Goal: Task Accomplishment & Management: Manage account settings

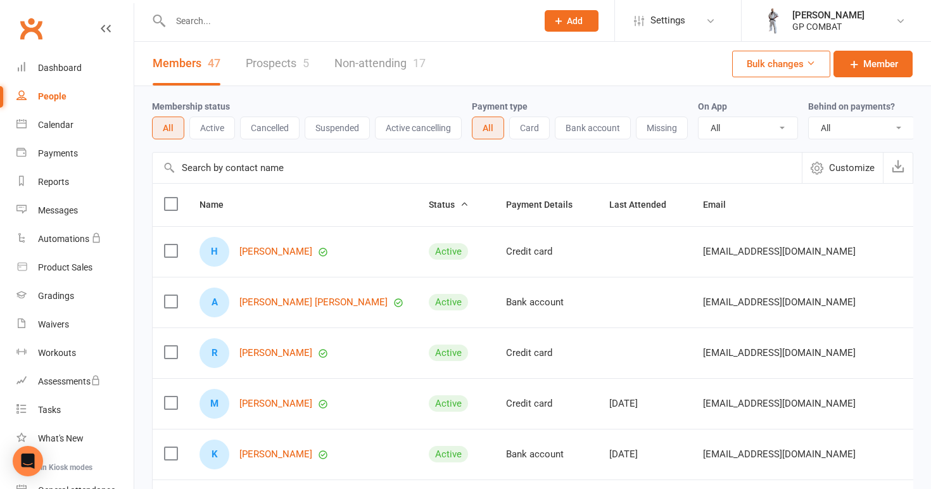
select select "100"
click at [46, 95] on div "People" at bounding box center [52, 96] width 29 height 10
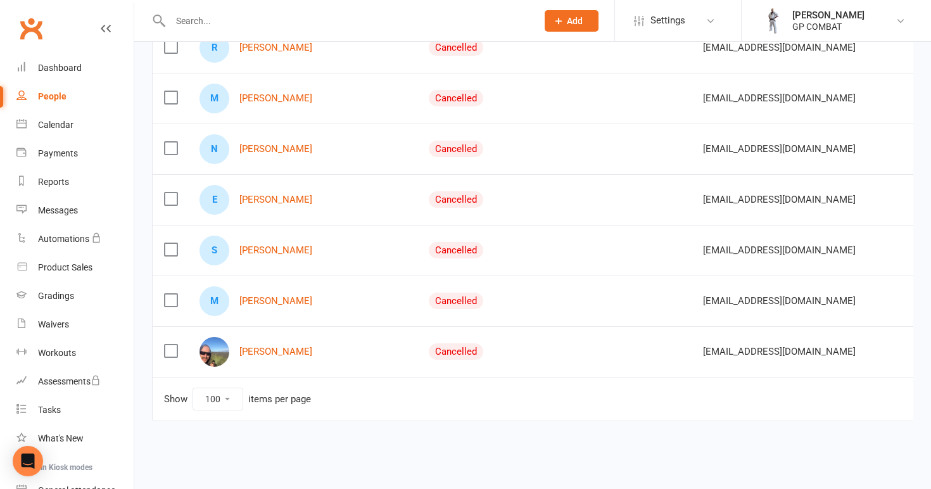
scroll to position [2241, 0]
click at [272, 346] on link "[PERSON_NAME]" at bounding box center [275, 351] width 73 height 11
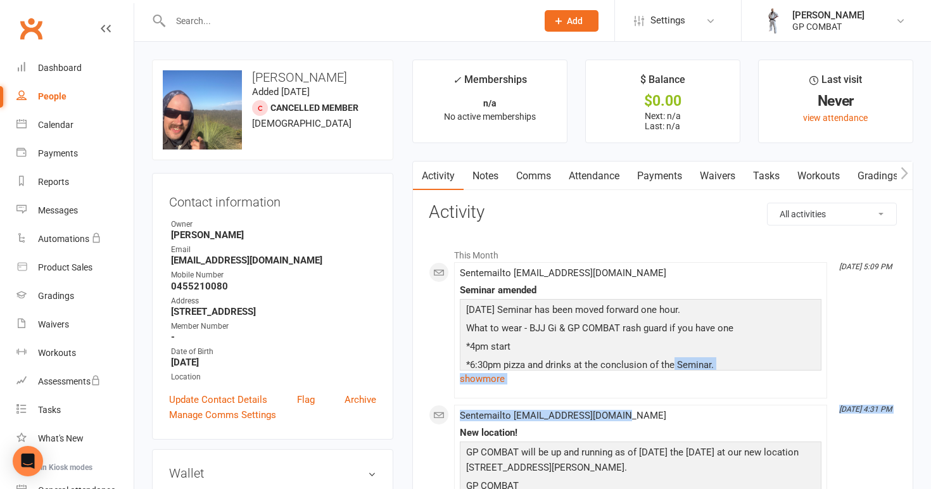
drag, startPoint x: 931, startPoint y: 403, endPoint x: 931, endPoint y: 412, distance: 8.2
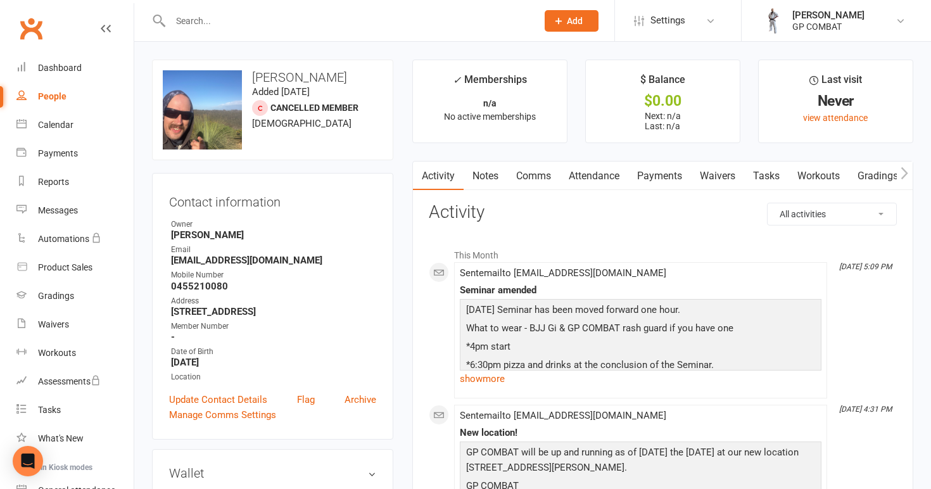
click at [718, 176] on link "Waivers" at bounding box center [717, 176] width 53 height 29
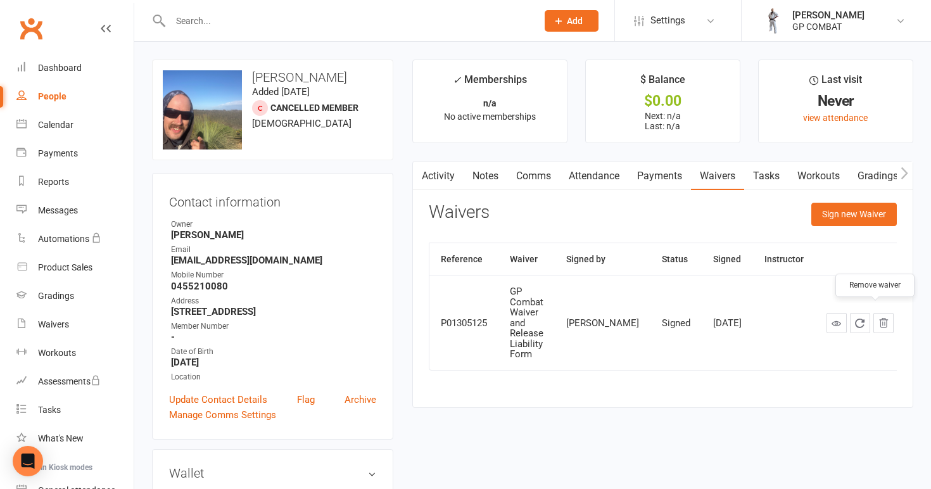
click at [878, 317] on icon "button" at bounding box center [883, 322] width 11 height 11
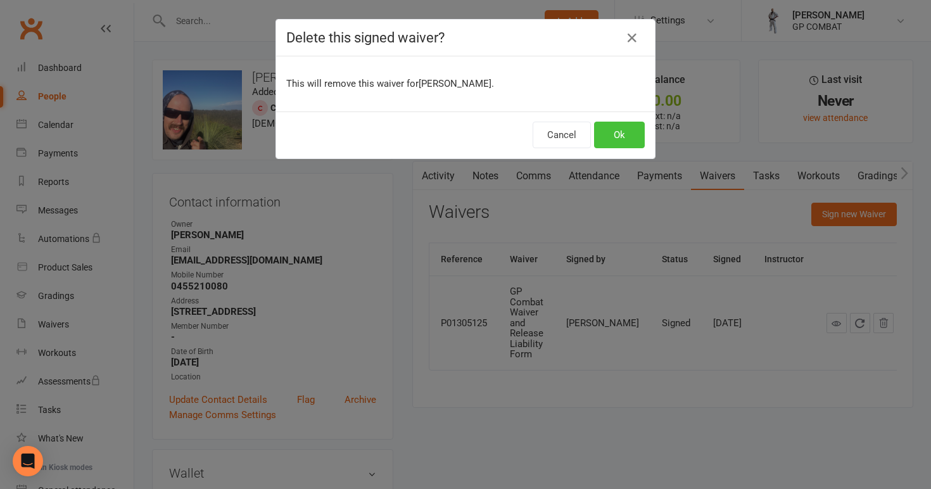
click at [630, 141] on button "Ok" at bounding box center [619, 135] width 51 height 27
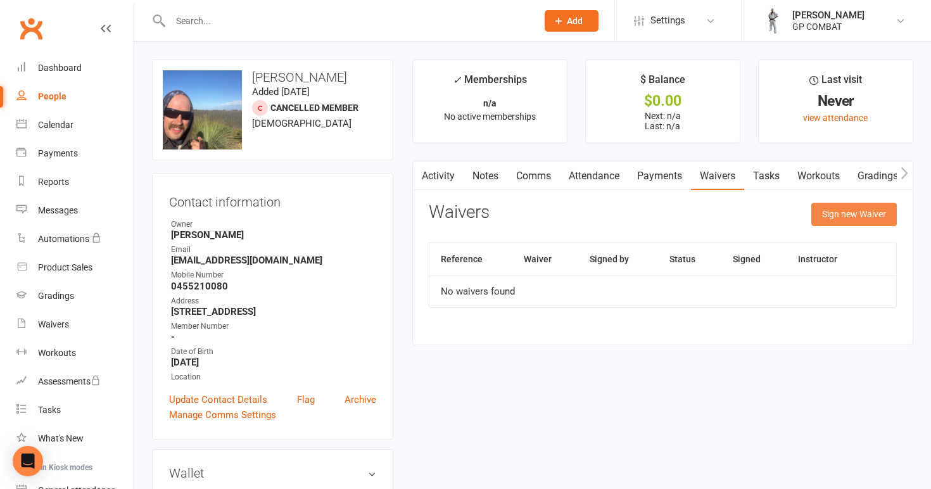
click at [848, 213] on button "Sign new Waiver" at bounding box center [854, 214] width 86 height 23
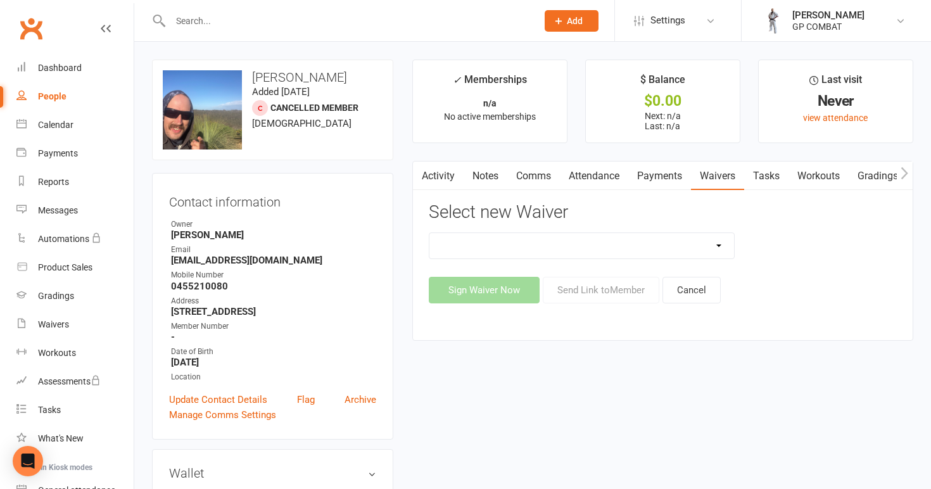
select select "14631"
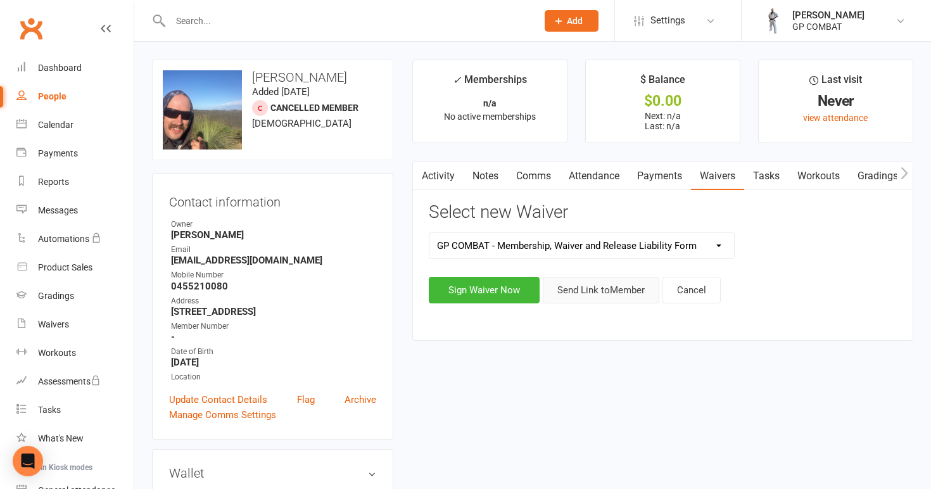
click at [622, 285] on button "Send Link to Member" at bounding box center [601, 290] width 117 height 27
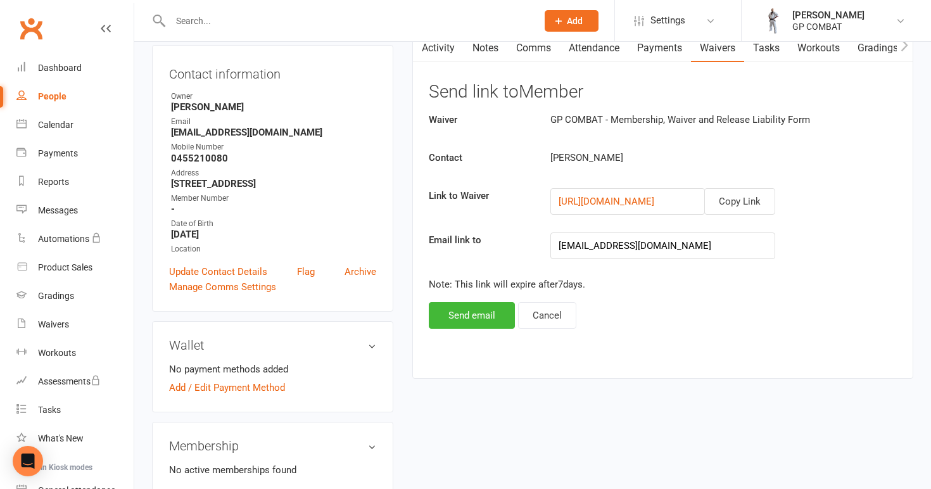
scroll to position [153, 0]
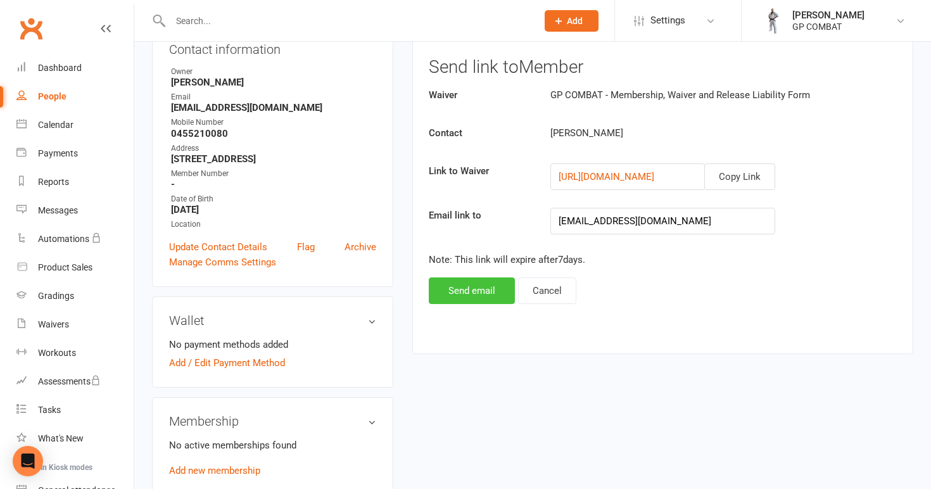
click at [496, 289] on button "Send email" at bounding box center [472, 290] width 86 height 27
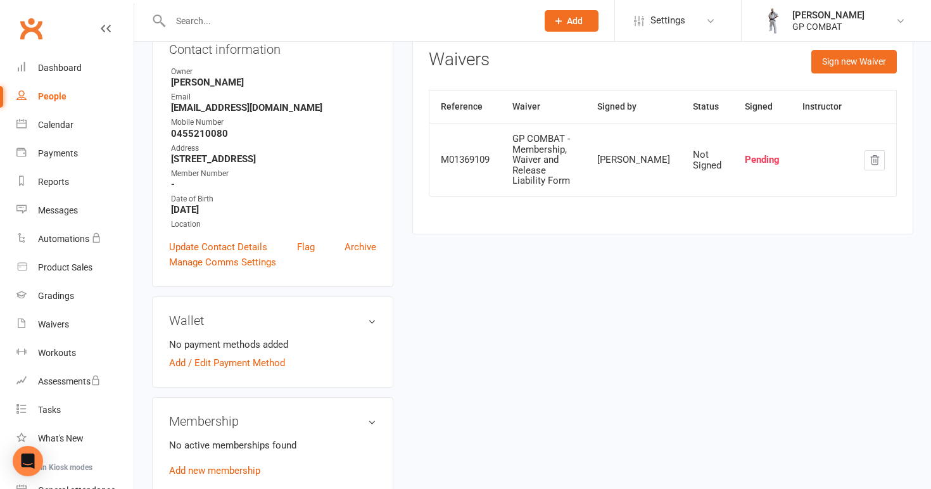
click at [88, 88] on link "People" at bounding box center [74, 96] width 117 height 29
select select "100"
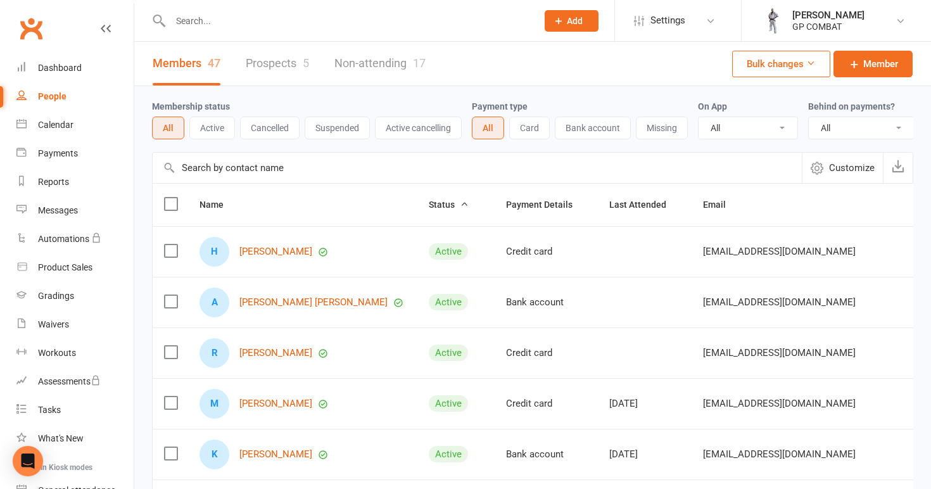
click at [381, 63] on link "Non-attending 17" at bounding box center [379, 64] width 91 height 44
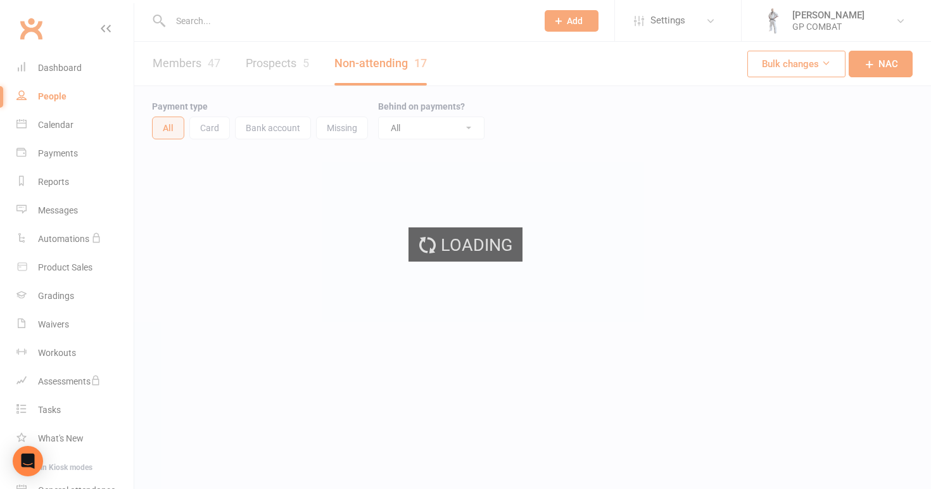
select select "100"
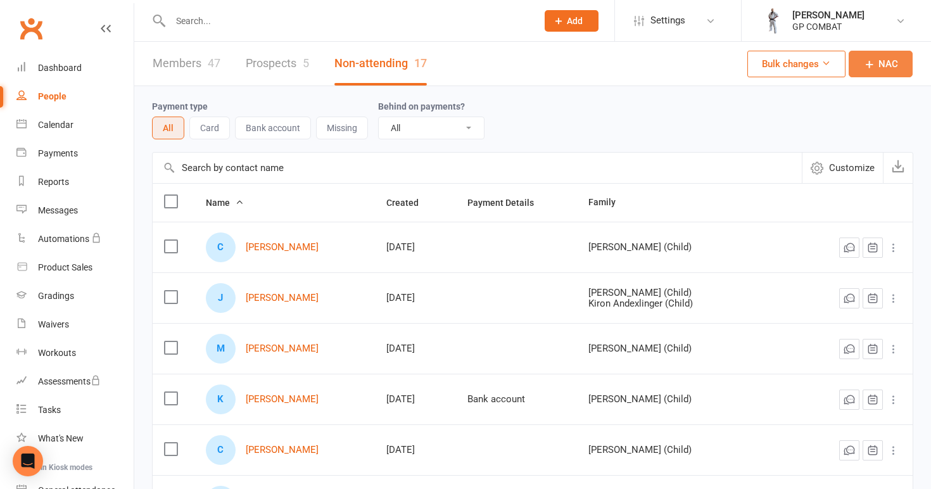
click at [878, 60] on link "NAC" at bounding box center [881, 64] width 64 height 27
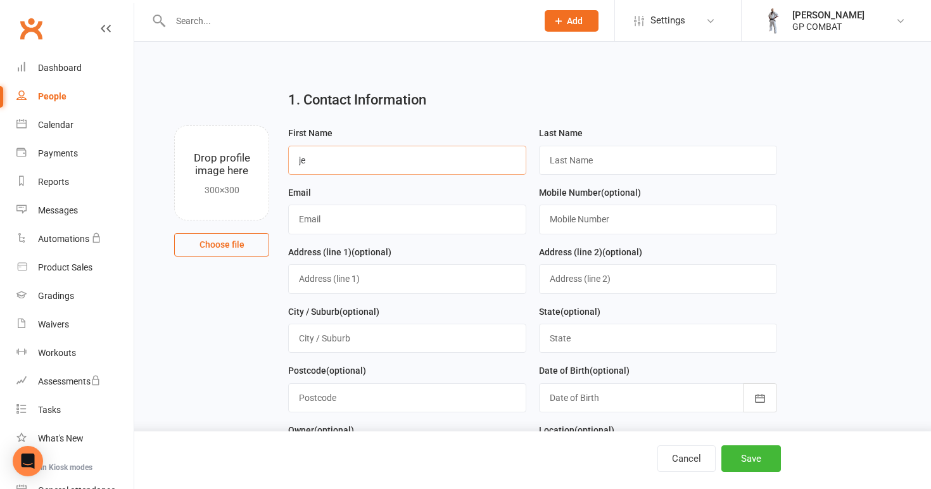
type input "j"
type input "Jess"
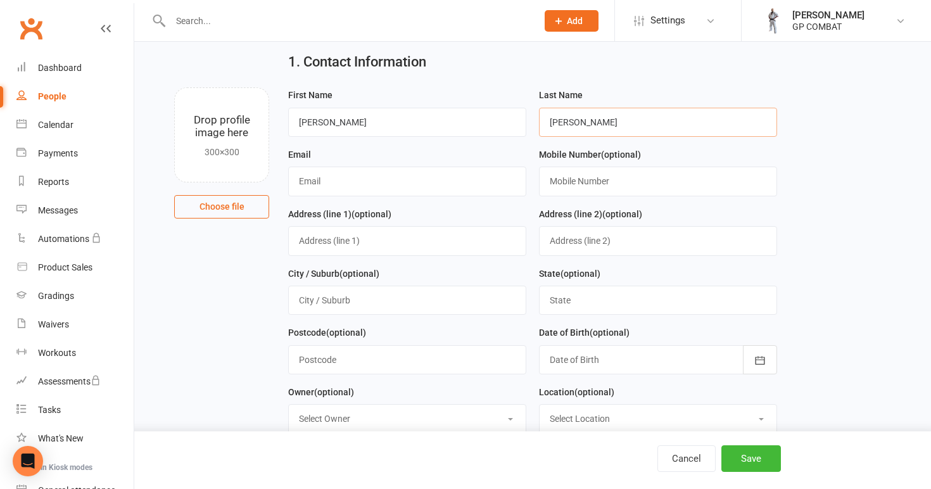
scroll to position [55, 0]
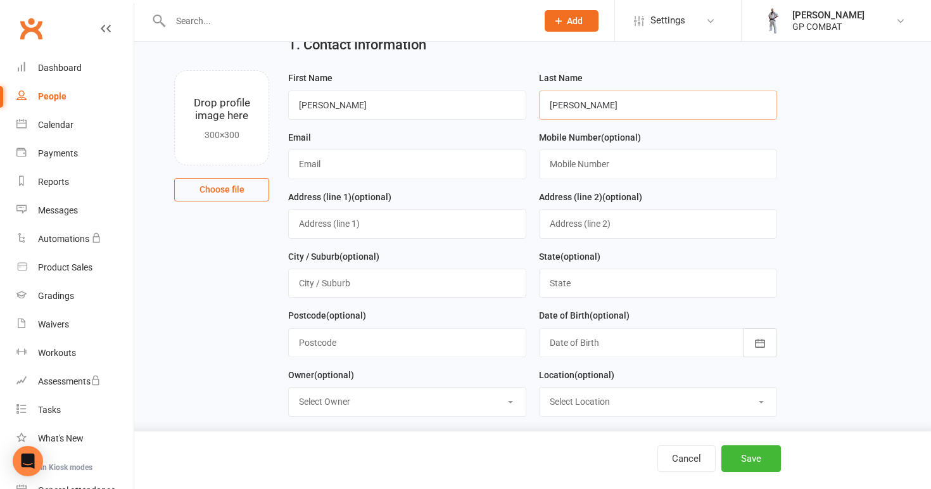
type input "Duffy"
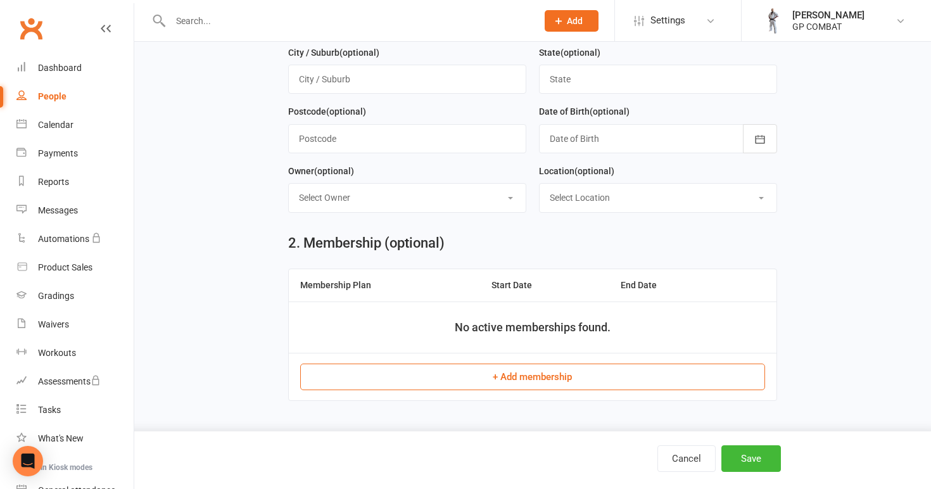
scroll to position [267, 0]
type input "[EMAIL_ADDRESS][DOMAIN_NAME]"
click at [754, 452] on button "Save" at bounding box center [751, 458] width 60 height 27
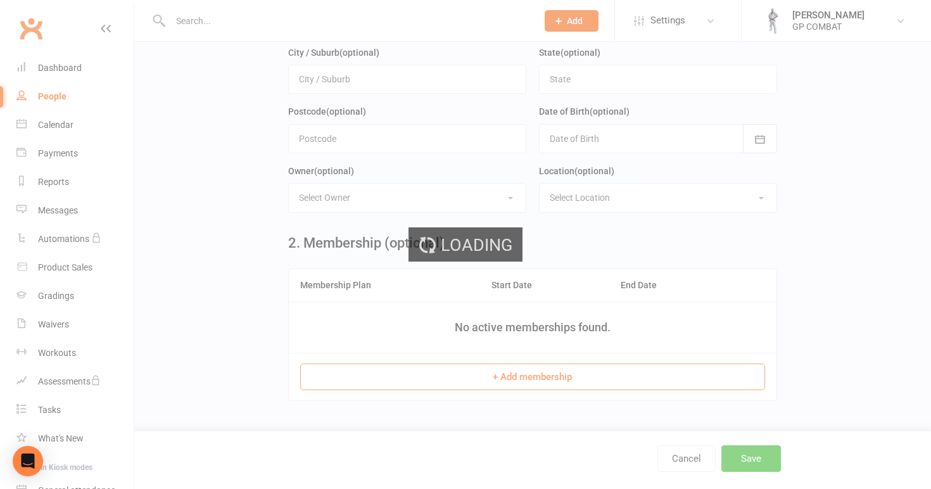
scroll to position [0, 0]
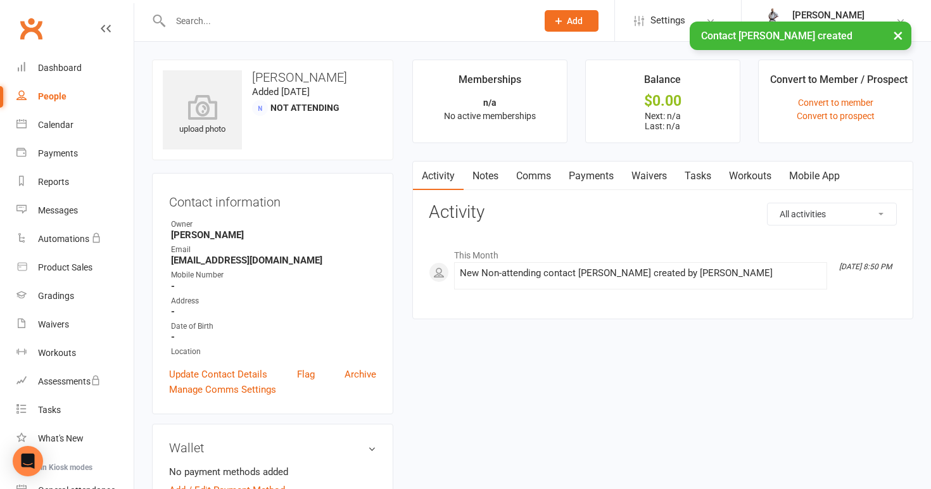
click at [655, 178] on link "Waivers" at bounding box center [649, 176] width 53 height 29
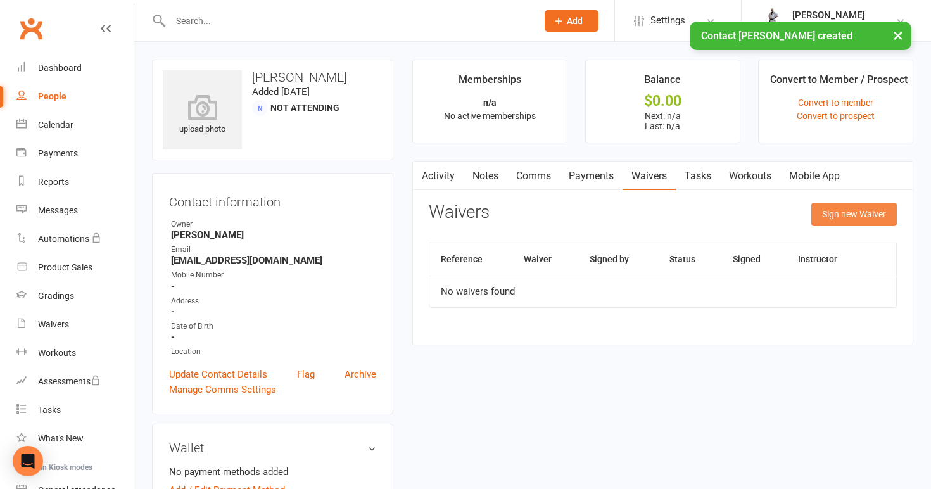
click at [840, 216] on button "Sign new Waiver" at bounding box center [854, 214] width 86 height 23
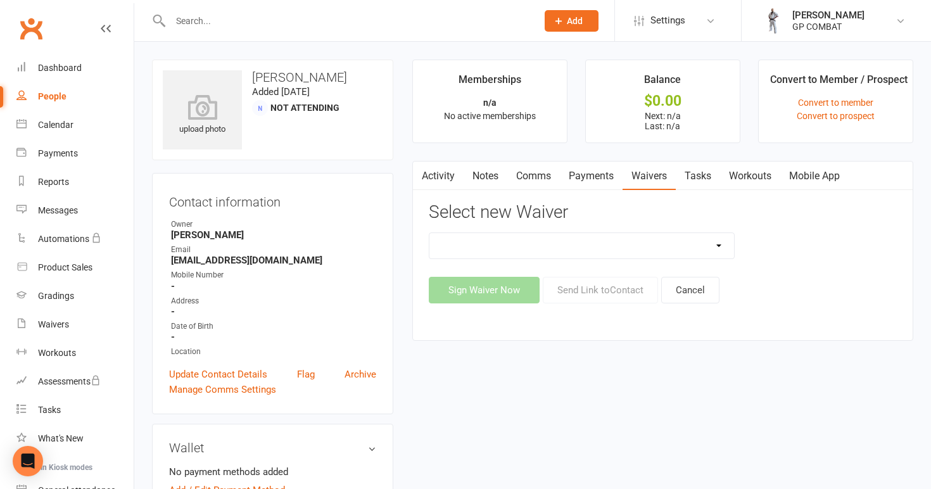
click at [531, 169] on link "Comms" at bounding box center [533, 176] width 53 height 29
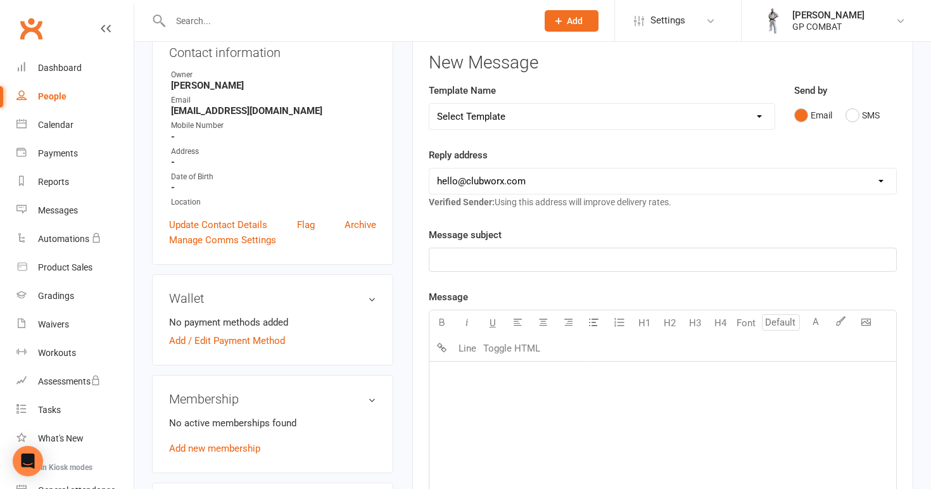
scroll to position [150, 0]
click at [523, 265] on p "﻿" at bounding box center [663, 258] width 452 height 15
click at [487, 383] on p "﻿" at bounding box center [663, 376] width 452 height 15
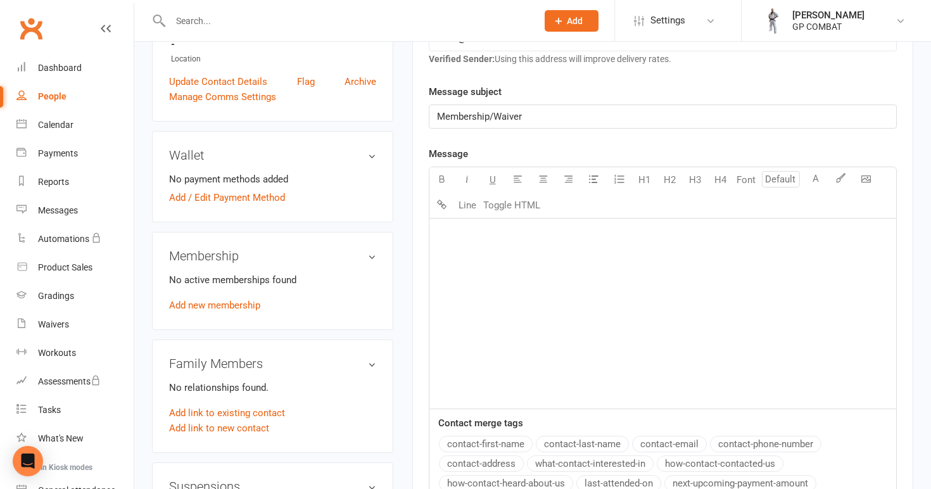
scroll to position [296, 0]
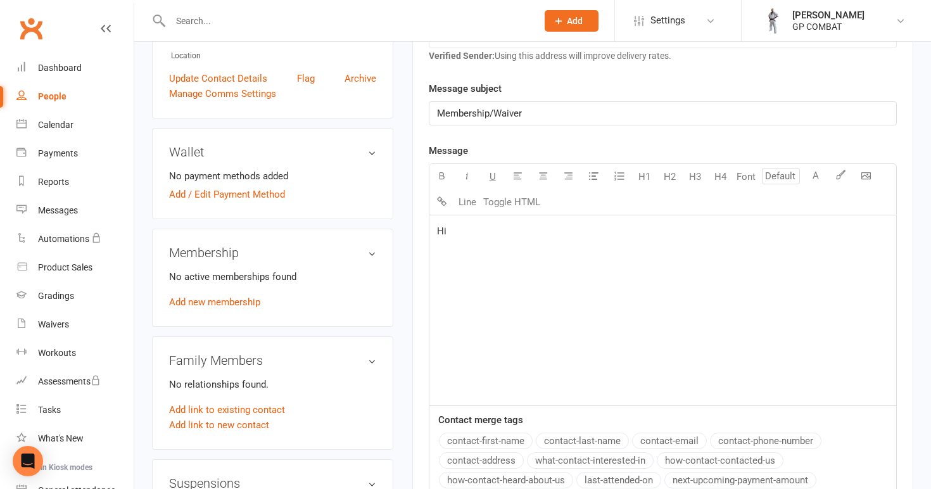
click at [486, 440] on button "contact-first-name" at bounding box center [486, 441] width 94 height 16
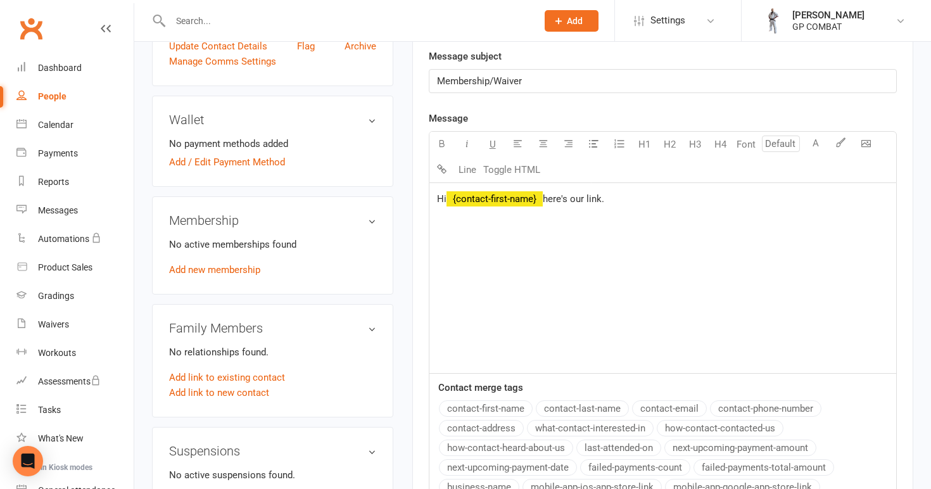
scroll to position [356, 0]
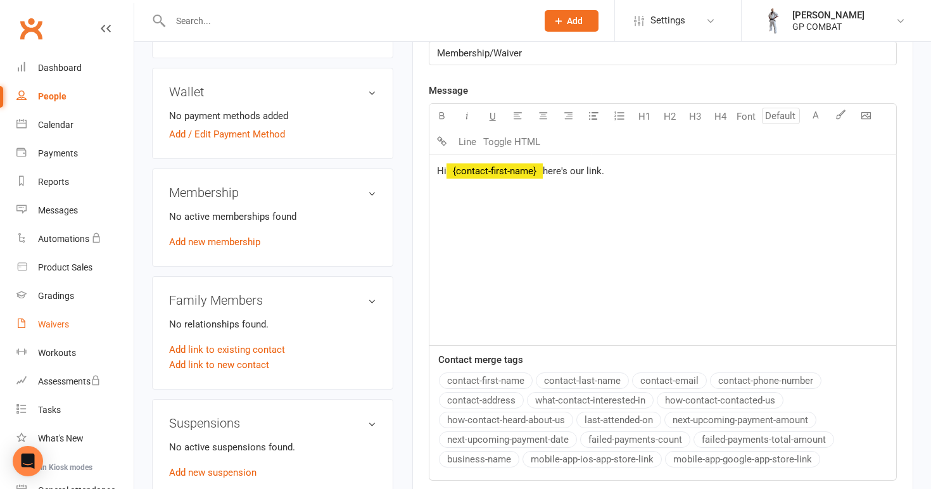
click at [61, 326] on div "Waivers" at bounding box center [53, 324] width 31 height 10
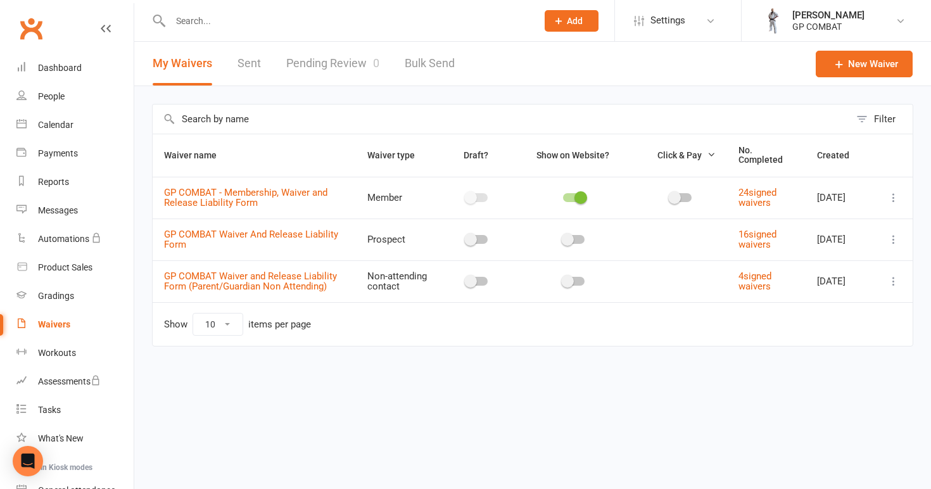
click at [891, 198] on icon at bounding box center [893, 197] width 13 height 13
click at [853, 274] on link "Copy external link to clipboard" at bounding box center [826, 272] width 149 height 25
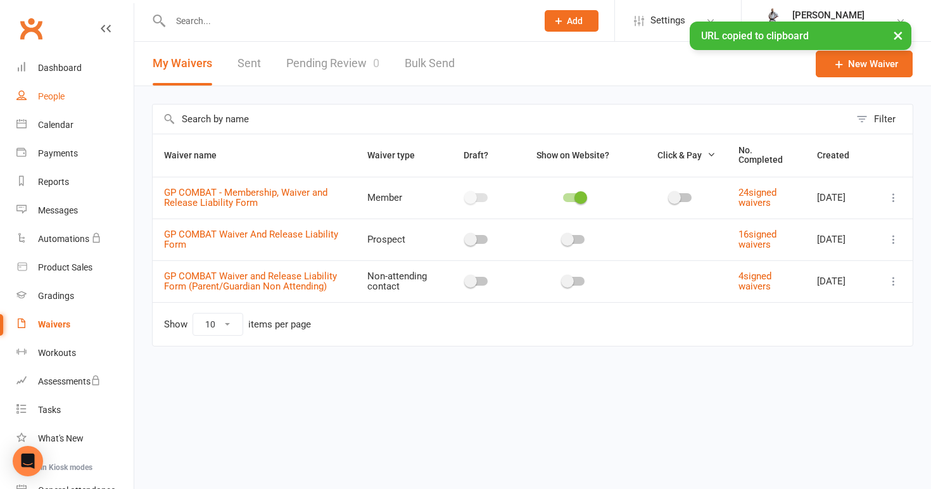
click at [61, 97] on div "People" at bounding box center [51, 96] width 27 height 10
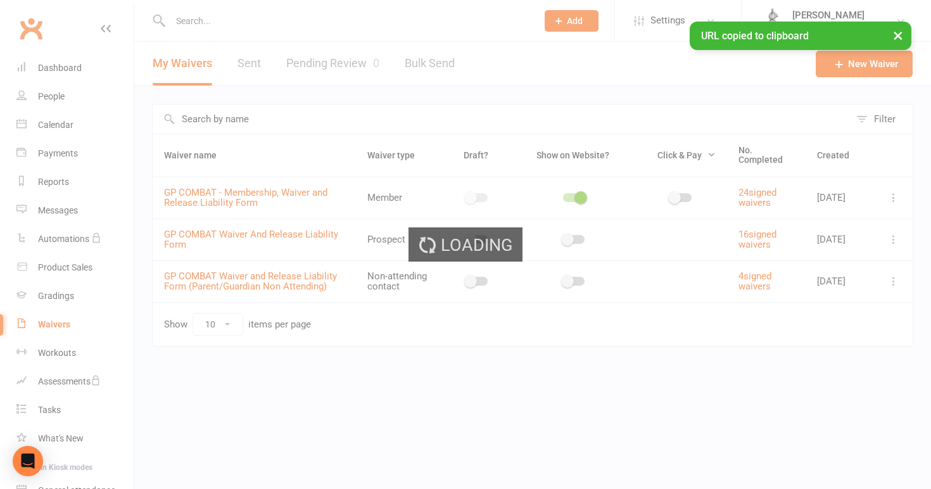
select select "100"
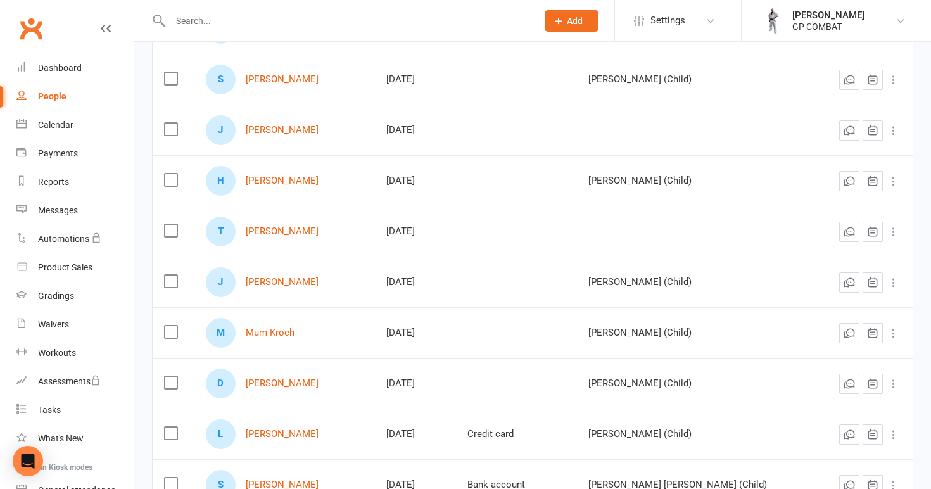
scroll to position [406, 0]
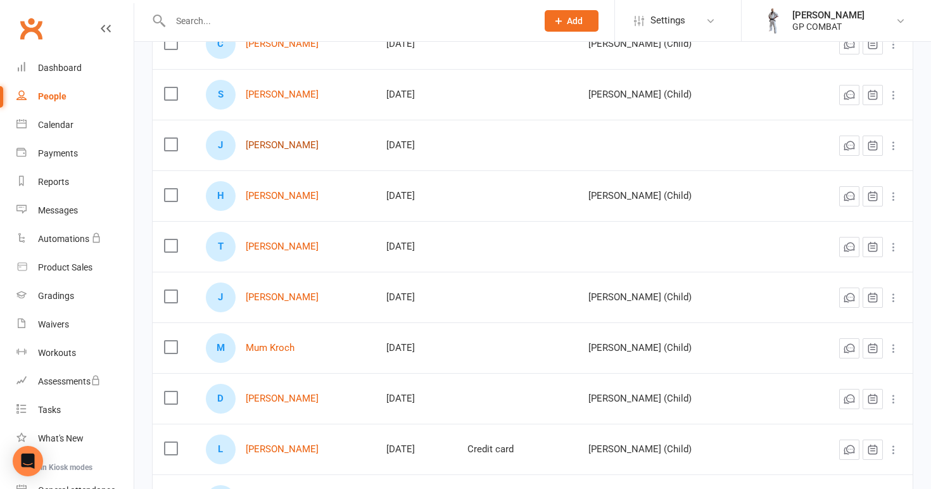
click at [274, 144] on link "[PERSON_NAME]" at bounding box center [282, 145] width 73 height 11
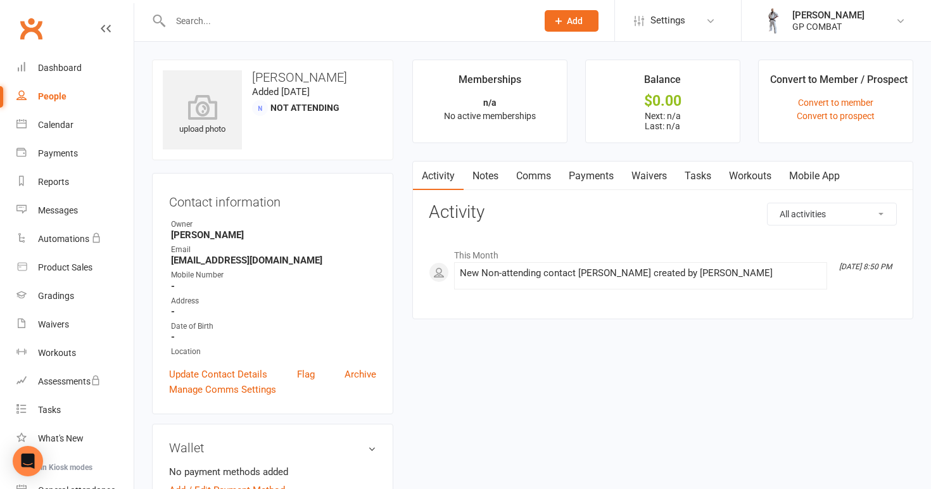
click at [536, 172] on link "Comms" at bounding box center [533, 176] width 53 height 29
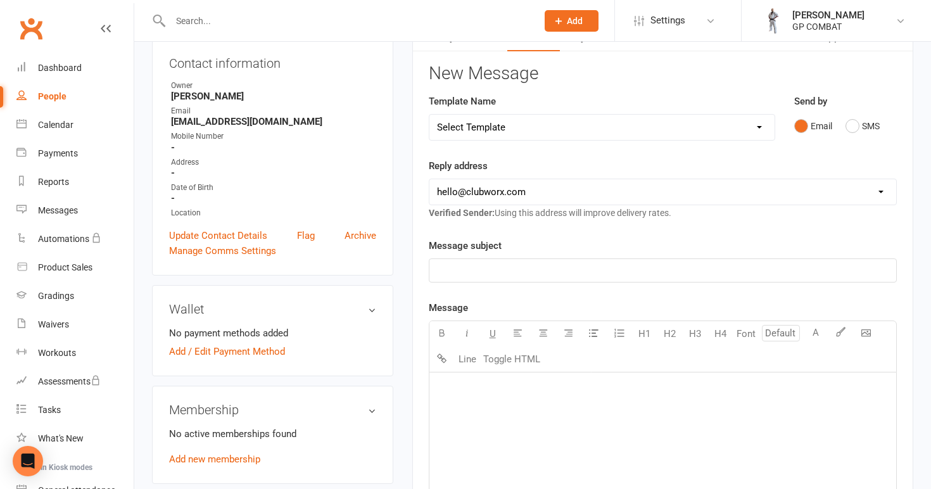
scroll to position [146, 0]
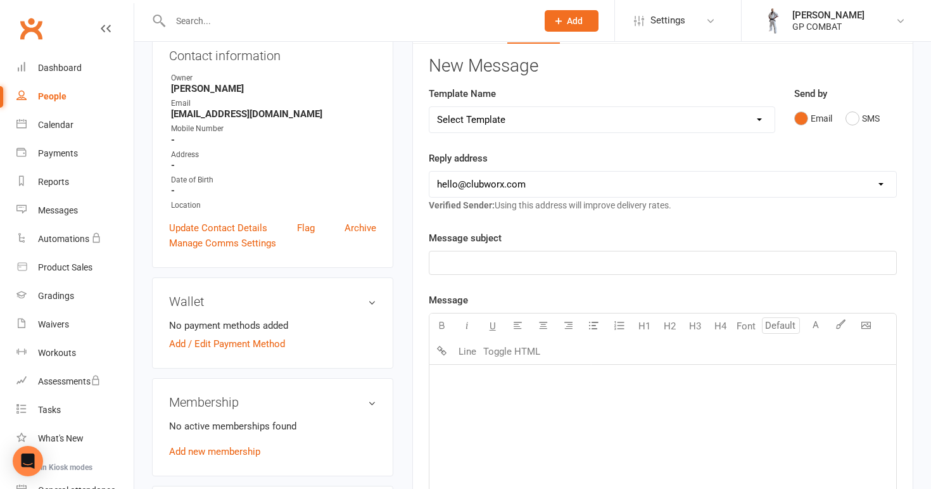
click at [497, 255] on p "﻿" at bounding box center [663, 262] width 452 height 15
click at [454, 386] on p "﻿" at bounding box center [663, 380] width 452 height 15
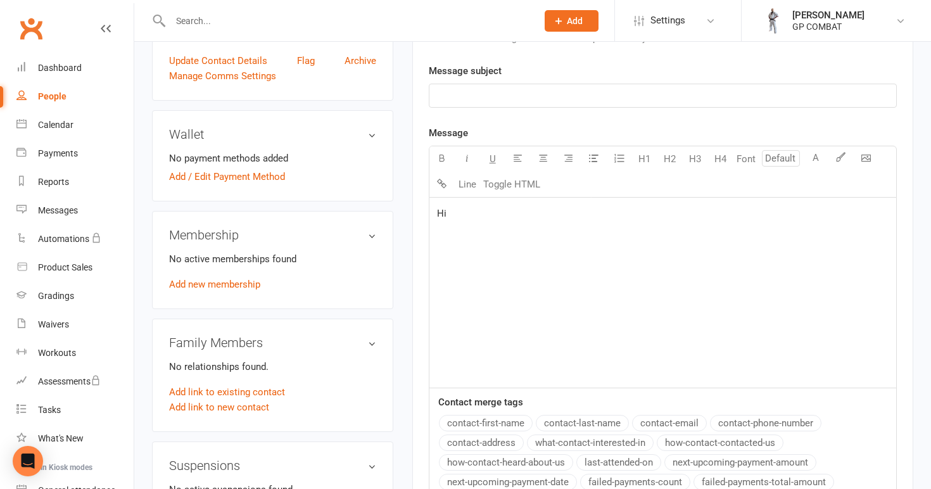
scroll to position [318, 0]
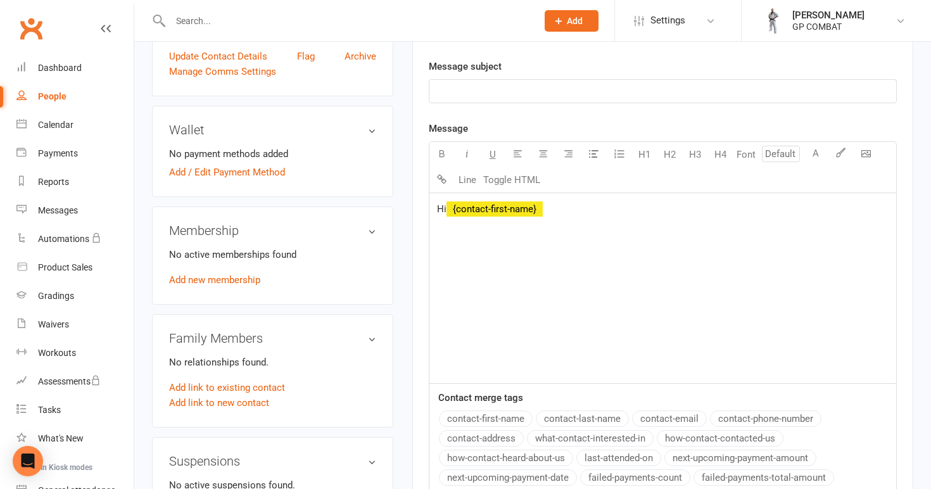
click at [483, 421] on button "contact-first-name" at bounding box center [486, 418] width 94 height 16
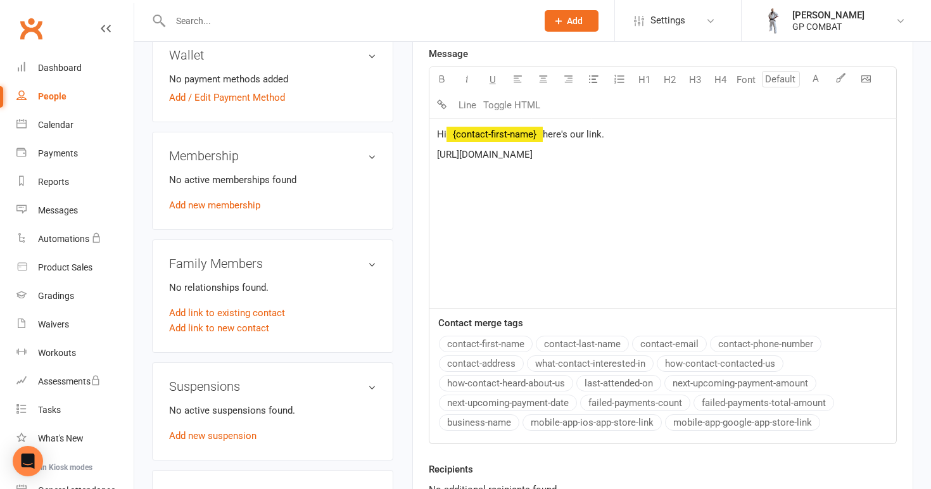
scroll to position [393, 0]
click at [486, 422] on button "business-name" at bounding box center [479, 422] width 80 height 16
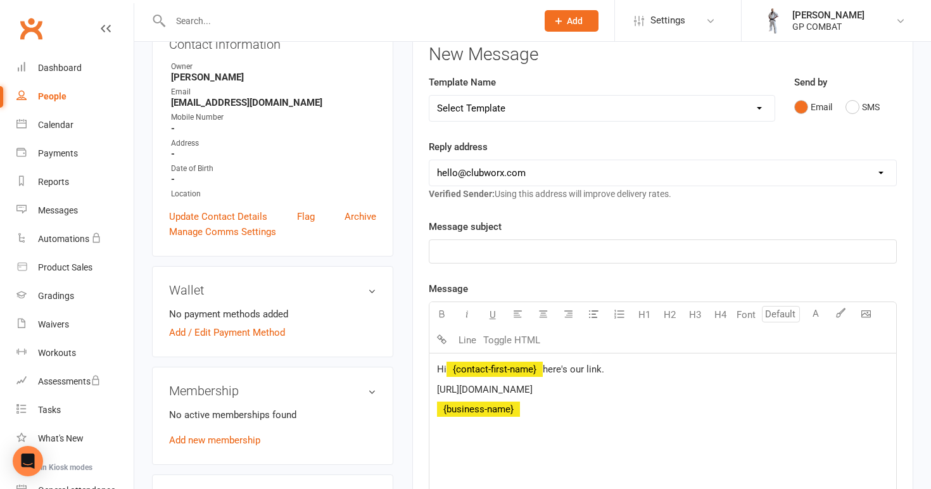
scroll to position [159, 0]
click at [467, 244] on p "﻿" at bounding box center [663, 250] width 452 height 15
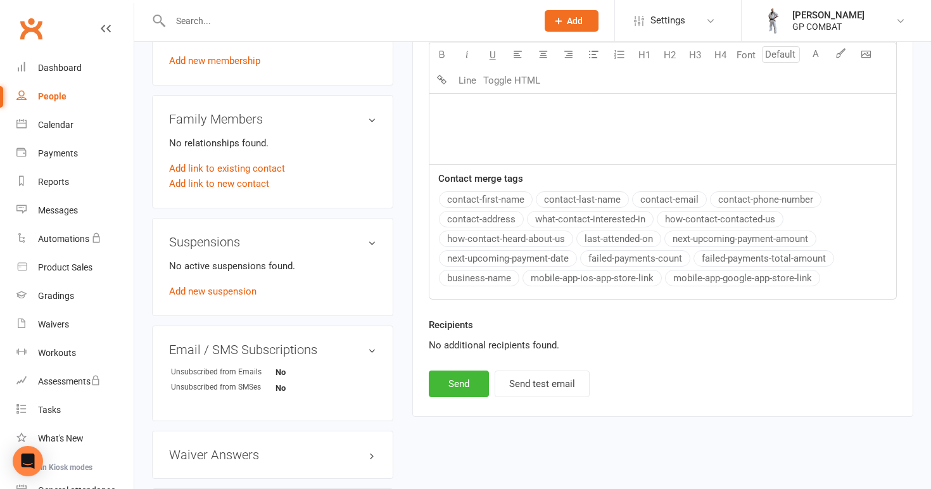
scroll to position [538, 0]
click at [463, 383] on button "Send" at bounding box center [459, 383] width 60 height 27
click at [60, 99] on div "People" at bounding box center [52, 96] width 29 height 10
select select "100"
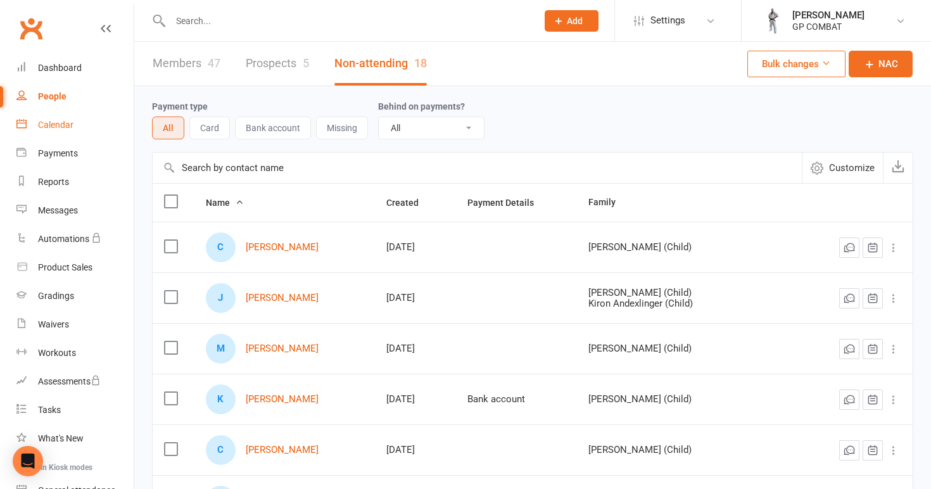
click at [77, 125] on link "Calendar" at bounding box center [74, 125] width 117 height 29
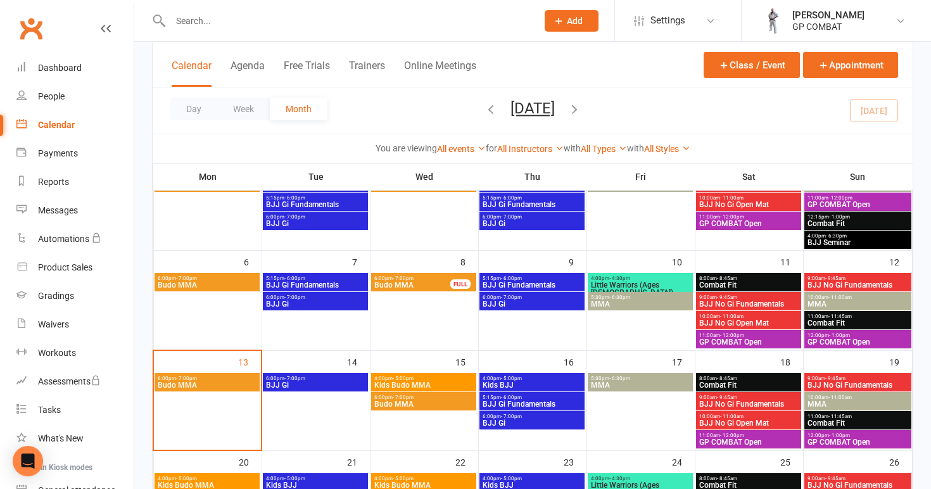
scroll to position [137, 0]
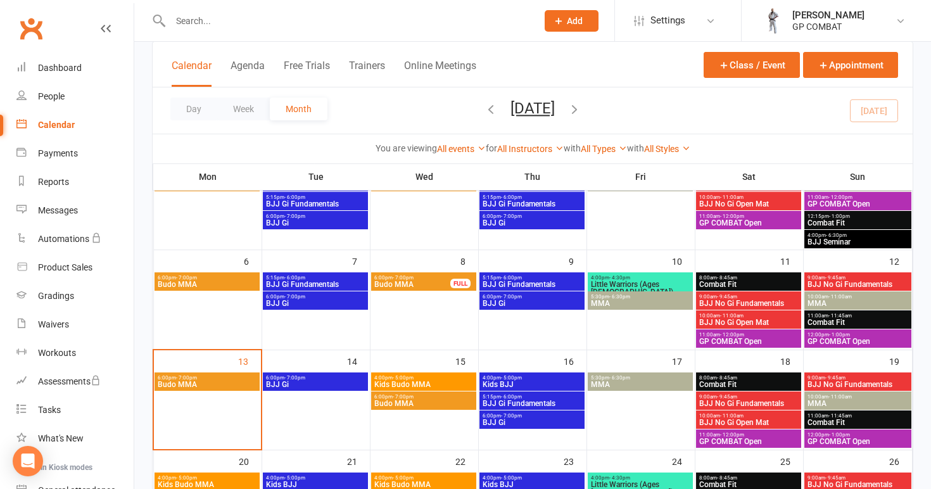
click at [220, 379] on span "6:00pm - 7:00pm" at bounding box center [207, 378] width 100 height 6
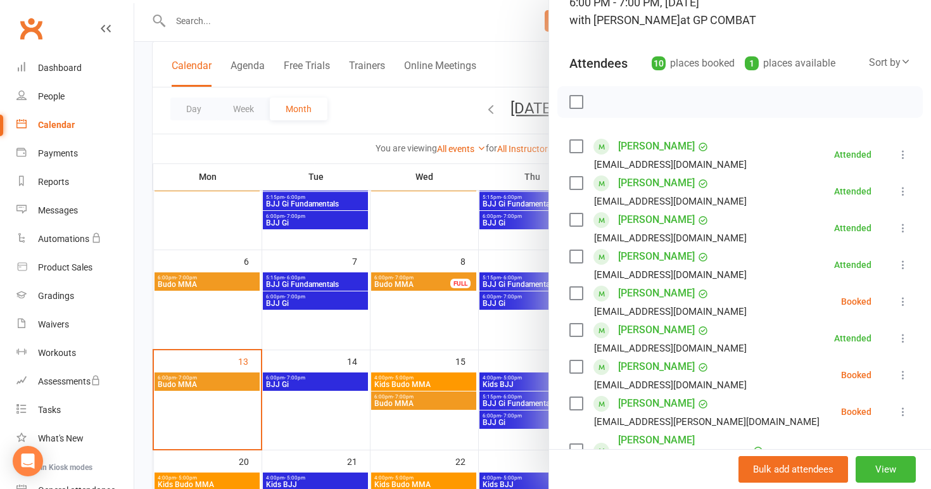
scroll to position [101, 0]
click at [905, 299] on icon at bounding box center [903, 300] width 13 height 13
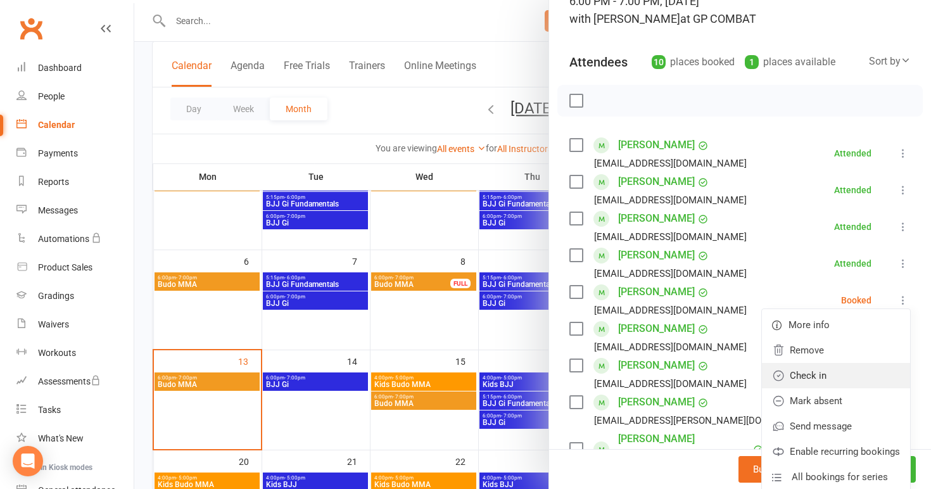
click at [811, 378] on link "Check in" at bounding box center [836, 375] width 148 height 25
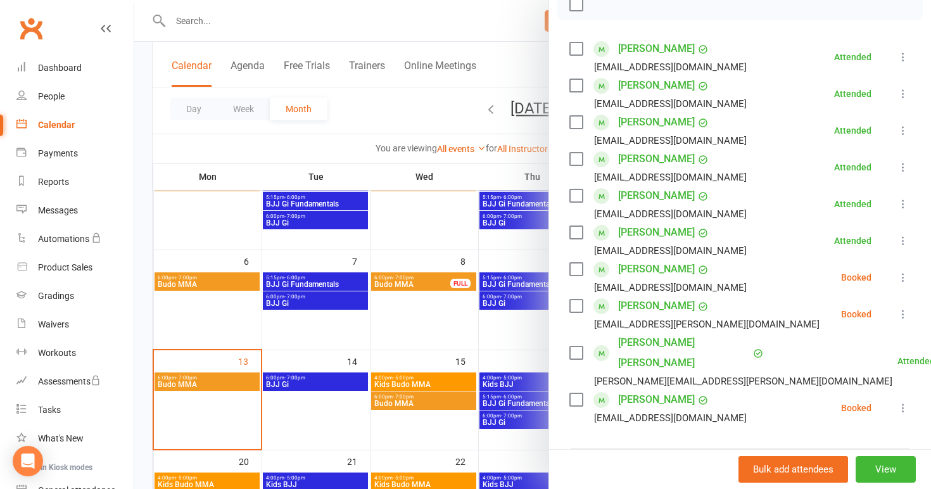
scroll to position [198, 0]
click at [903, 277] on icon at bounding box center [903, 276] width 13 height 13
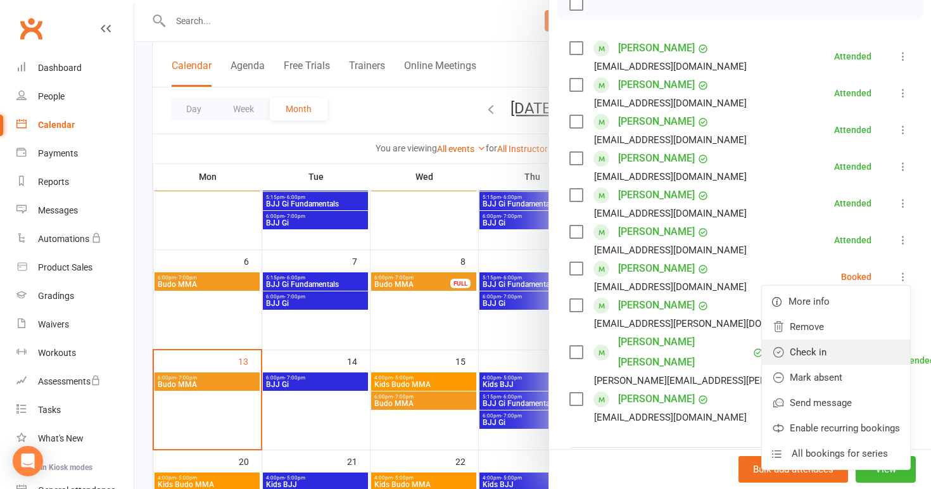
click at [820, 357] on link "Check in" at bounding box center [836, 352] width 148 height 25
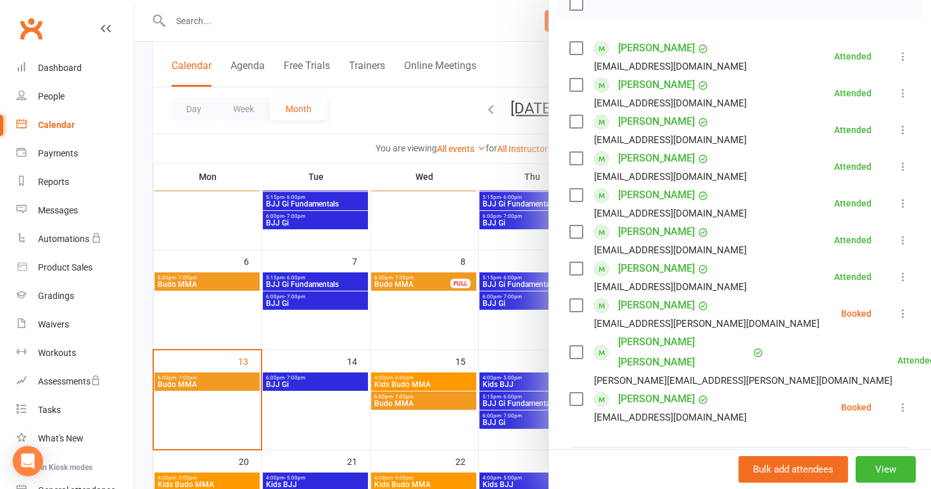
click at [902, 314] on icon at bounding box center [903, 313] width 13 height 13
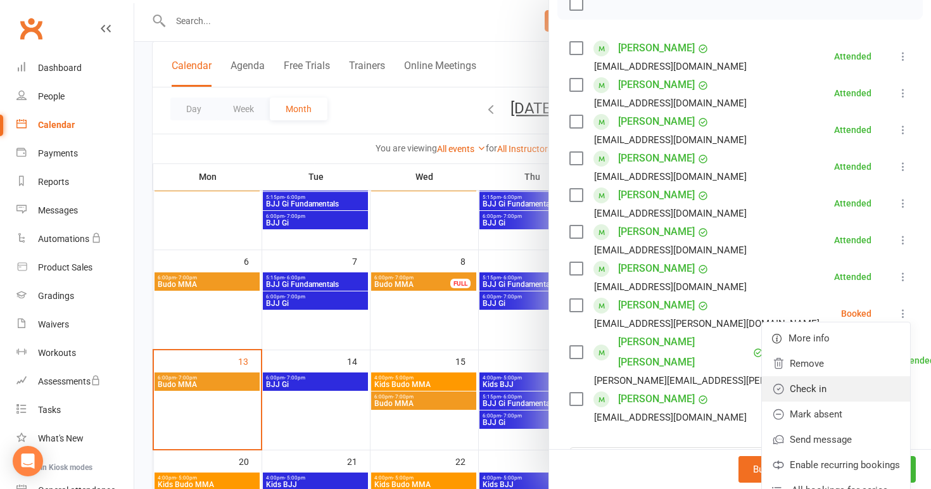
click at [821, 388] on link "Check in" at bounding box center [836, 388] width 148 height 25
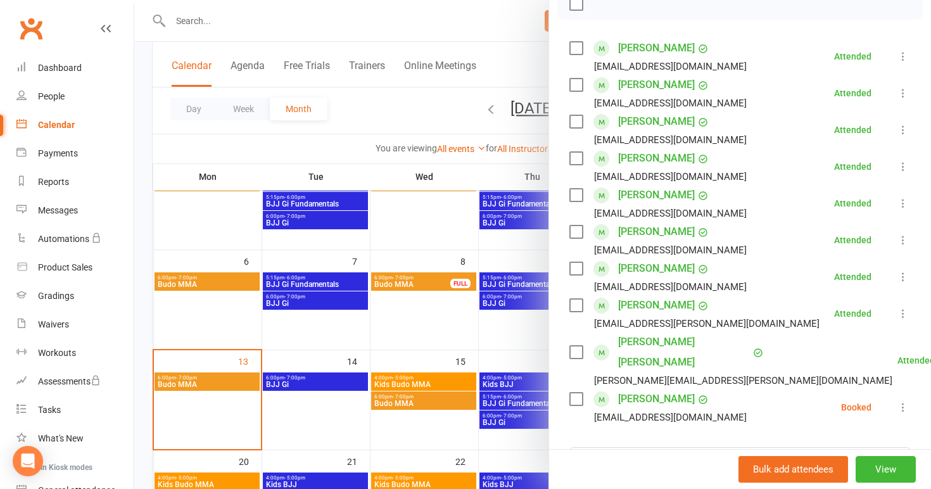
click at [904, 401] on icon at bounding box center [903, 407] width 13 height 13
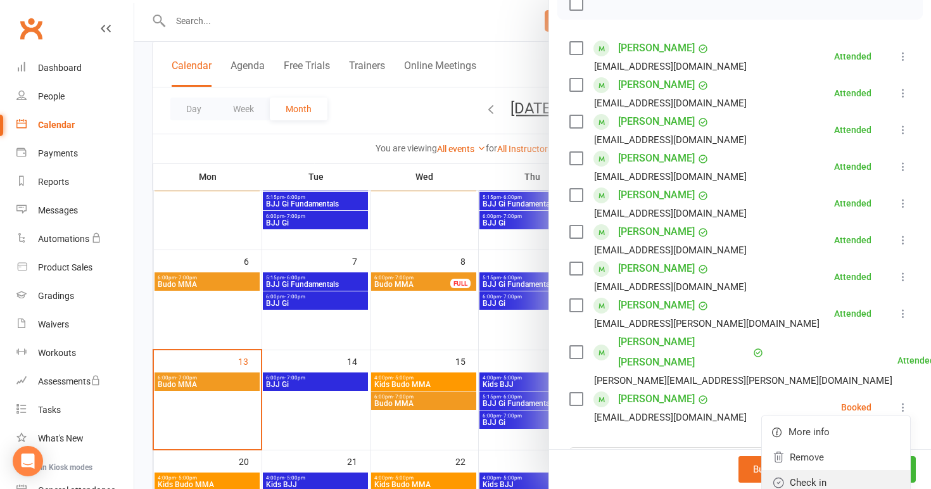
click at [836, 470] on link "Check in" at bounding box center [836, 482] width 148 height 25
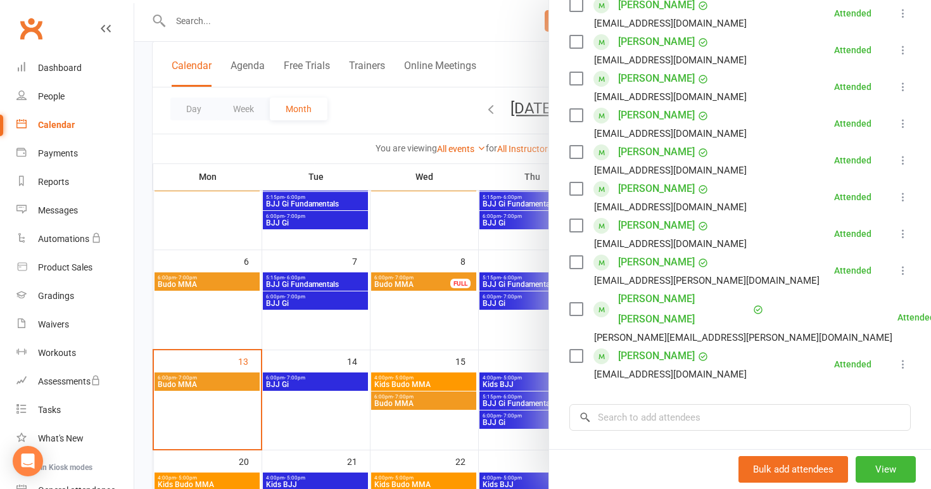
scroll to position [244, 0]
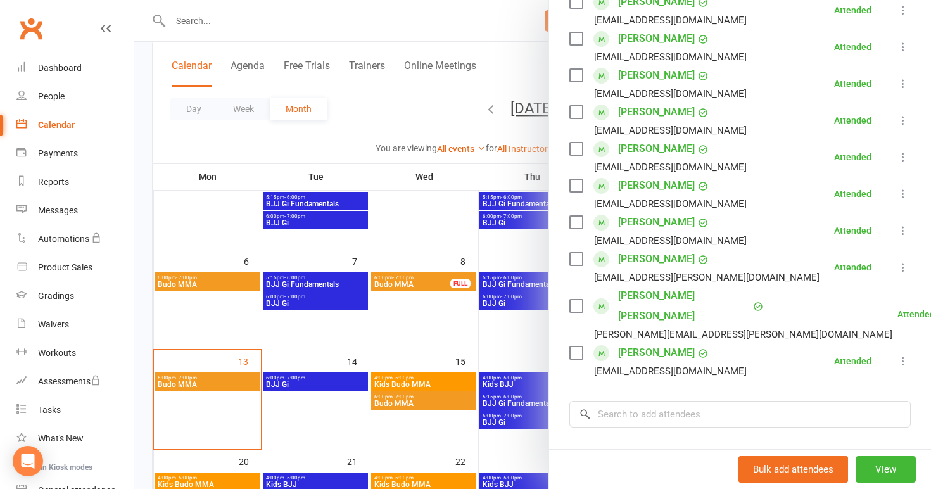
click at [291, 348] on div at bounding box center [532, 244] width 797 height 489
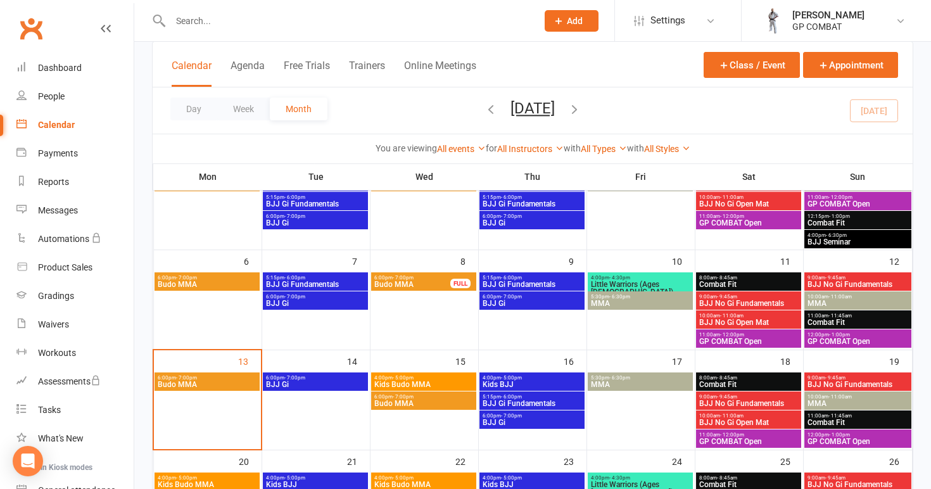
click at [308, 379] on span "6:00pm - 7:00pm" at bounding box center [315, 378] width 100 height 6
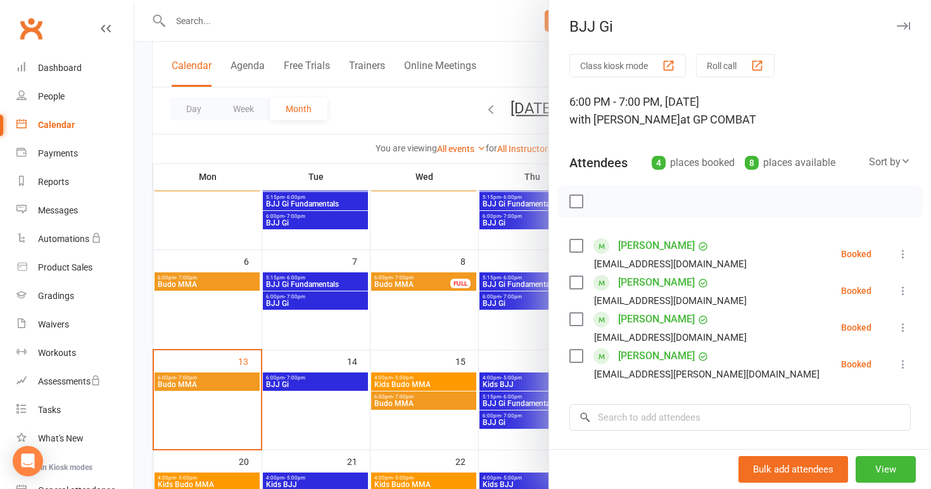
click at [426, 329] on div at bounding box center [532, 244] width 797 height 489
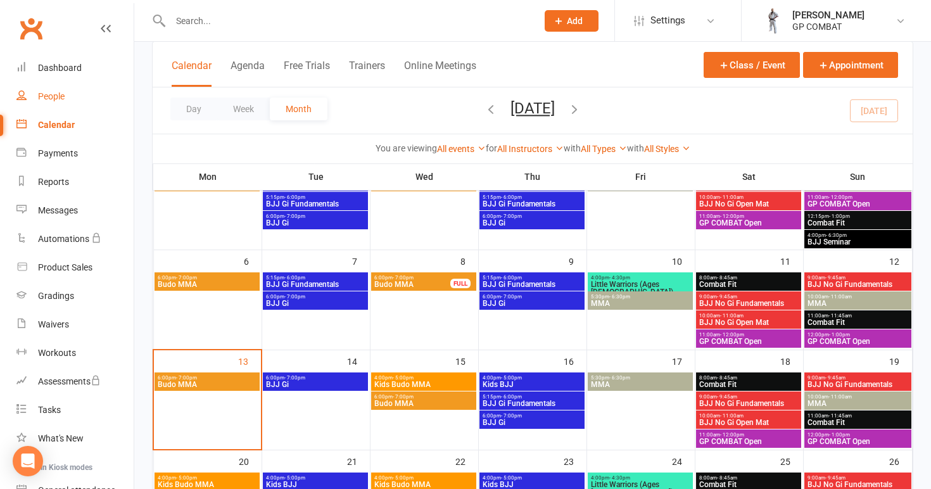
click at [60, 97] on div "People" at bounding box center [51, 96] width 27 height 10
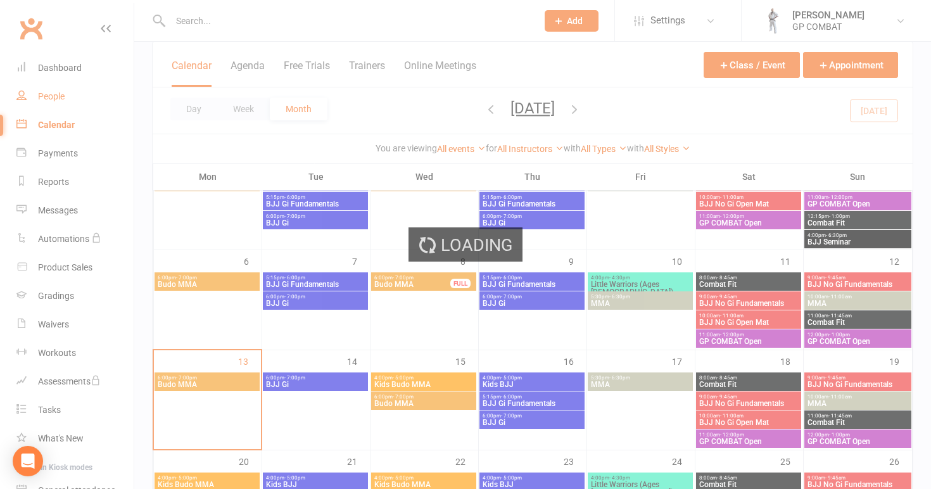
select select "100"
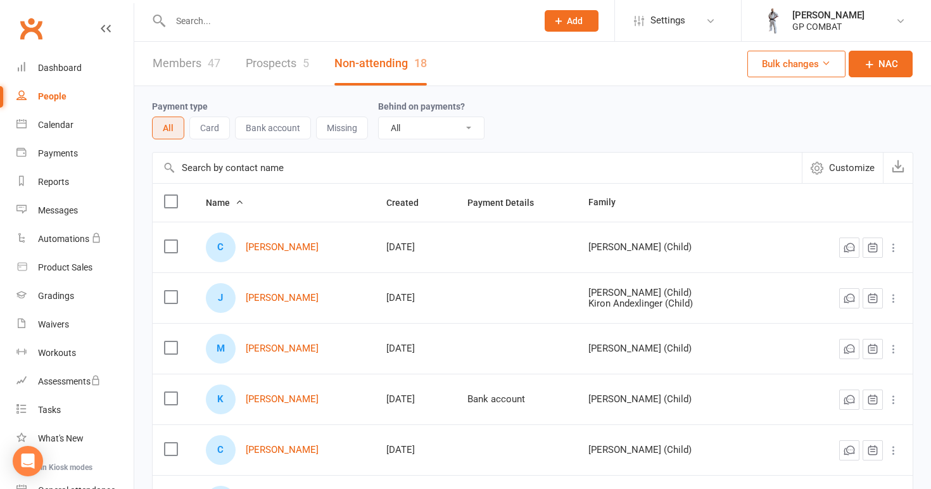
click at [184, 61] on link "Members 47" at bounding box center [187, 64] width 68 height 44
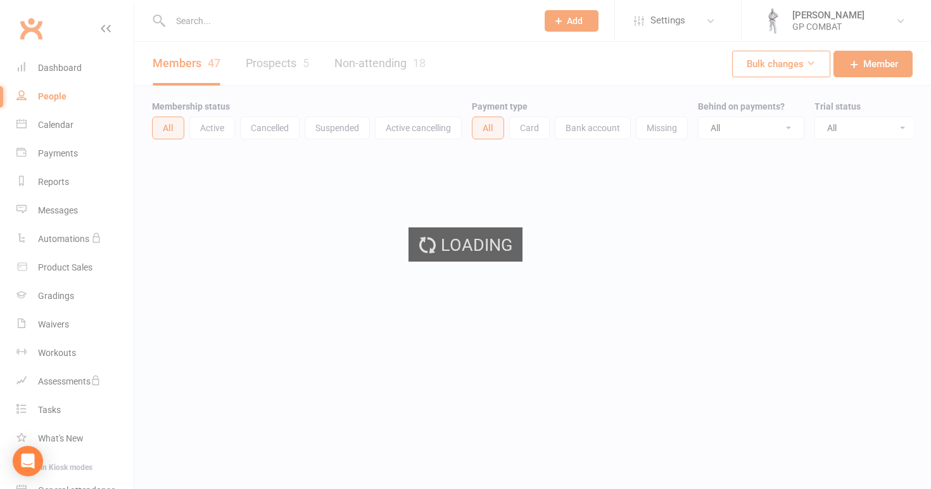
select select "100"
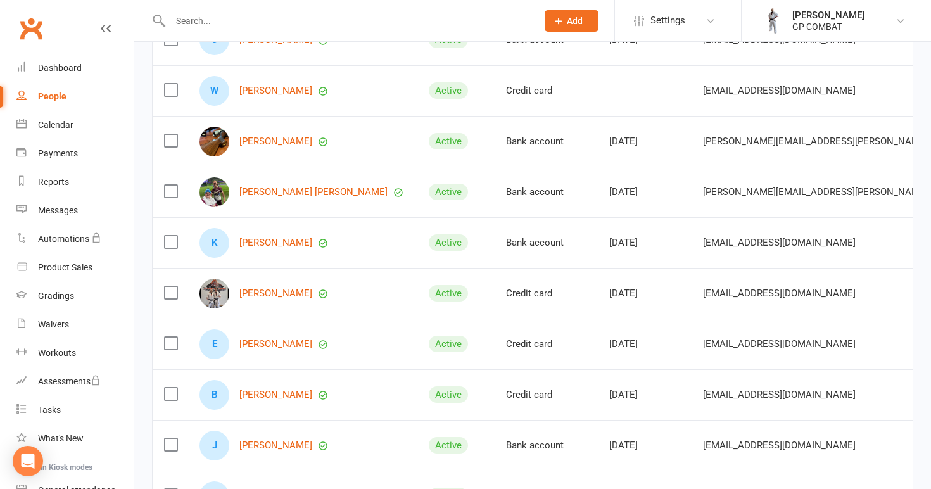
scroll to position [974, 0]
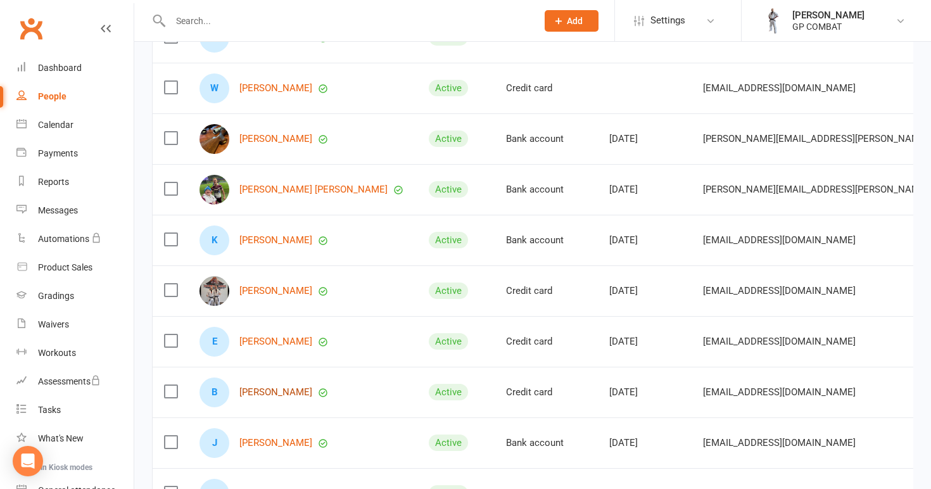
click at [262, 391] on link "[PERSON_NAME]" at bounding box center [275, 392] width 73 height 11
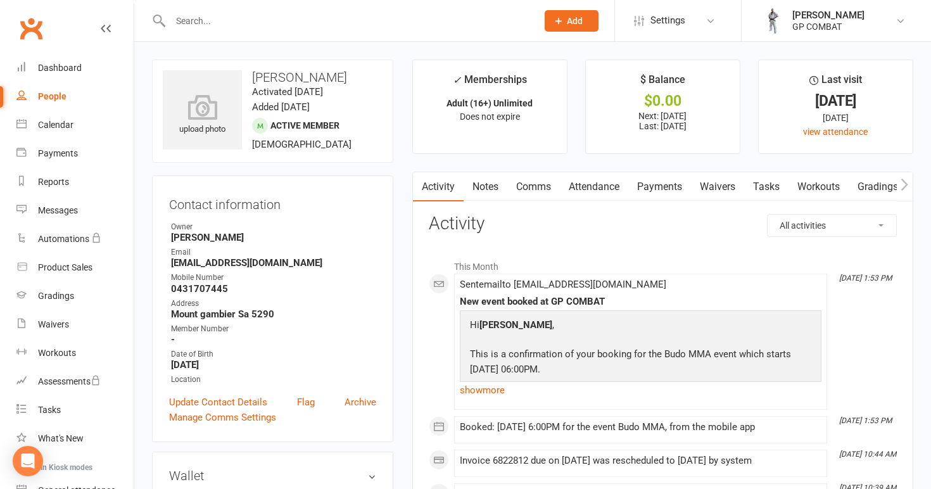
click at [664, 177] on link "Payments" at bounding box center [659, 186] width 63 height 29
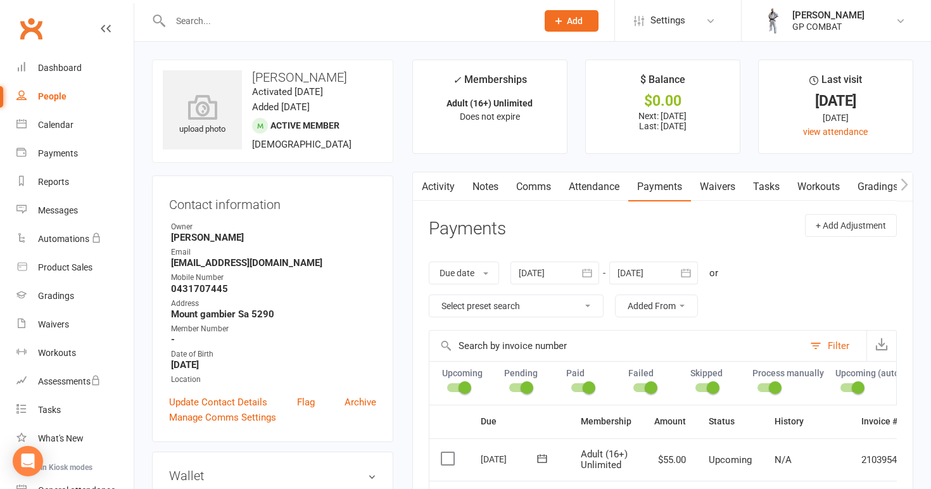
click at [70, 94] on link "People" at bounding box center [74, 96] width 117 height 29
select select "100"
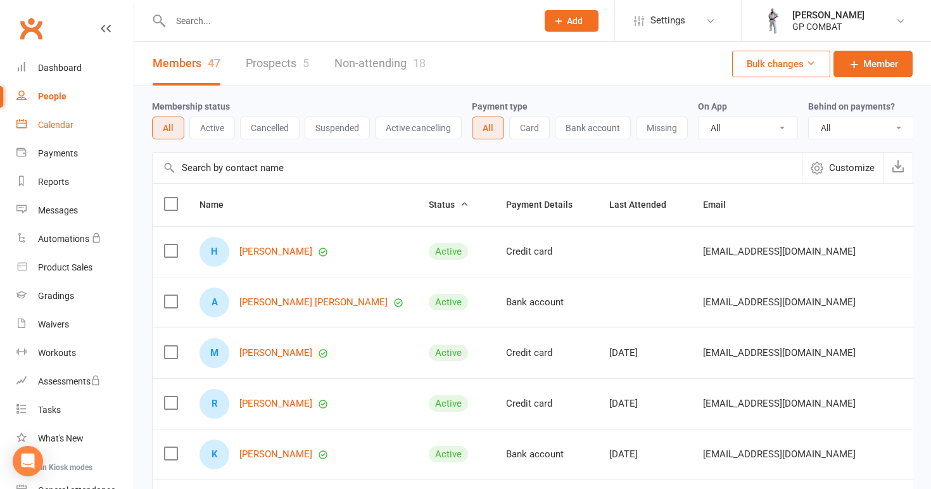
click at [61, 125] on div "Calendar" at bounding box center [55, 125] width 35 height 10
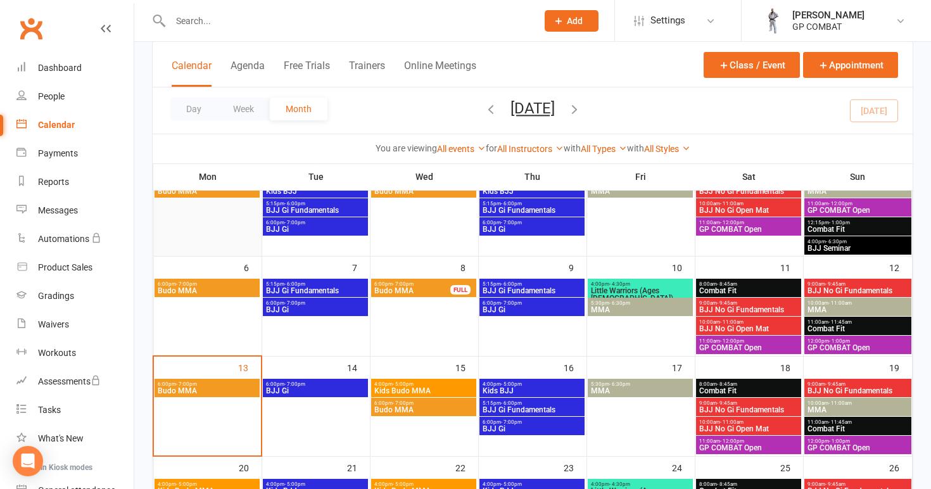
scroll to position [134, 0]
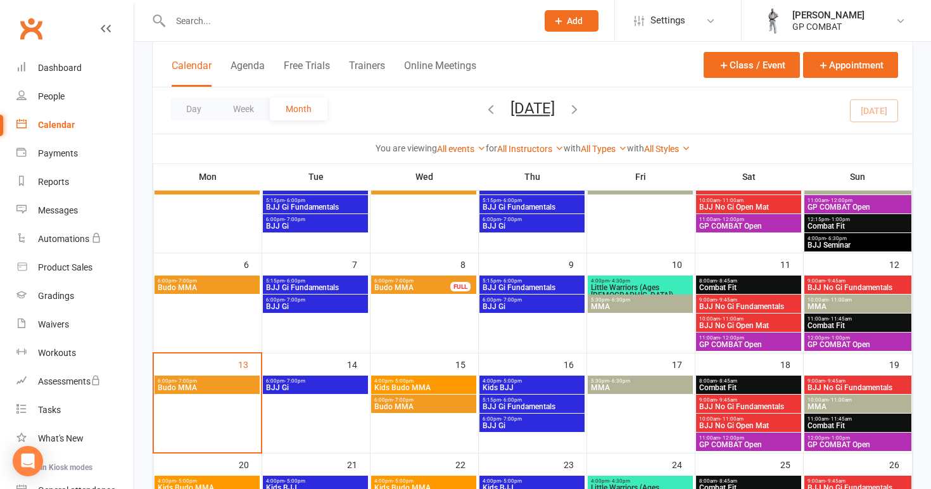
click at [224, 386] on span "Budo MMA" at bounding box center [207, 388] width 100 height 8
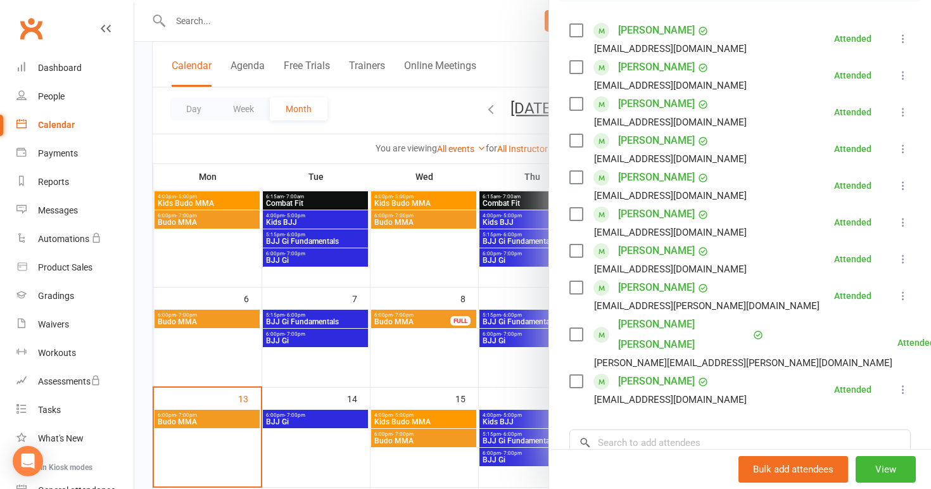
scroll to position [217, 0]
click at [208, 263] on div at bounding box center [532, 244] width 797 height 489
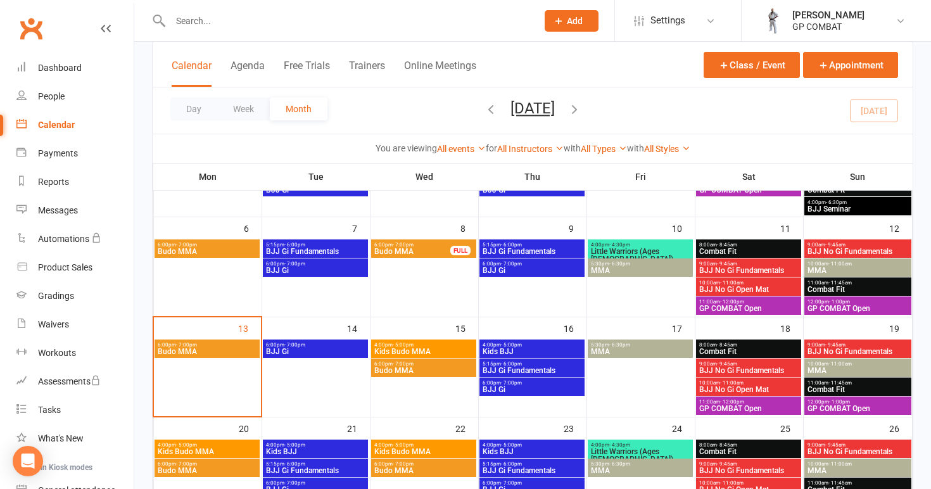
scroll to position [176, 0]
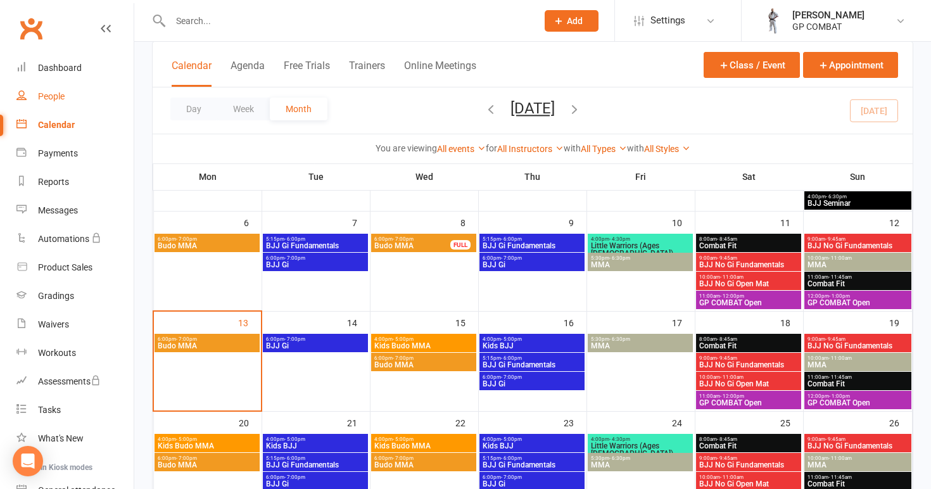
click at [63, 97] on div "People" at bounding box center [51, 96] width 27 height 10
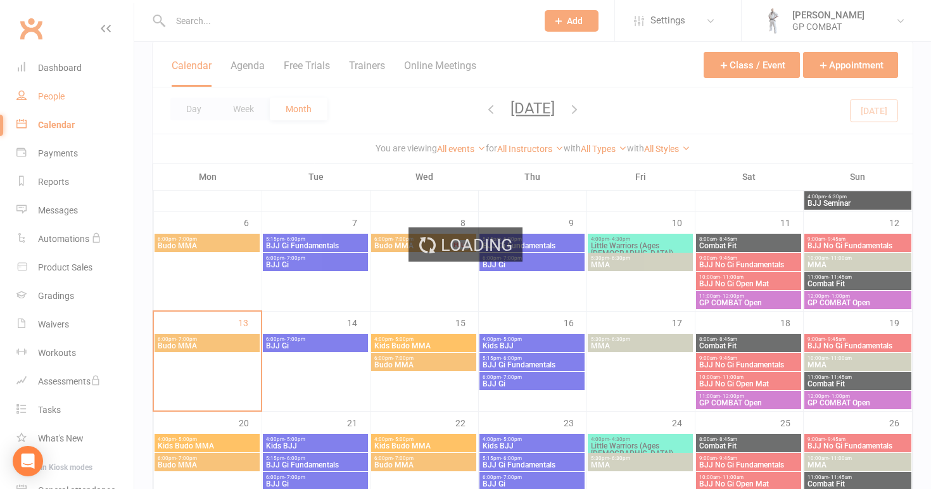
select select "100"
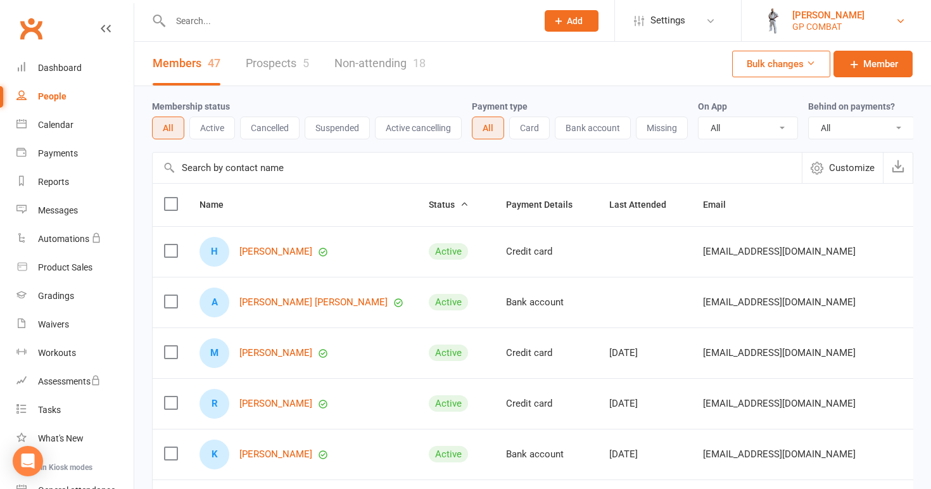
click at [819, 22] on div "GP COMBAT" at bounding box center [828, 26] width 72 height 11
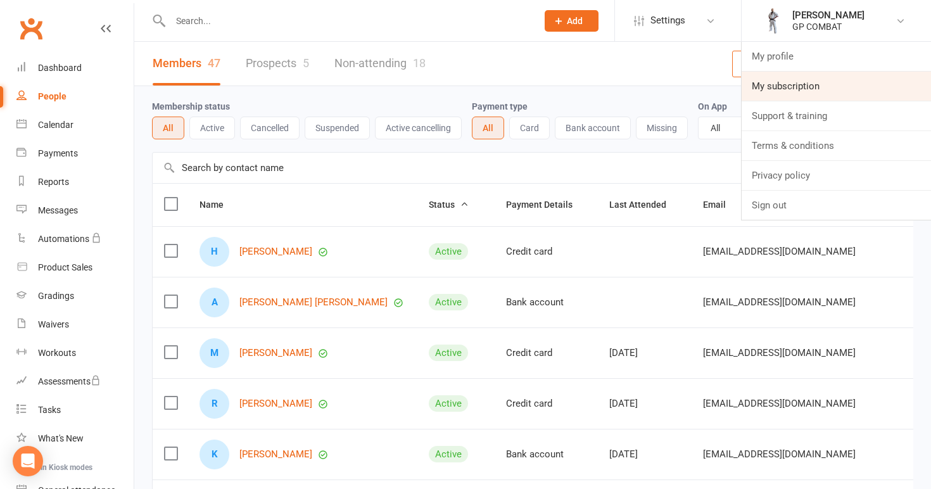
click at [783, 80] on link "My subscription" at bounding box center [836, 86] width 189 height 29
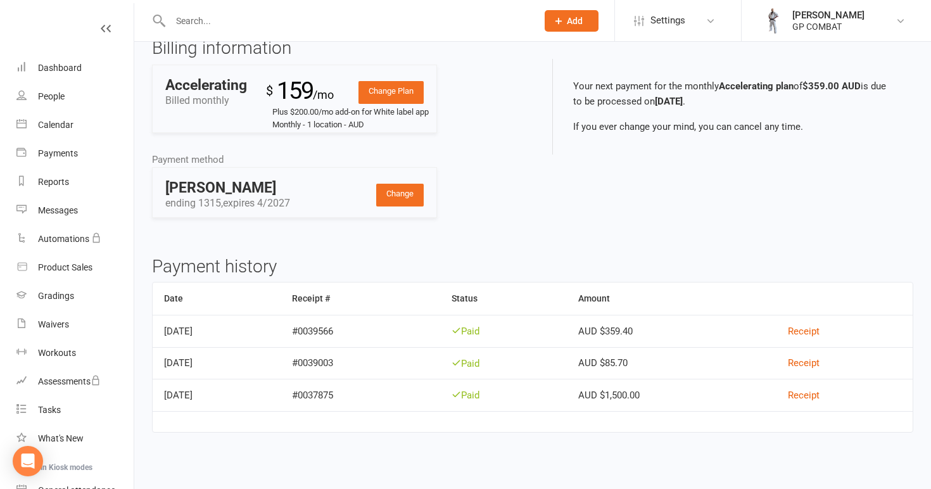
scroll to position [54, 0]
click at [66, 96] on link "People" at bounding box center [74, 96] width 117 height 29
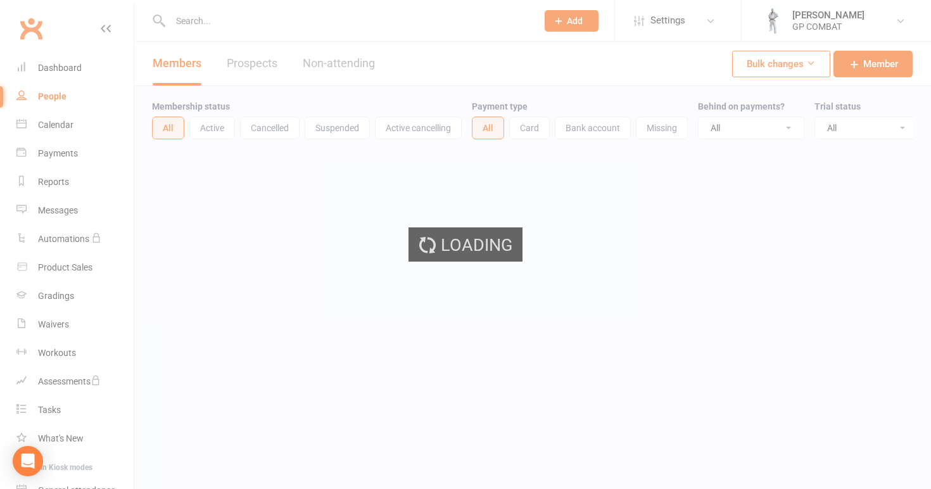
select select "100"
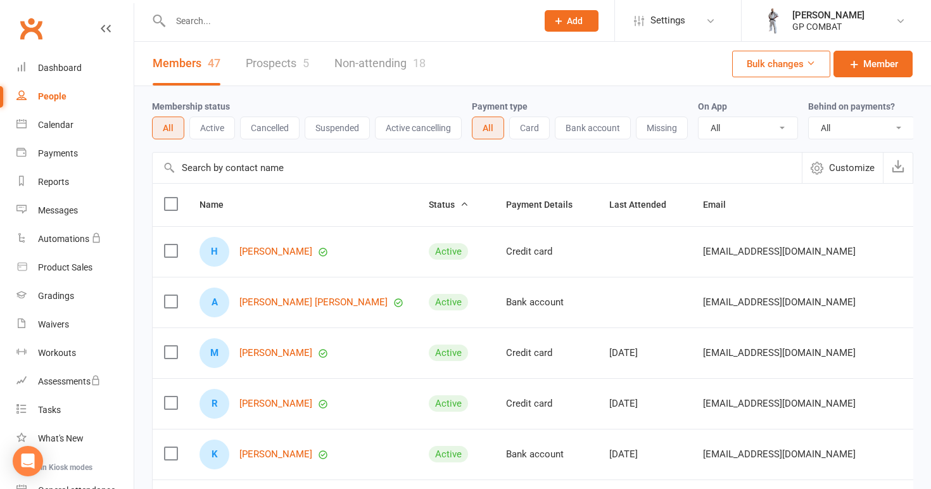
click at [376, 63] on link "Non-attending 18" at bounding box center [379, 64] width 91 height 44
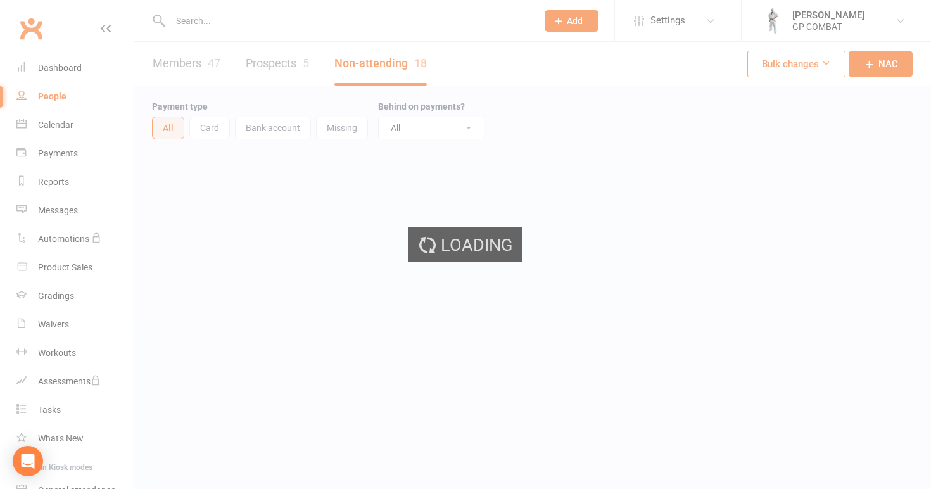
select select "100"
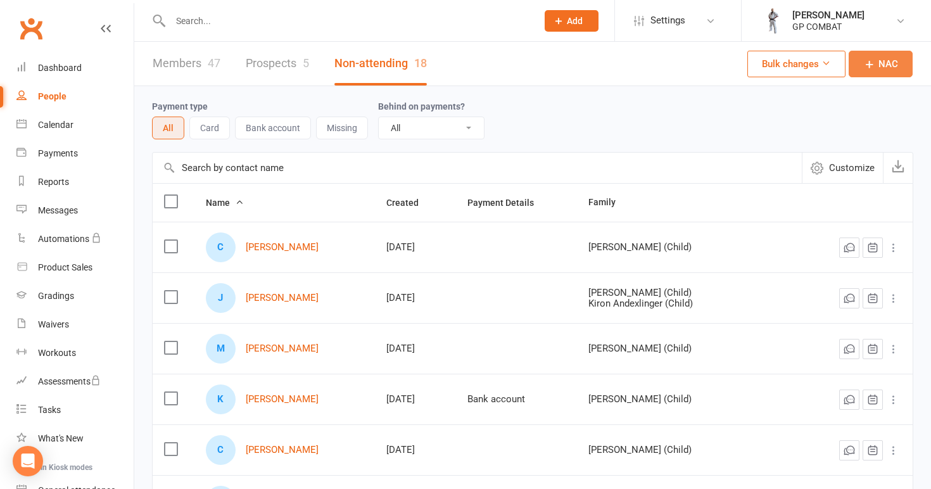
click at [875, 65] on icon at bounding box center [869, 64] width 13 height 13
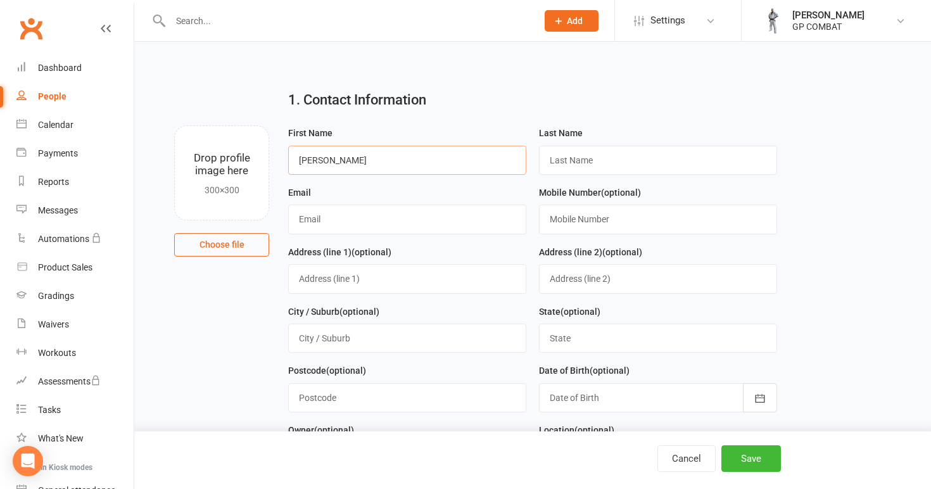
type input "[PERSON_NAME]"
type input "Little"
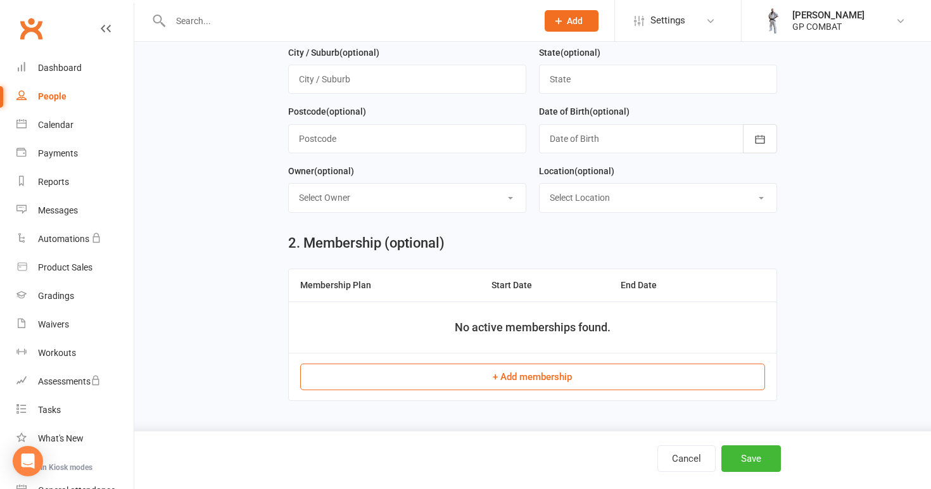
scroll to position [267, 0]
type input "[EMAIL_ADDRESS][DOMAIN_NAME]"
click at [750, 454] on button "Save" at bounding box center [751, 458] width 60 height 27
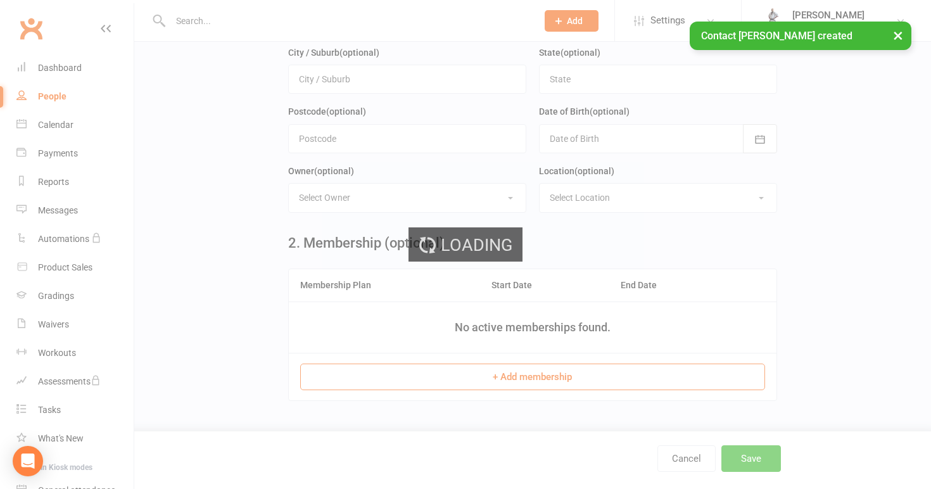
scroll to position [0, 0]
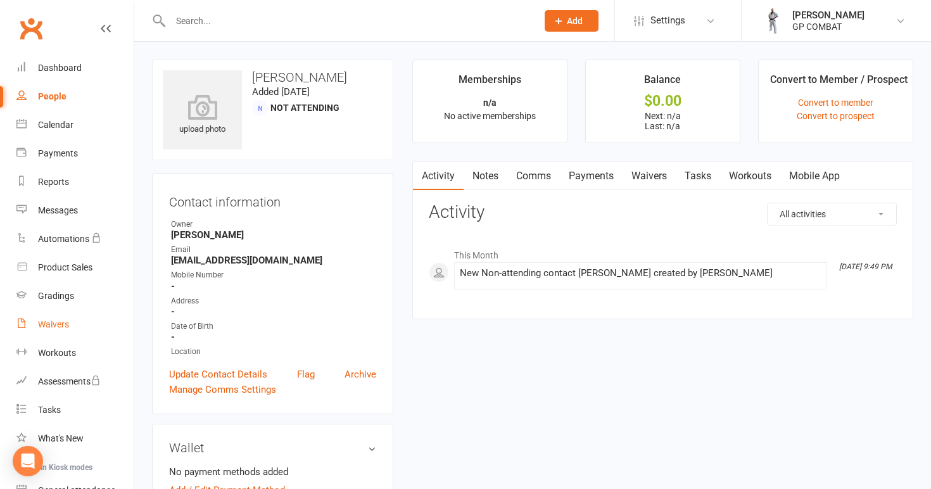
click at [55, 322] on div "Waivers" at bounding box center [53, 324] width 31 height 10
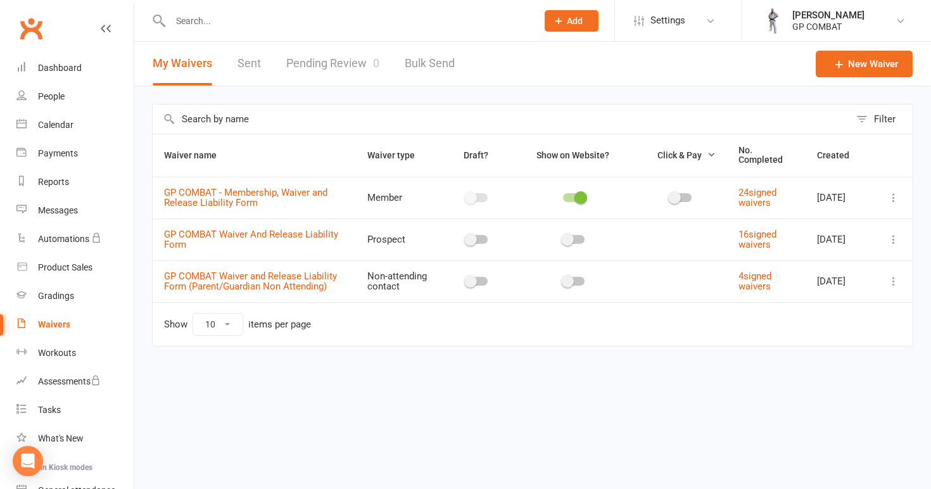
click at [895, 198] on icon at bounding box center [893, 197] width 13 height 13
click at [857, 274] on link "Copy external link to clipboard" at bounding box center [826, 272] width 149 height 25
click at [55, 96] on div "People" at bounding box center [51, 96] width 27 height 10
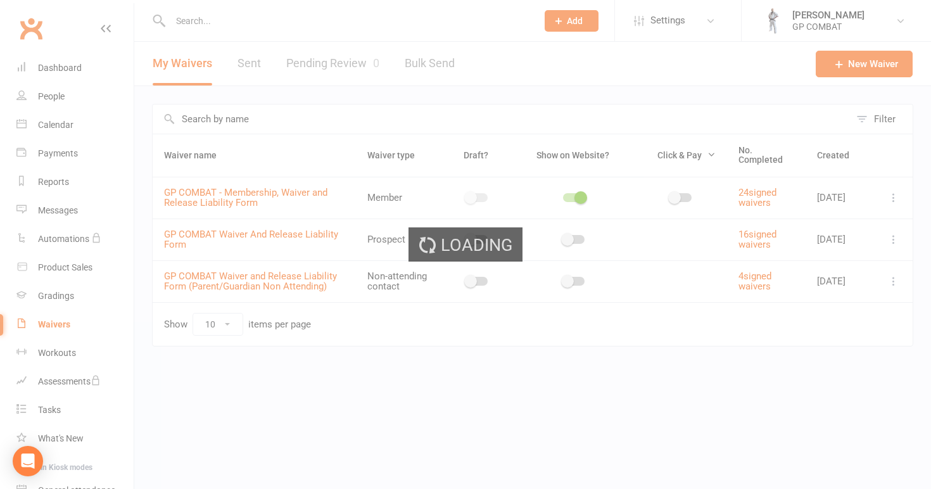
select select "100"
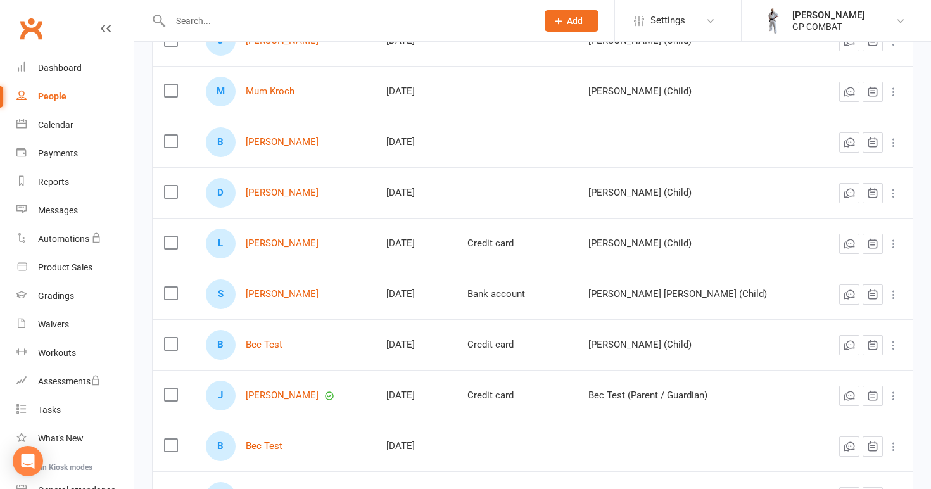
scroll to position [667, 0]
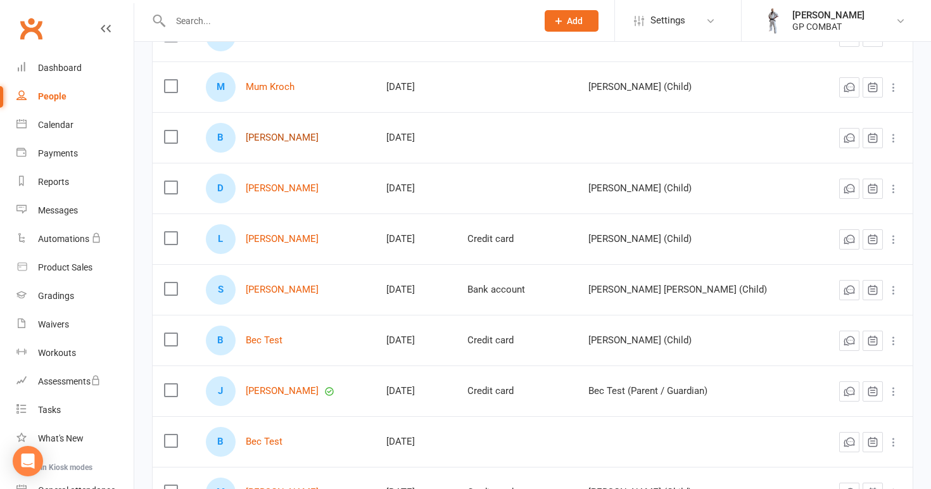
click at [272, 136] on link "[PERSON_NAME]" at bounding box center [282, 137] width 73 height 11
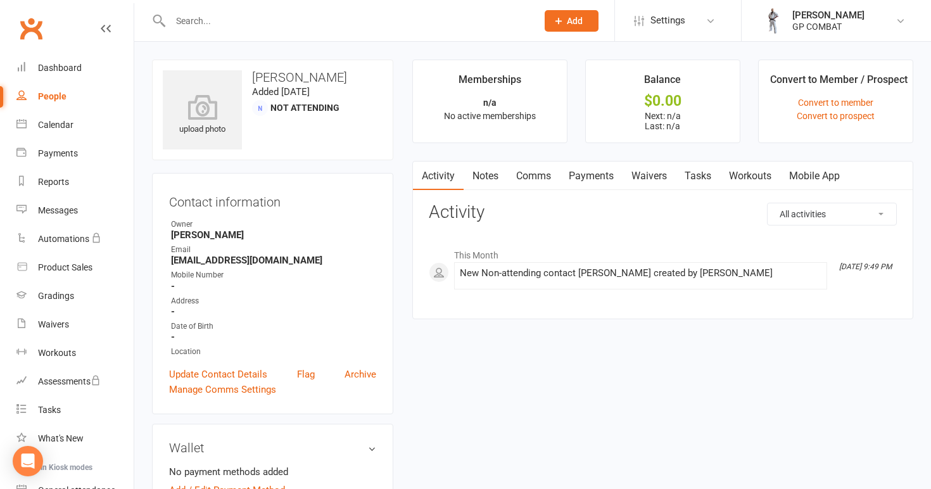
click at [542, 174] on link "Comms" at bounding box center [533, 176] width 53 height 29
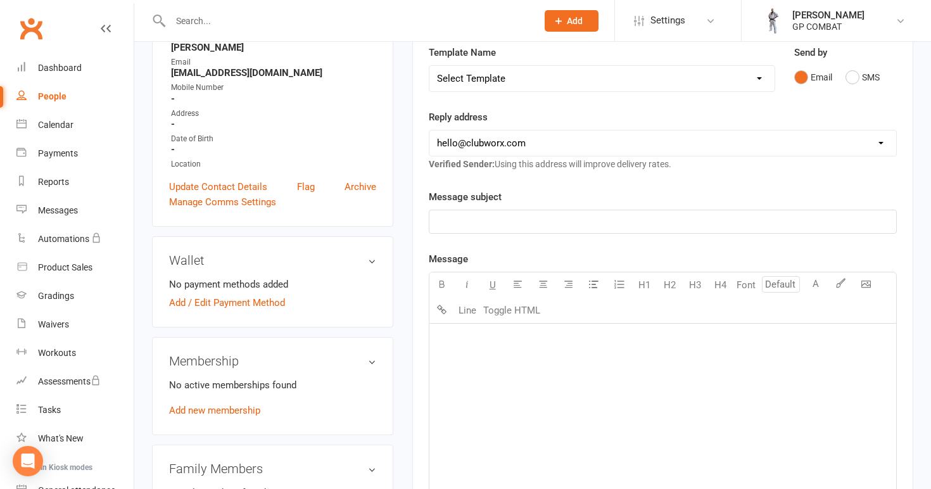
scroll to position [191, 0]
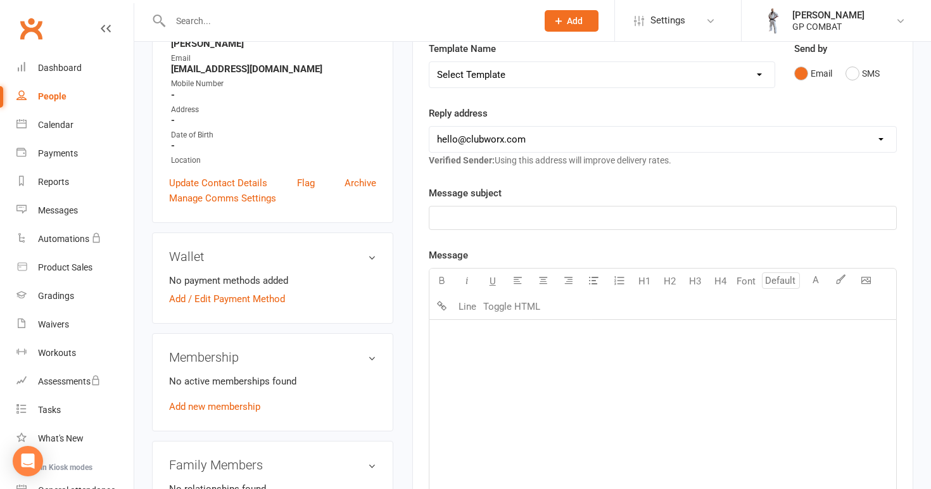
click at [495, 357] on div "﻿" at bounding box center [662, 415] width 467 height 190
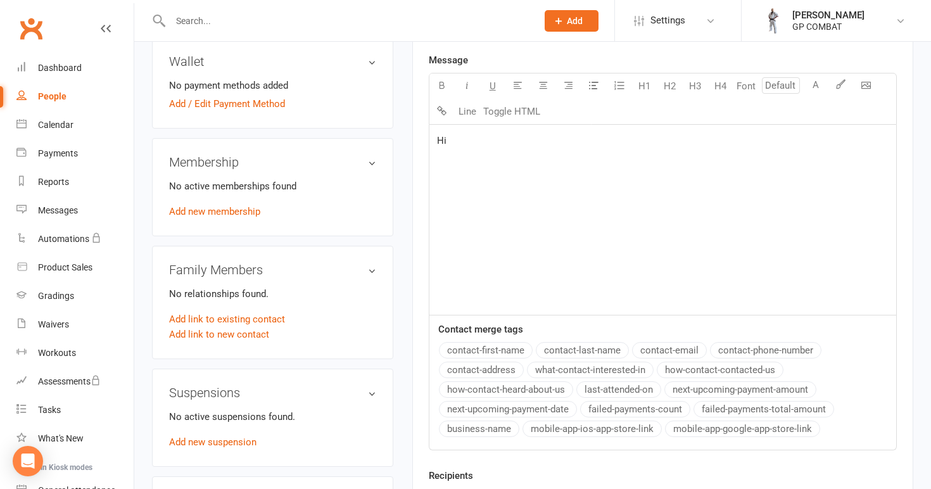
scroll to position [422, 0]
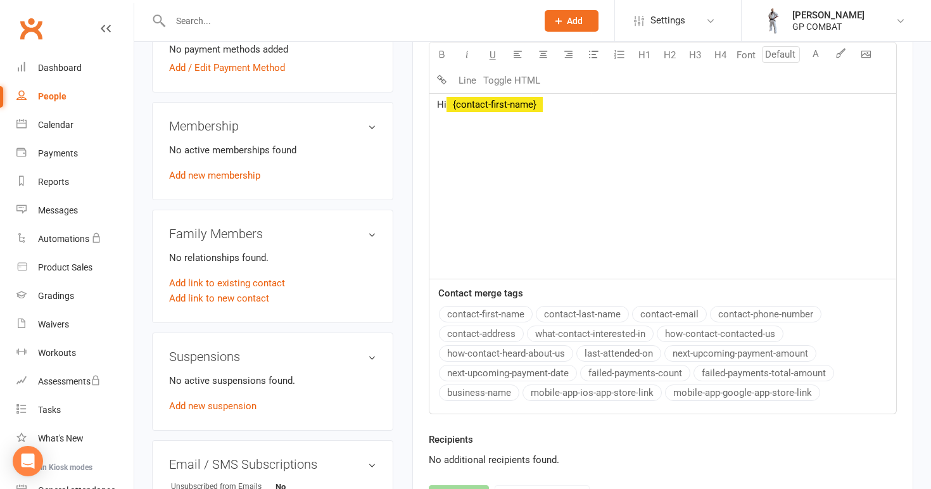
click at [497, 315] on button "contact-first-name" at bounding box center [486, 314] width 94 height 16
click at [467, 390] on button "business-name" at bounding box center [479, 392] width 80 height 16
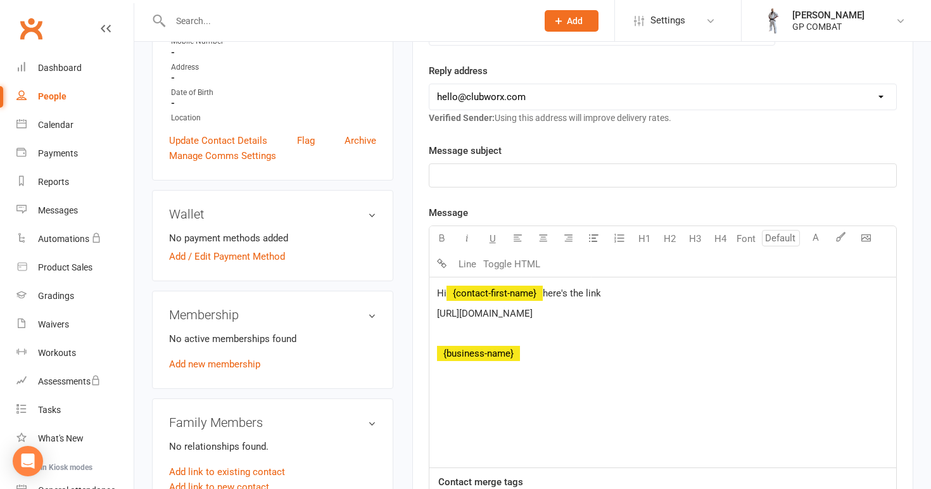
scroll to position [233, 0]
click at [497, 174] on p "﻿" at bounding box center [663, 175] width 452 height 15
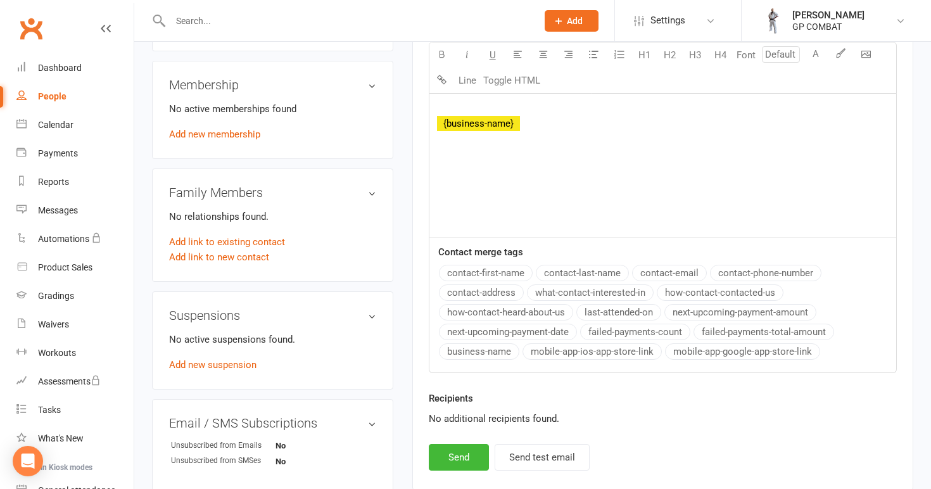
scroll to position [538, 0]
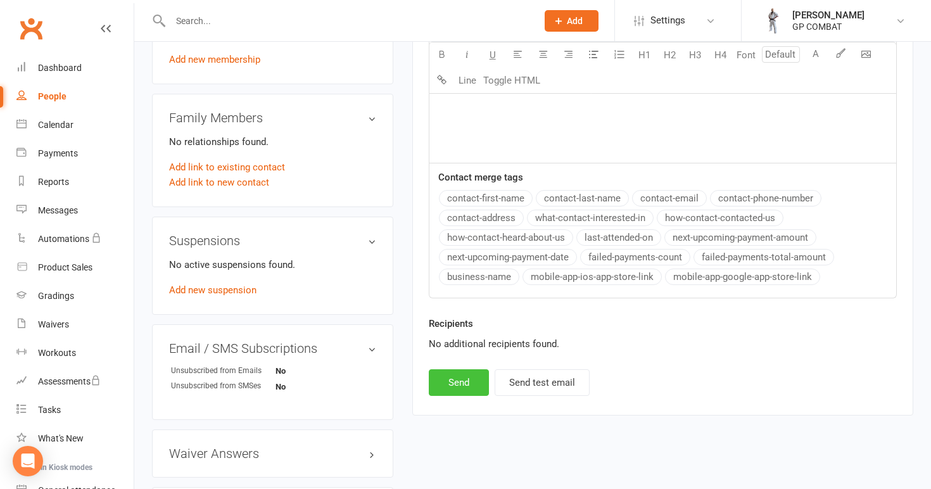
click at [468, 377] on button "Send" at bounding box center [459, 382] width 60 height 27
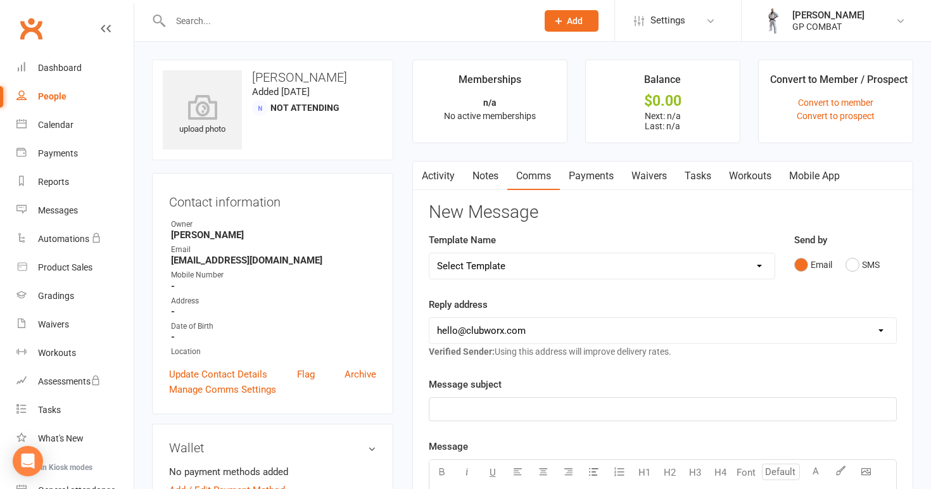
scroll to position [0, 0]
click at [447, 175] on link "Activity" at bounding box center [438, 176] width 51 height 29
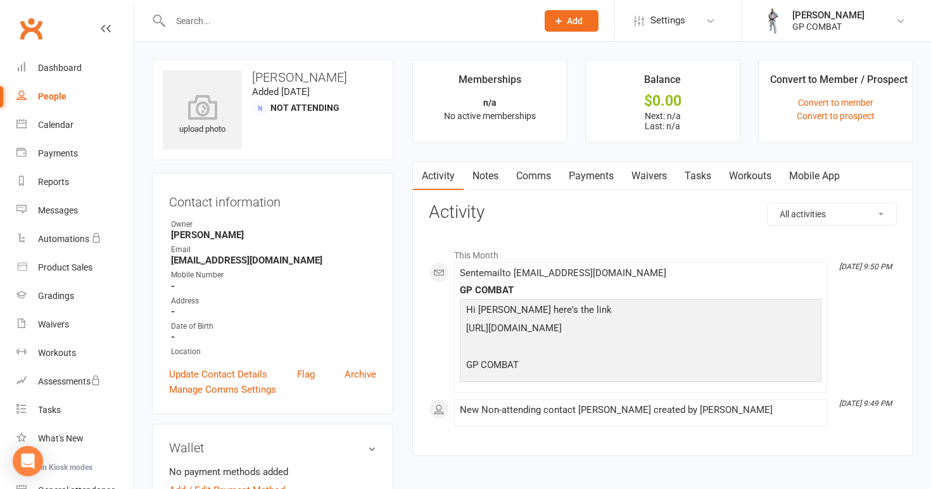
click at [66, 94] on link "People" at bounding box center [74, 96] width 117 height 29
select select "100"
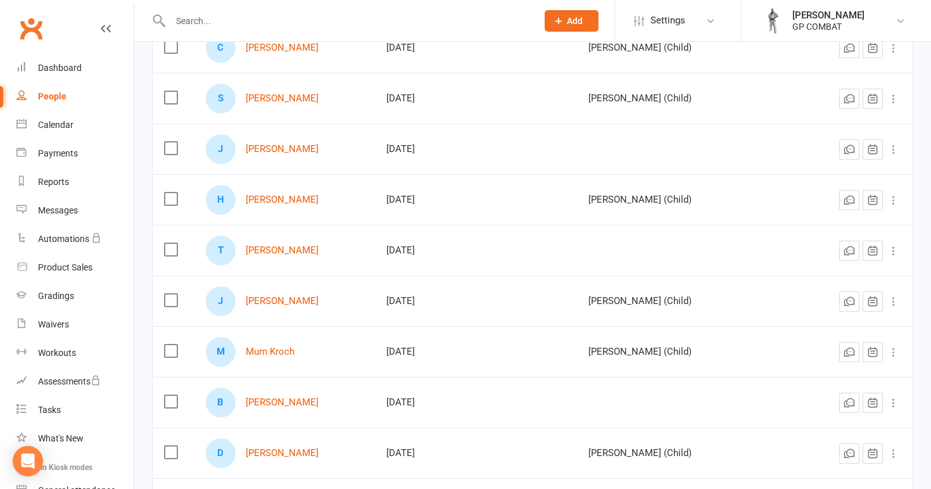
scroll to position [400, 0]
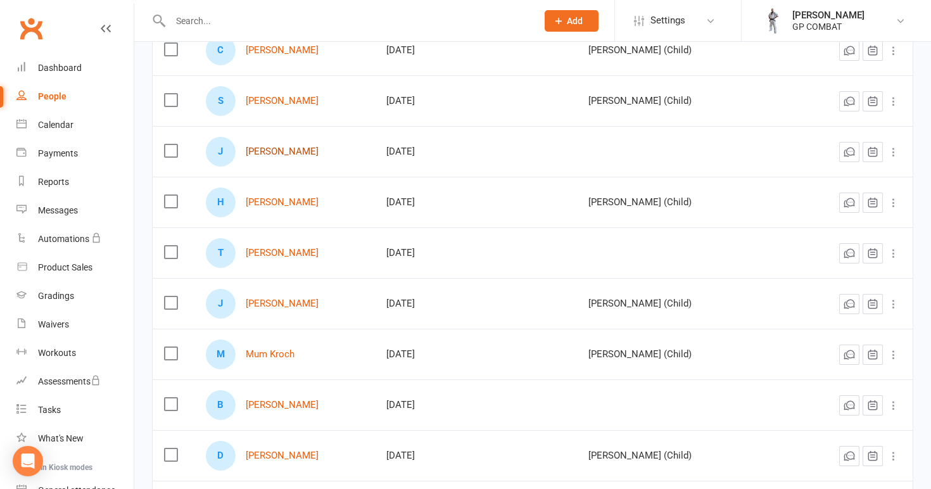
click at [279, 155] on link "[PERSON_NAME]" at bounding box center [282, 151] width 73 height 11
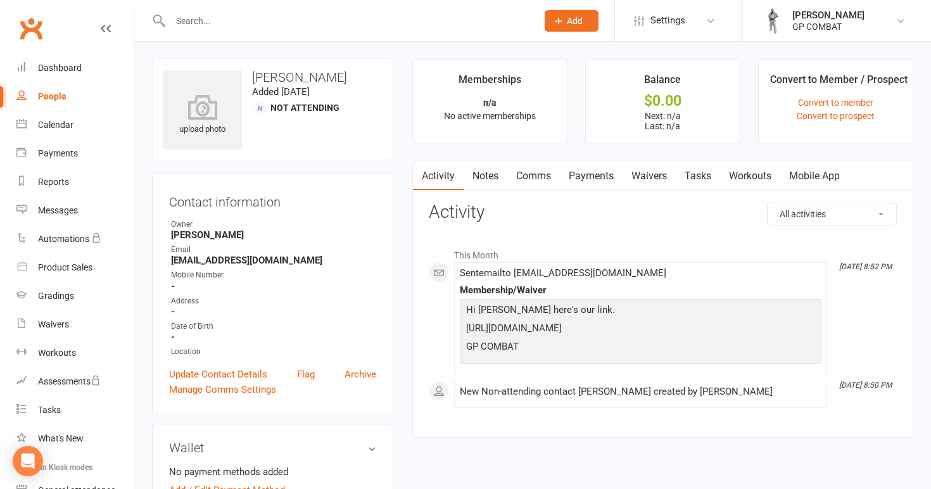
click at [52, 98] on div "People" at bounding box center [52, 96] width 29 height 10
select select "100"
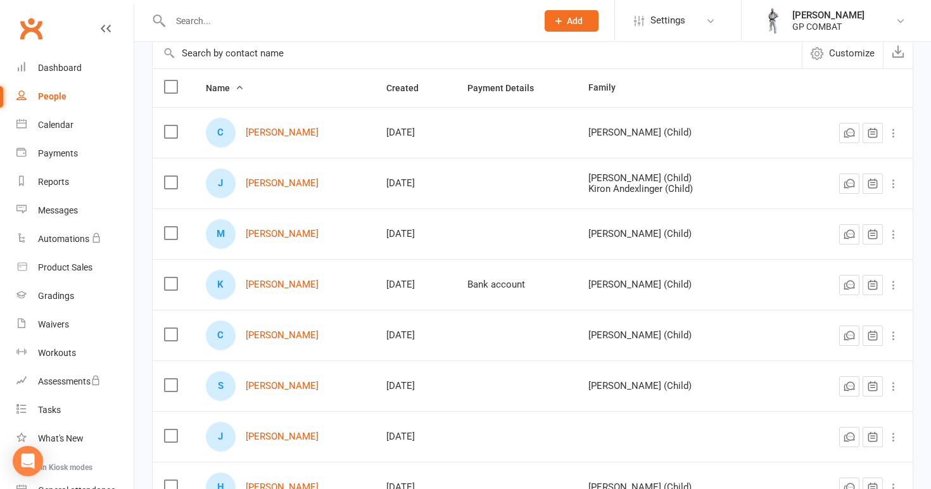
scroll to position [115, 0]
click at [290, 181] on link "[PERSON_NAME]" at bounding box center [282, 182] width 73 height 11
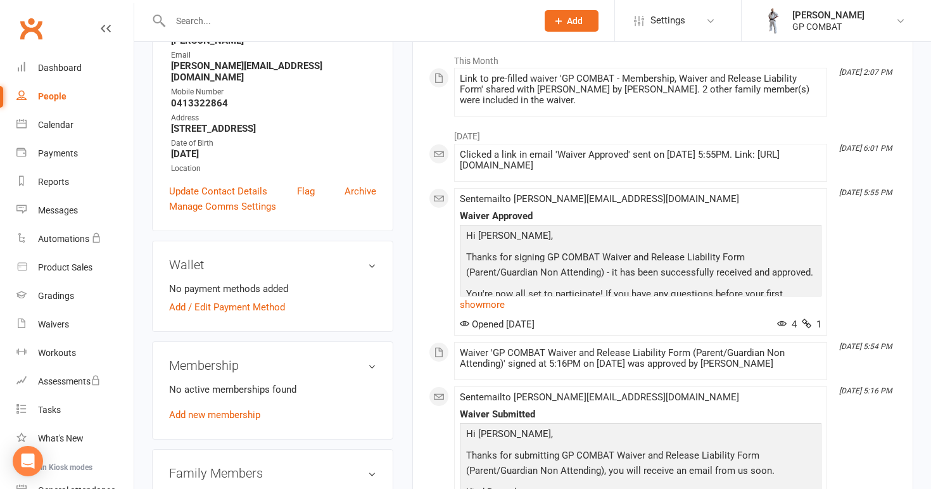
scroll to position [196, 0]
click at [528, 329] on span "Opened [DATE]" at bounding box center [497, 322] width 75 height 11
click at [485, 312] on link "show more" at bounding box center [641, 304] width 362 height 18
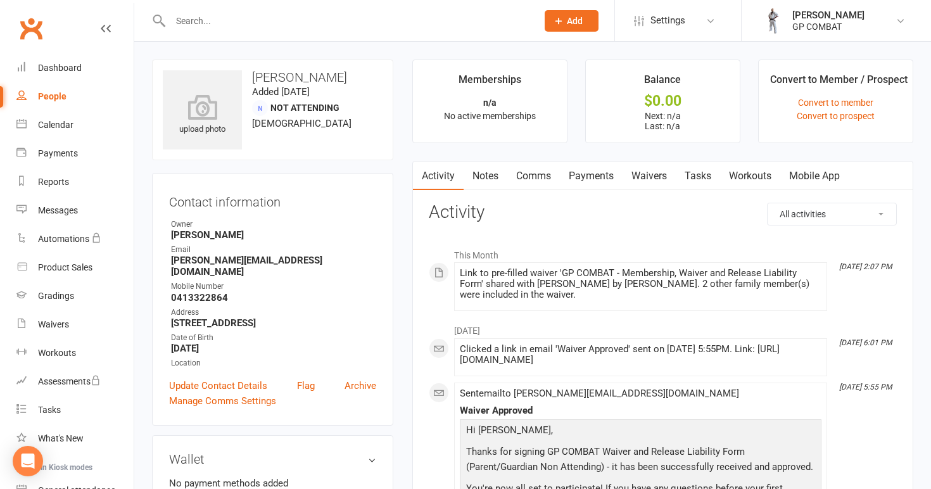
scroll to position [0, 0]
click at [646, 168] on link "Waivers" at bounding box center [649, 176] width 53 height 29
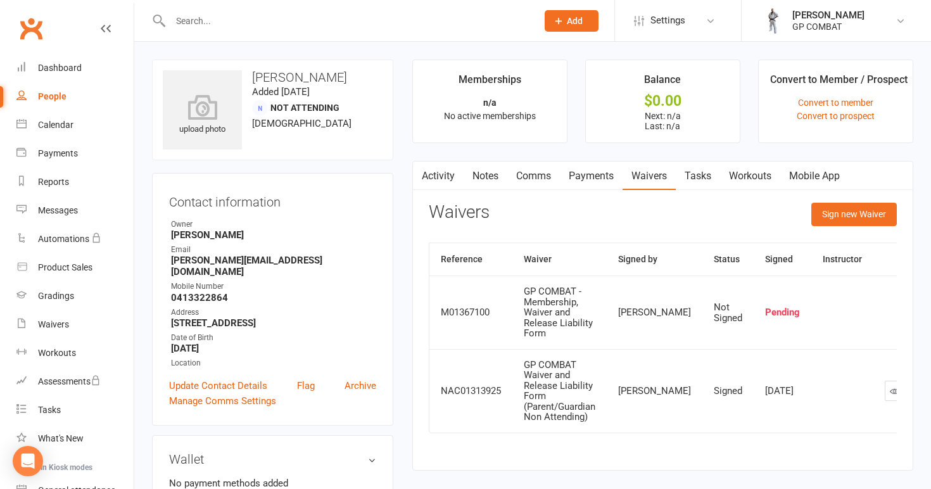
click at [61, 94] on div "People" at bounding box center [52, 96] width 29 height 10
select select "100"
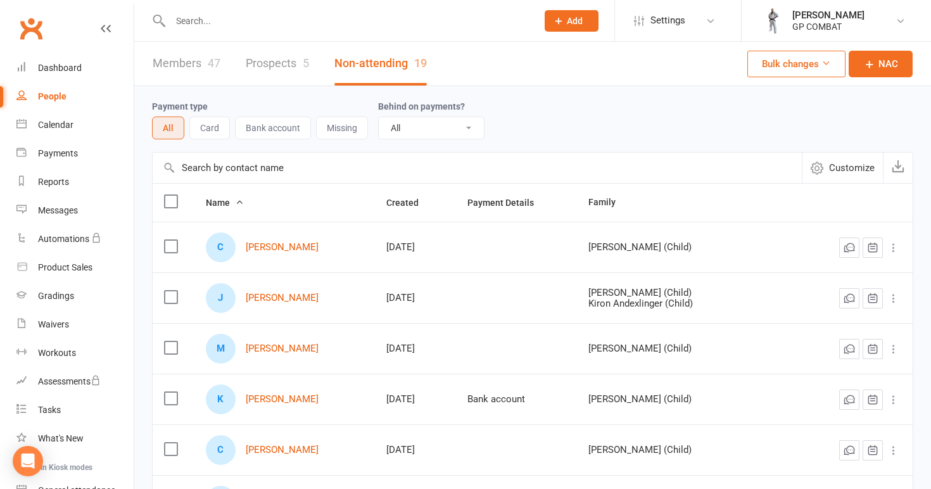
click at [190, 63] on link "Members 47" at bounding box center [187, 64] width 68 height 44
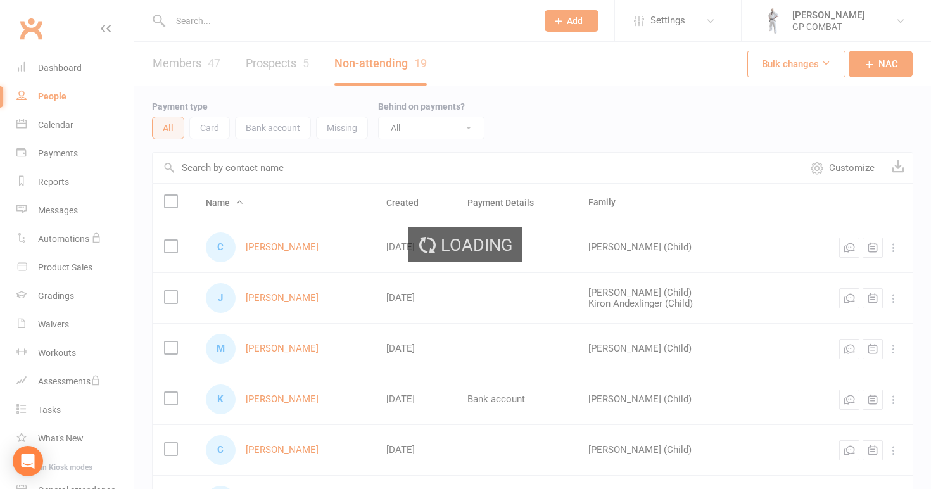
select select "100"
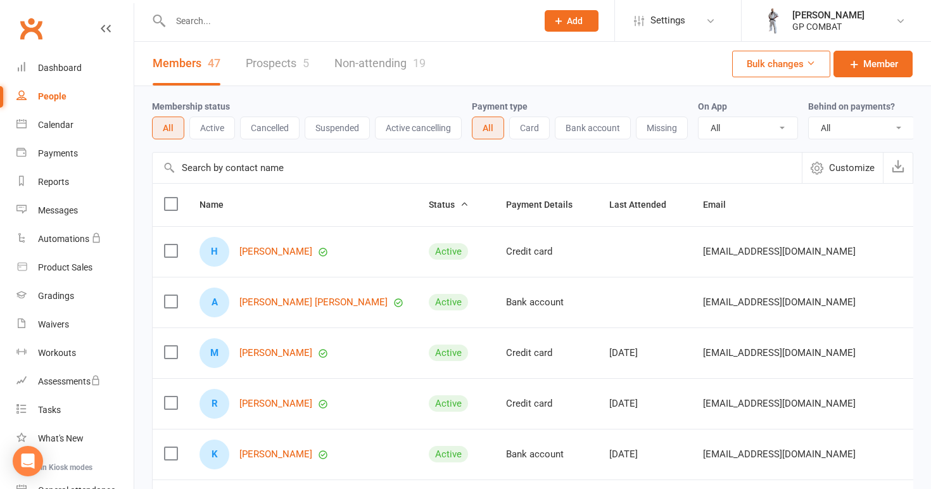
click at [213, 127] on button "Active" at bounding box center [212, 128] width 46 height 23
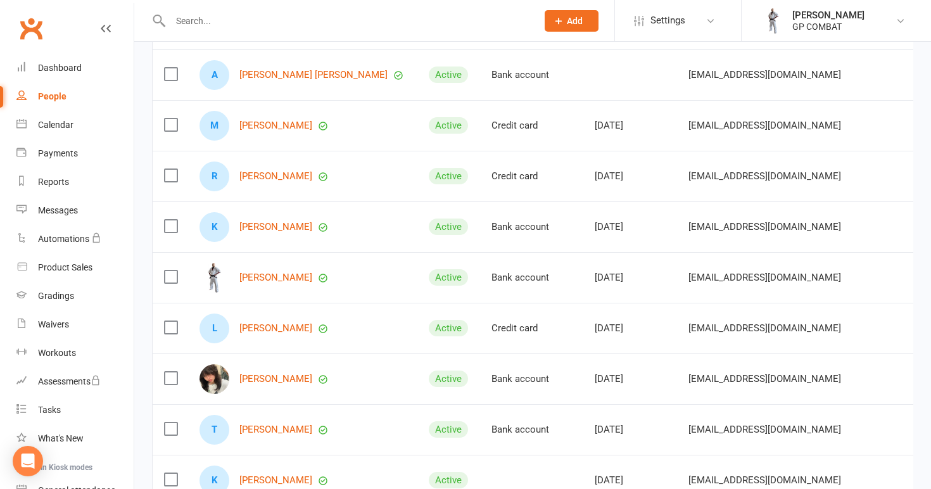
scroll to position [226, 0]
click at [262, 276] on link "[PERSON_NAME]" at bounding box center [275, 279] width 73 height 11
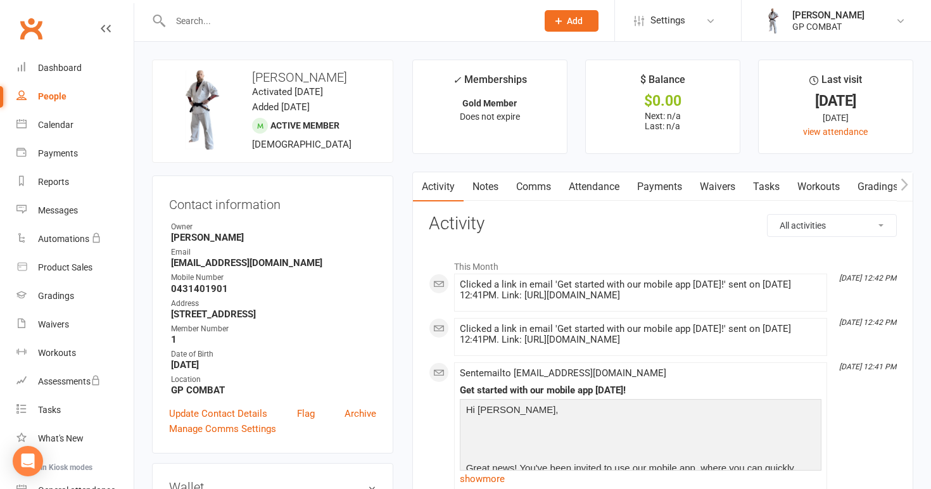
click at [542, 184] on link "Comms" at bounding box center [533, 186] width 53 height 29
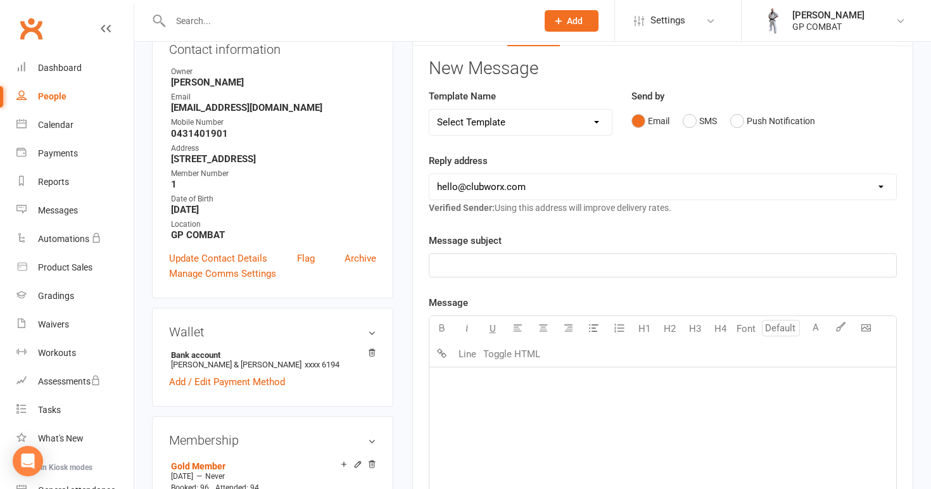
scroll to position [165, 0]
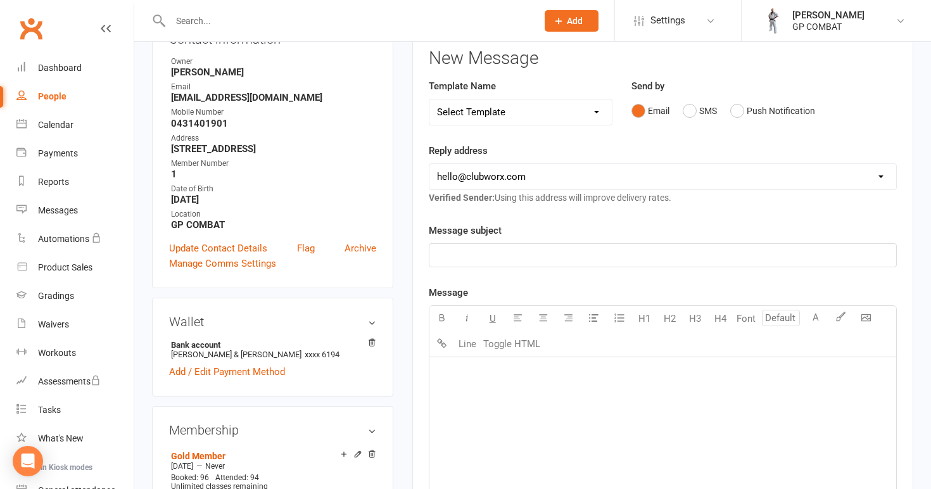
click at [474, 251] on p "﻿" at bounding box center [663, 255] width 452 height 15
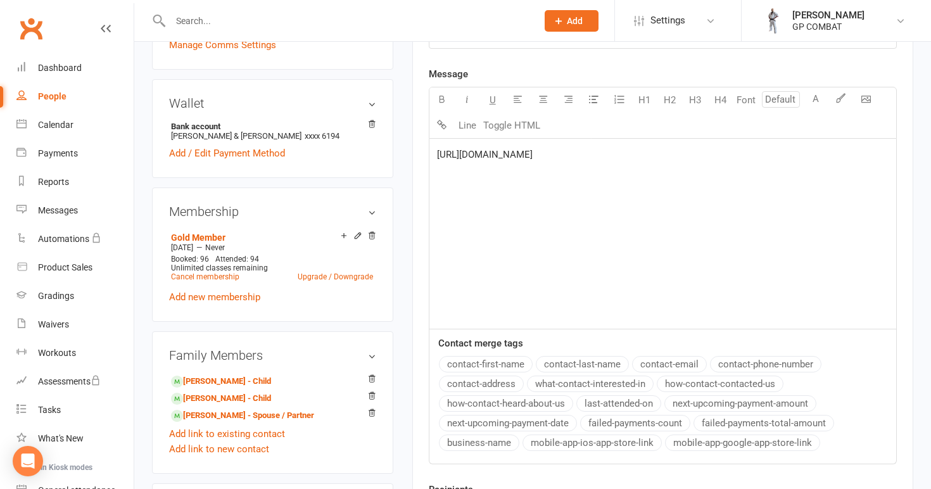
scroll to position [392, 0]
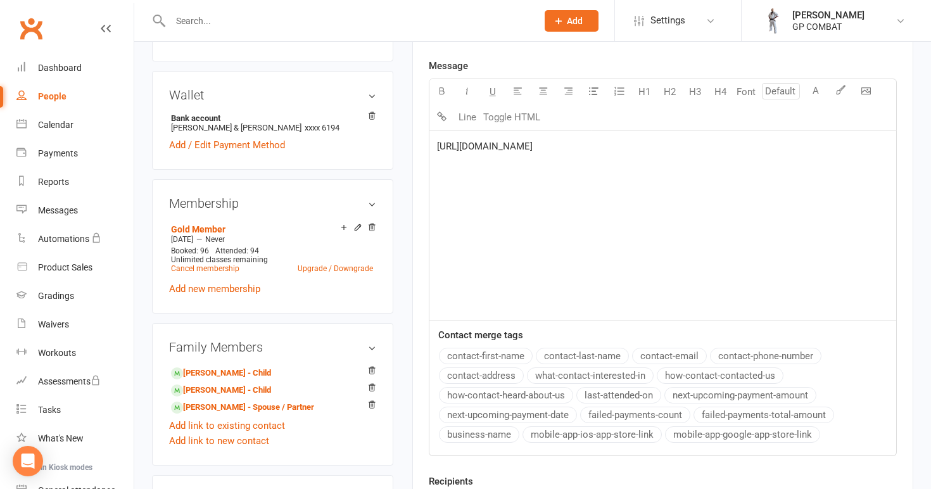
click at [487, 432] on button "business-name" at bounding box center [479, 434] width 80 height 16
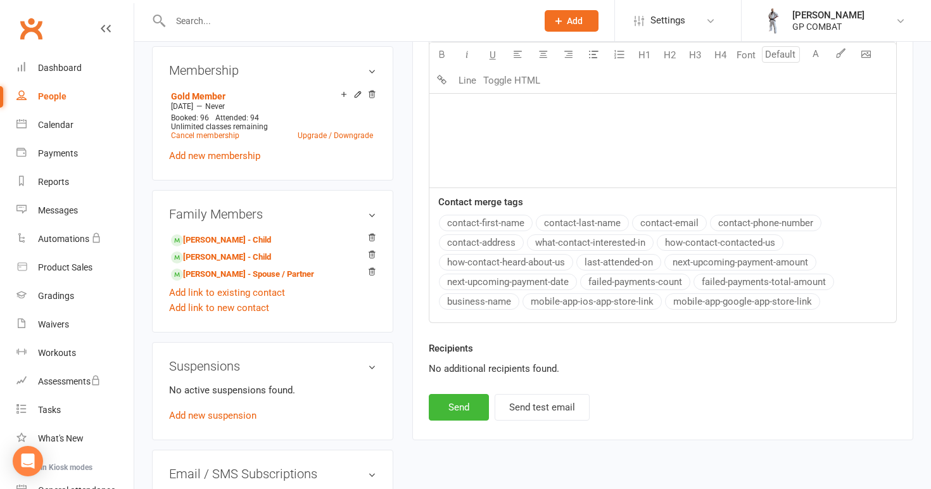
scroll to position [533, 0]
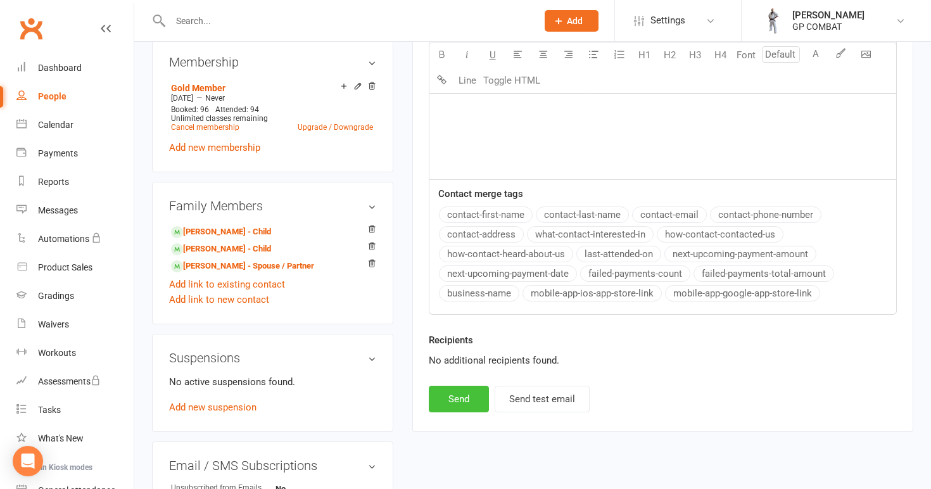
click at [466, 398] on button "Send" at bounding box center [459, 399] width 60 height 27
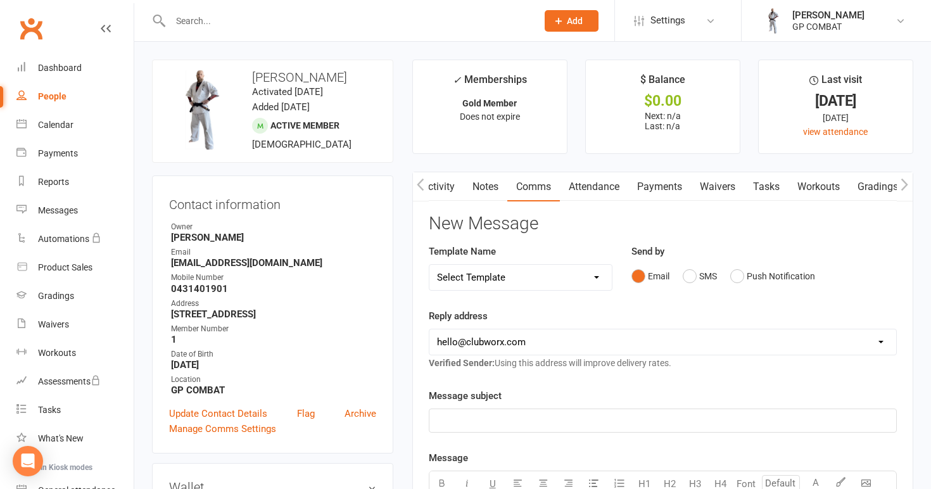
scroll to position [0, 1]
click at [445, 184] on link "Activity" at bounding box center [437, 186] width 51 height 29
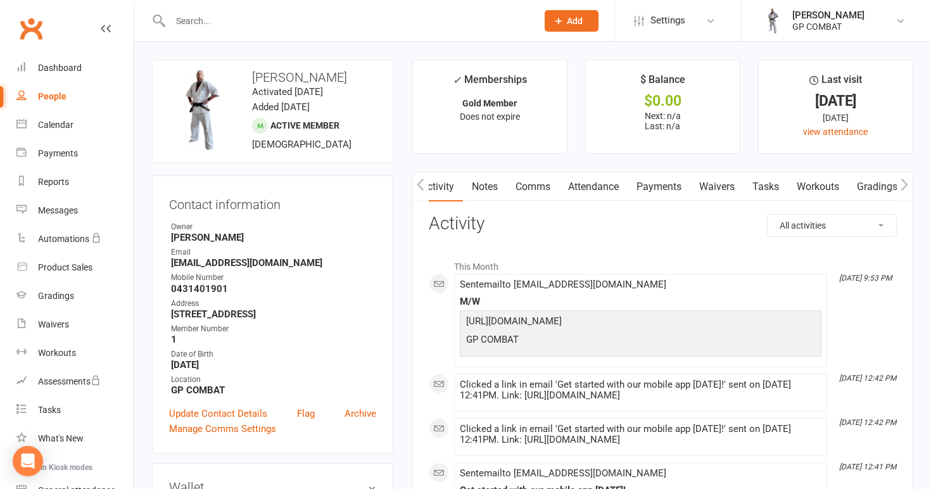
click at [676, 184] on link "Payments" at bounding box center [659, 186] width 63 height 29
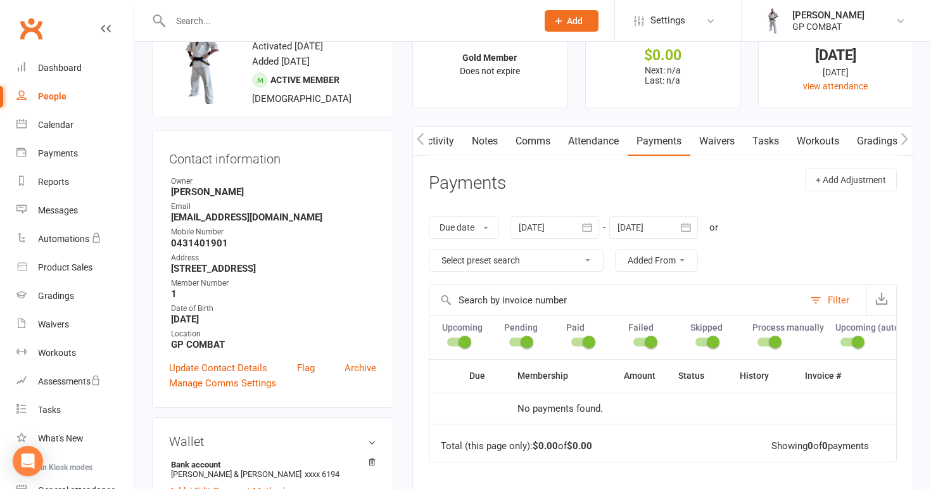
scroll to position [37, 0]
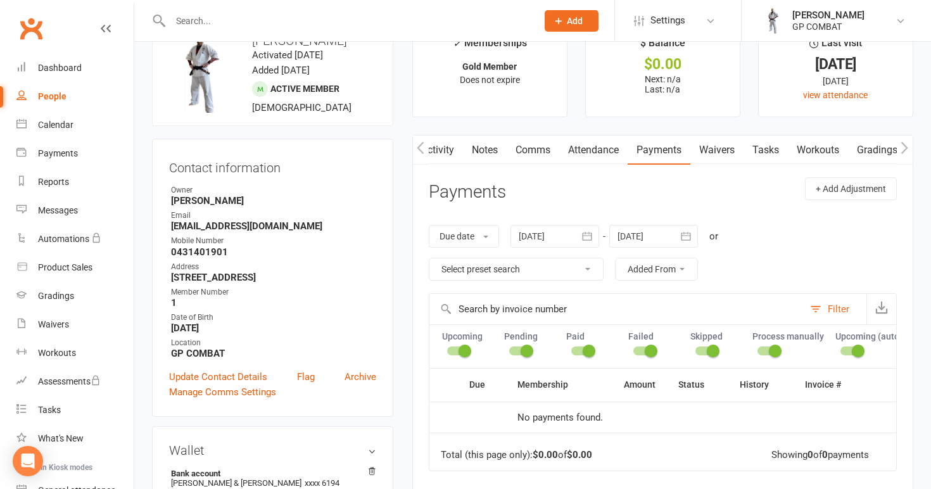
click at [721, 146] on link "Waivers" at bounding box center [716, 150] width 53 height 29
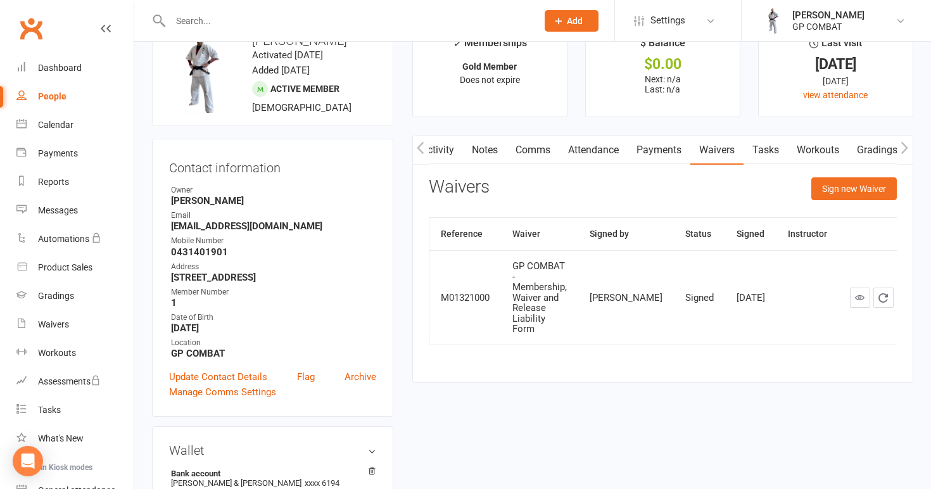
click at [68, 97] on link "People" at bounding box center [74, 96] width 117 height 29
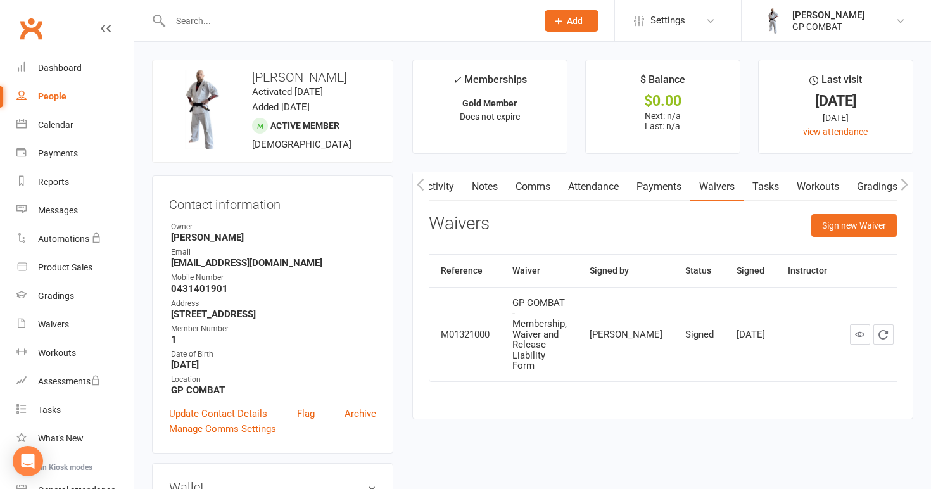
select select "100"
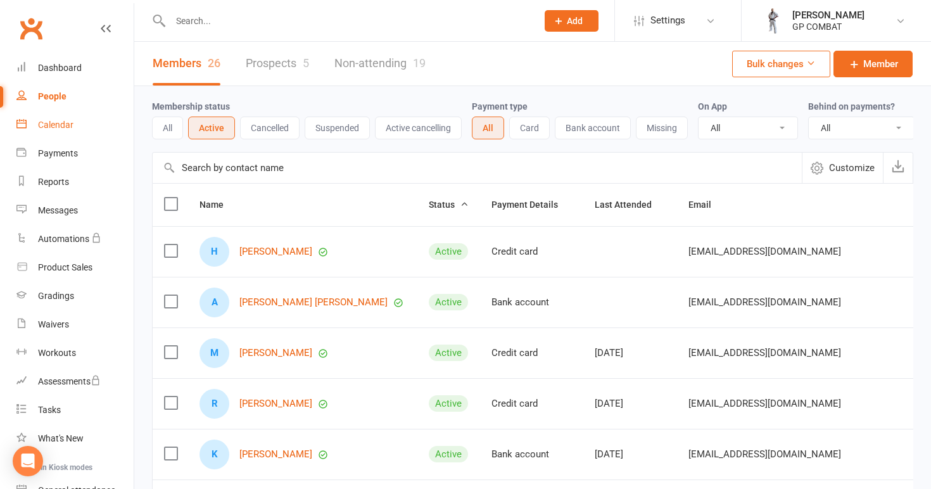
click at [65, 124] on div "Calendar" at bounding box center [55, 125] width 35 height 10
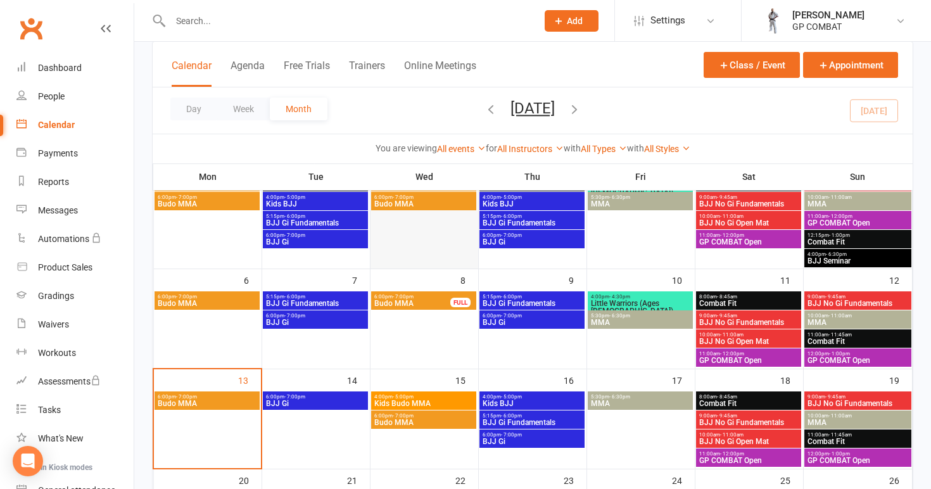
scroll to position [133, 0]
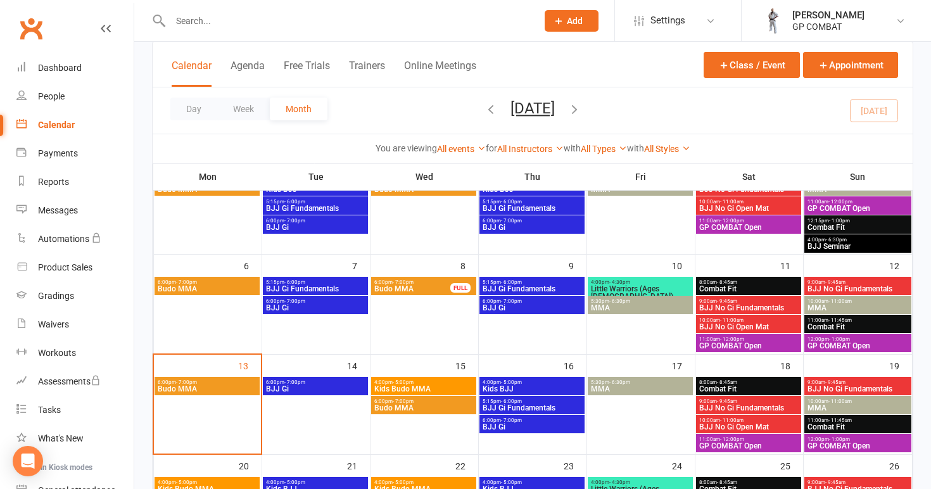
click at [748, 288] on span "Combat Fit" at bounding box center [749, 289] width 100 height 8
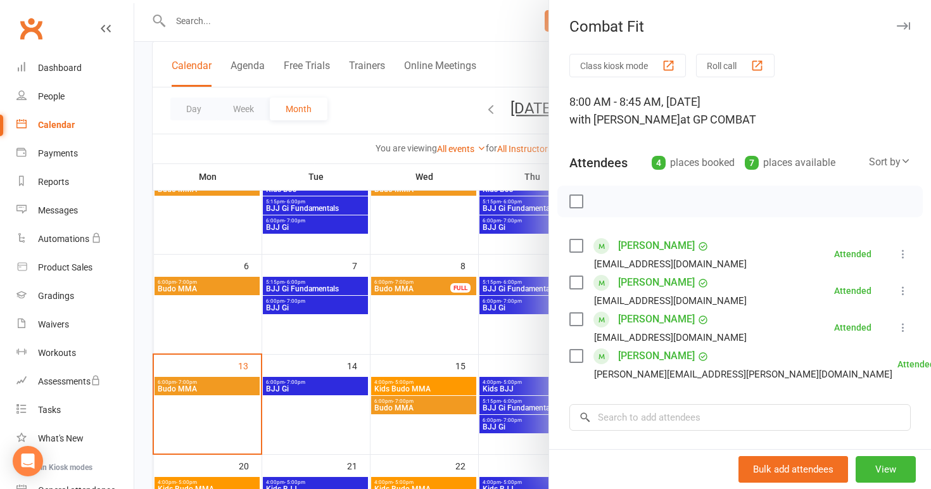
click at [518, 333] on div at bounding box center [532, 244] width 797 height 489
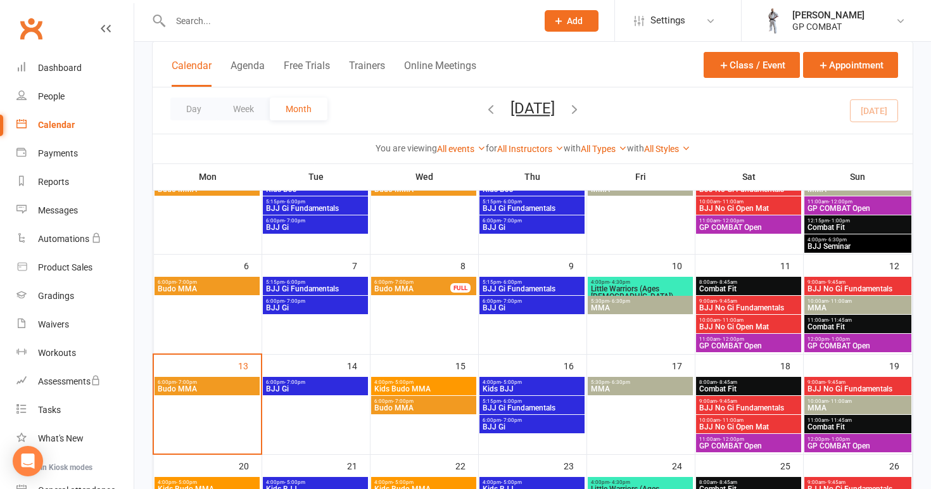
click at [724, 305] on span "BJJ No Gi Fundamentals" at bounding box center [749, 308] width 100 height 8
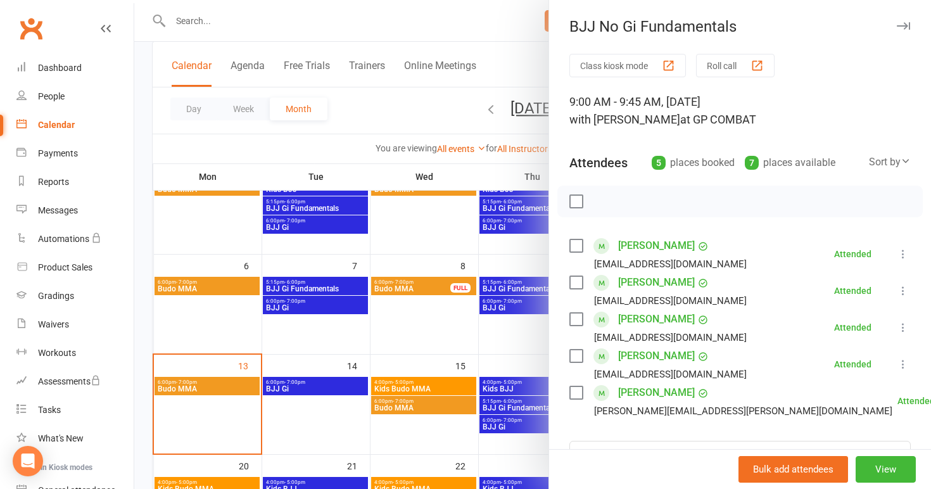
click at [505, 355] on div at bounding box center [532, 244] width 797 height 489
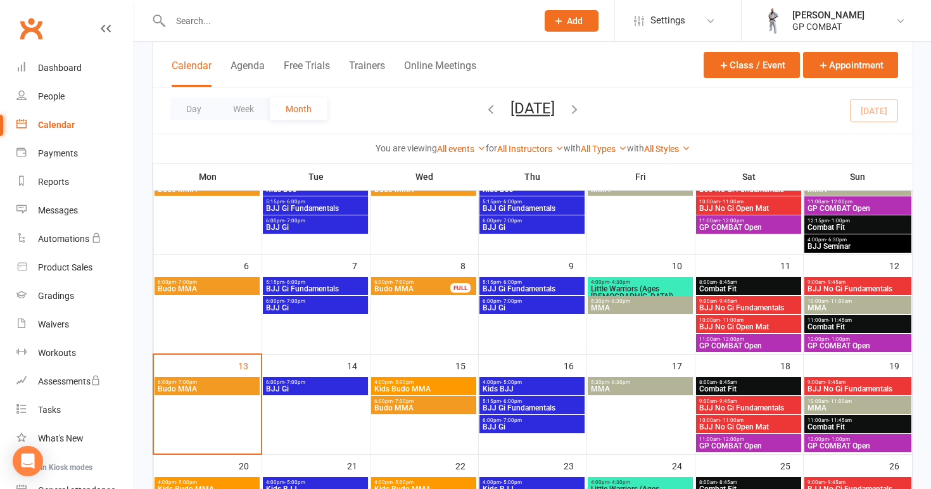
click at [751, 386] on span "Combat Fit" at bounding box center [749, 389] width 100 height 8
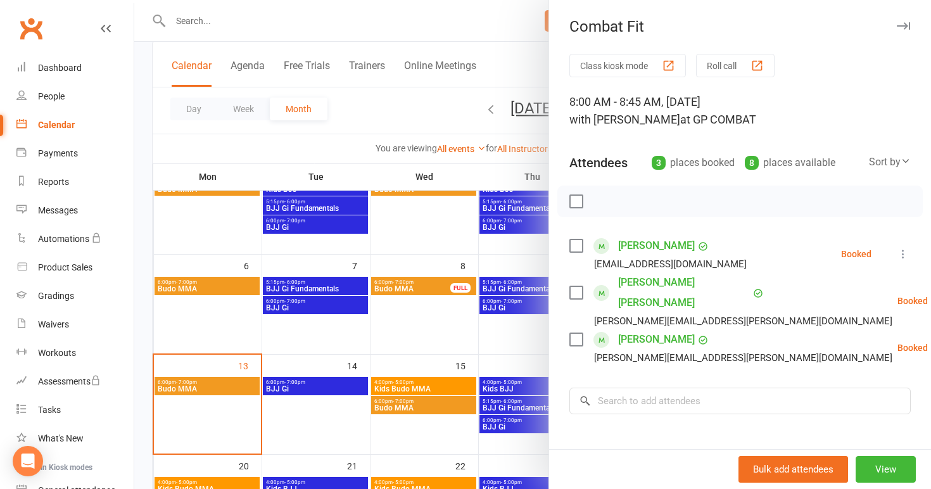
click at [519, 365] on div at bounding box center [532, 244] width 797 height 489
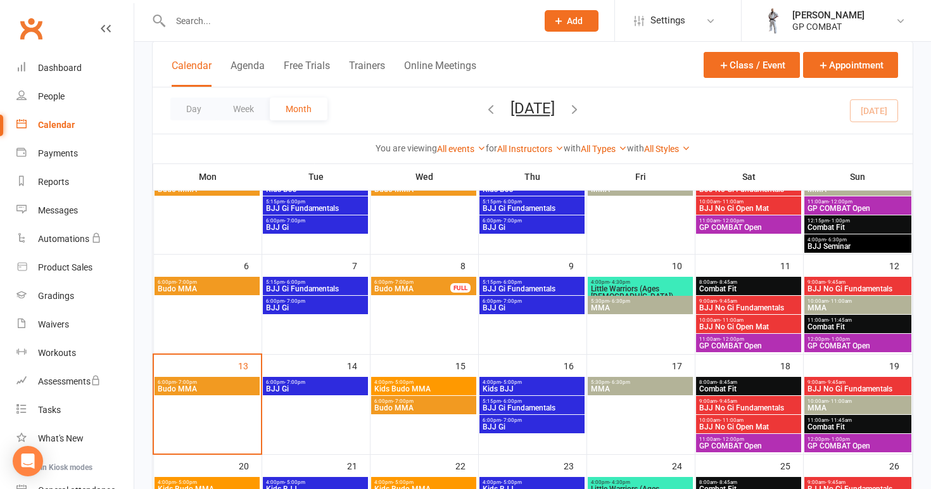
click at [737, 408] on span "BJJ No Gi Fundamentals" at bounding box center [749, 408] width 100 height 8
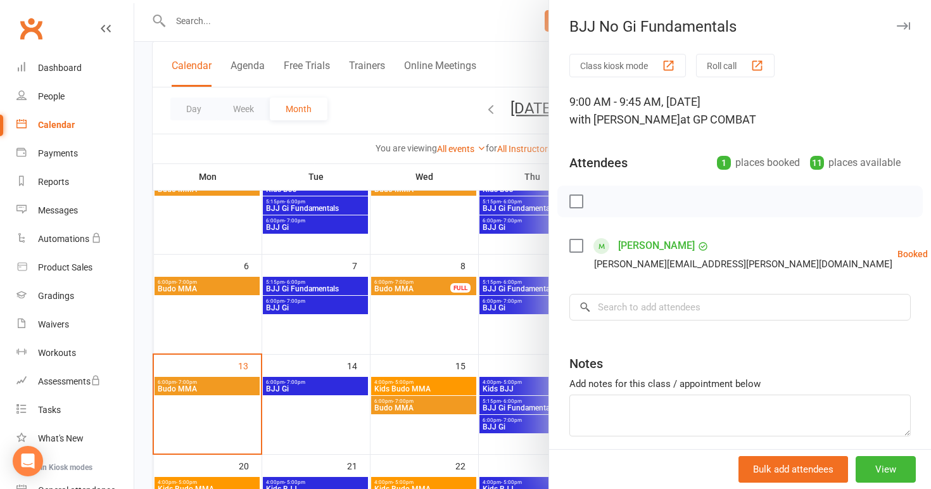
click at [504, 363] on div at bounding box center [532, 244] width 797 height 489
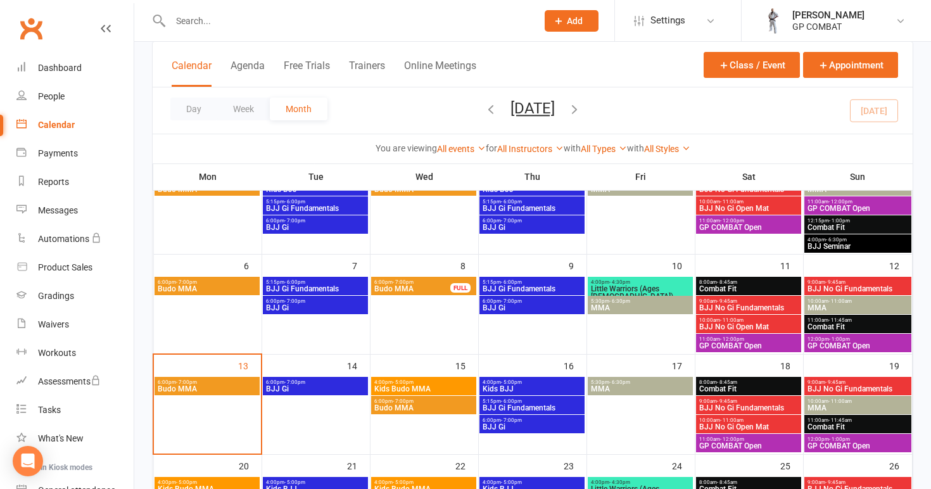
click at [726, 424] on span "BJJ No Gi Open Mat" at bounding box center [749, 427] width 100 height 8
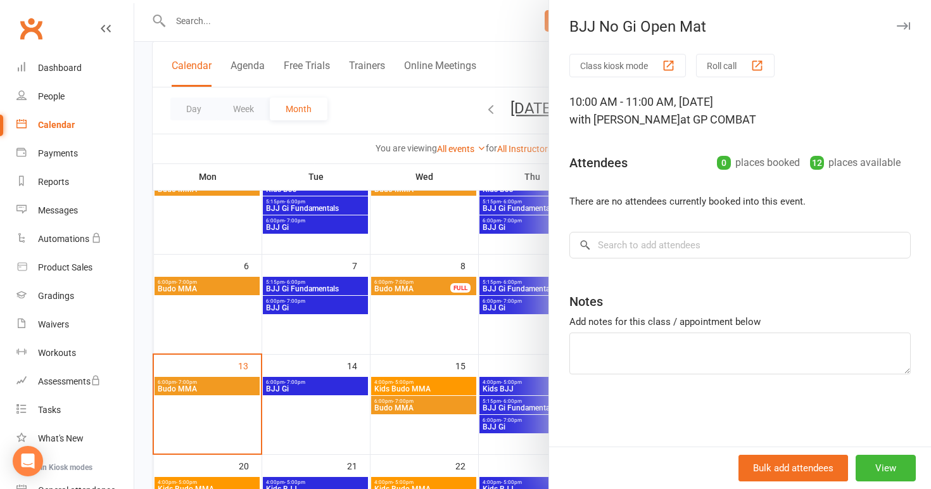
click at [476, 352] on div at bounding box center [532, 244] width 797 height 489
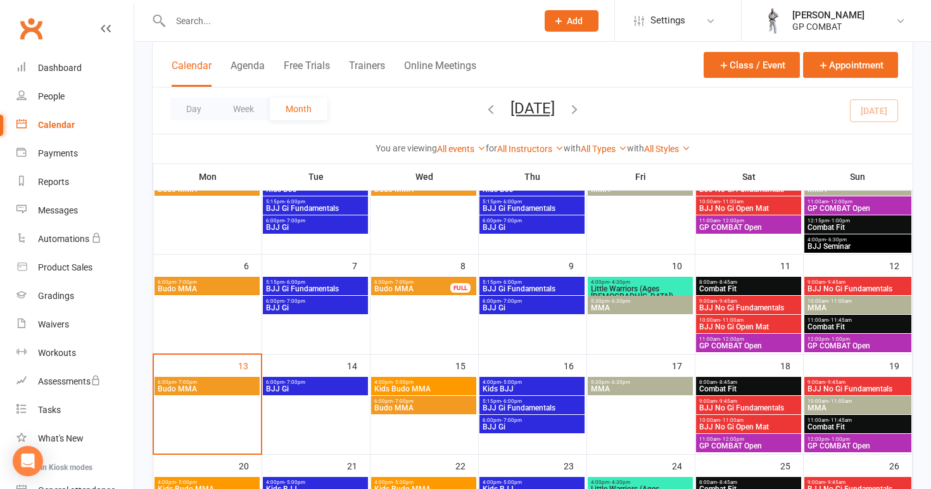
click at [735, 448] on span "GP COMBAT Open" at bounding box center [749, 446] width 100 height 8
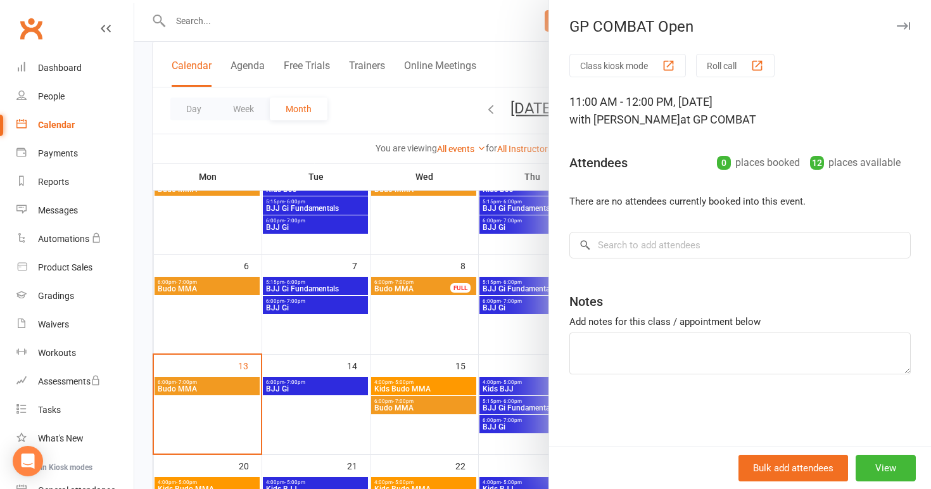
click at [473, 367] on div at bounding box center [532, 244] width 797 height 489
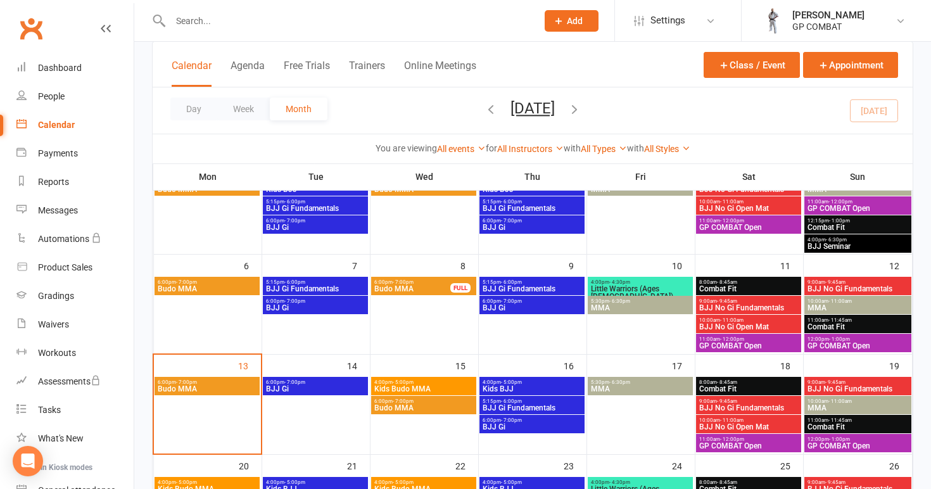
click at [852, 389] on span "BJJ No Gi Fundamentals" at bounding box center [858, 389] width 102 height 8
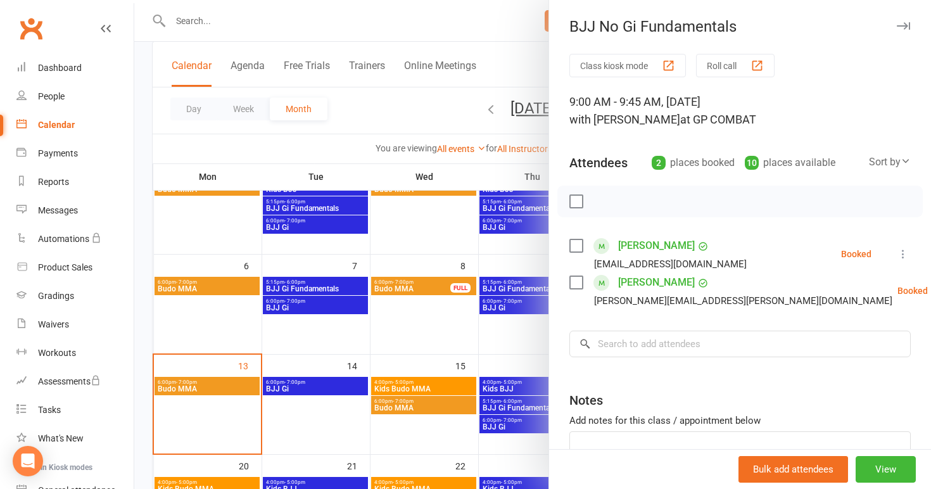
click at [500, 362] on div at bounding box center [532, 244] width 797 height 489
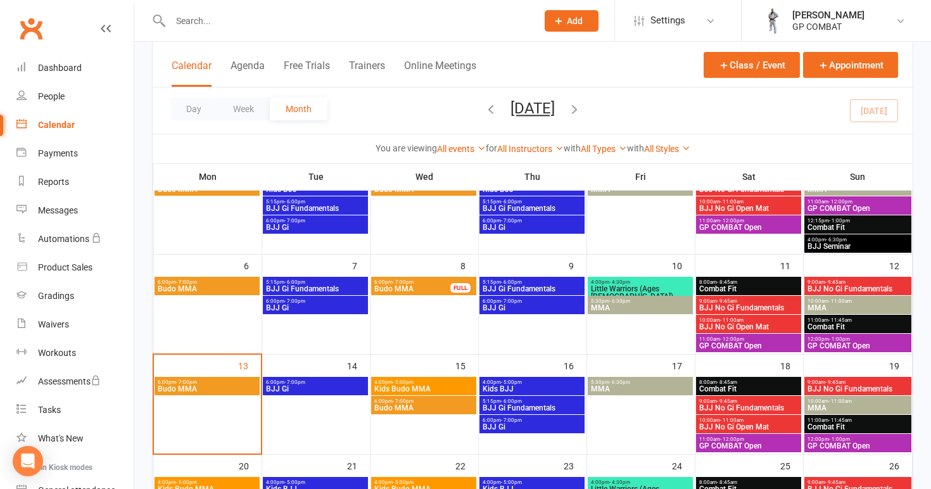
click at [837, 405] on span "MMA" at bounding box center [858, 408] width 102 height 8
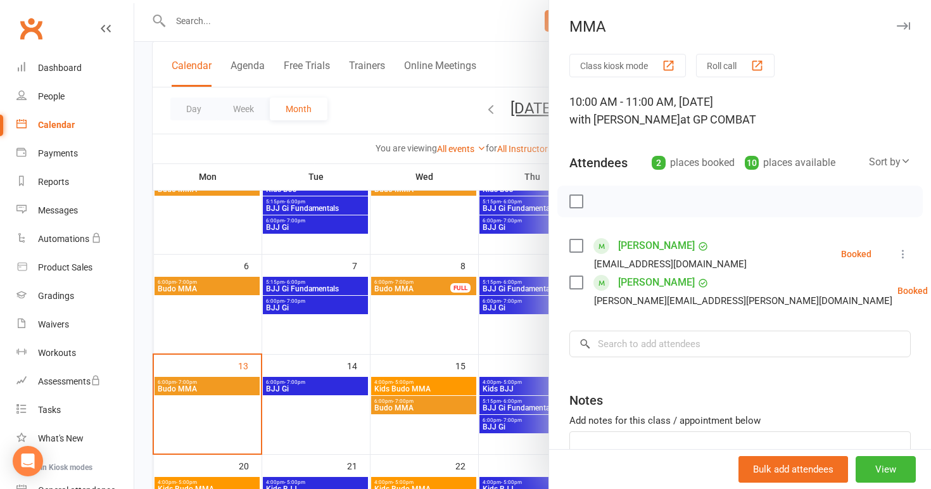
click at [458, 365] on div at bounding box center [532, 244] width 797 height 489
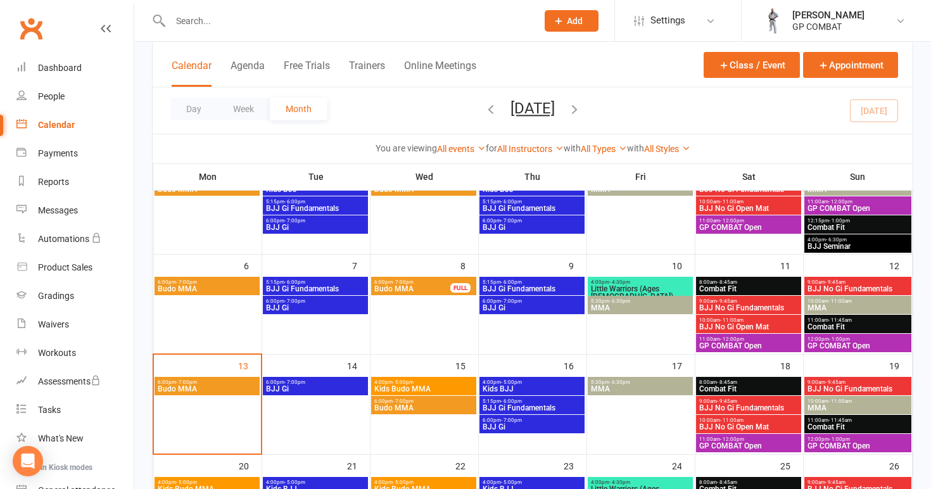
click at [837, 428] on span "Combat Fit" at bounding box center [858, 427] width 102 height 8
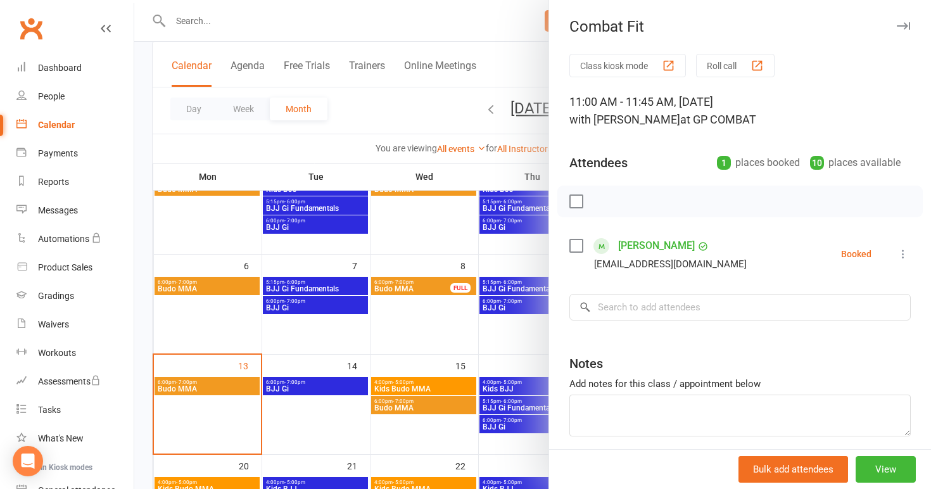
click at [502, 344] on div at bounding box center [532, 244] width 797 height 489
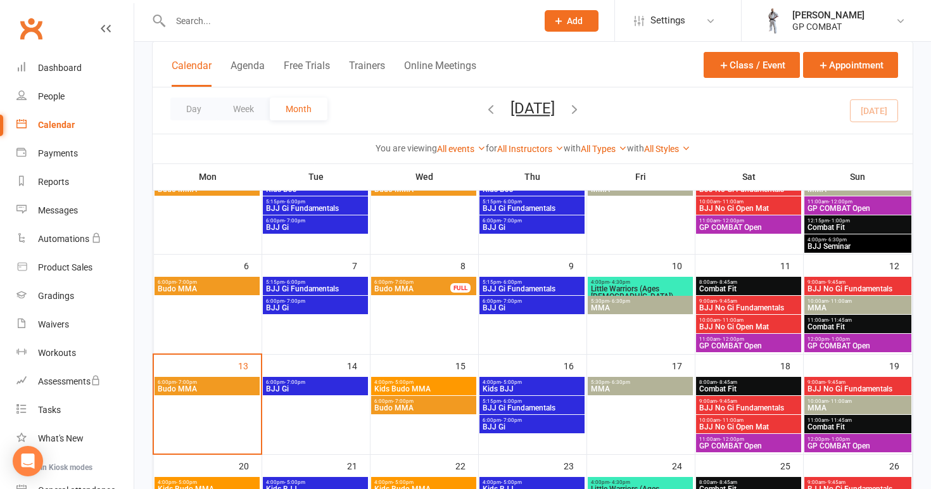
click at [834, 442] on span "GP COMBAT Open" at bounding box center [858, 446] width 102 height 8
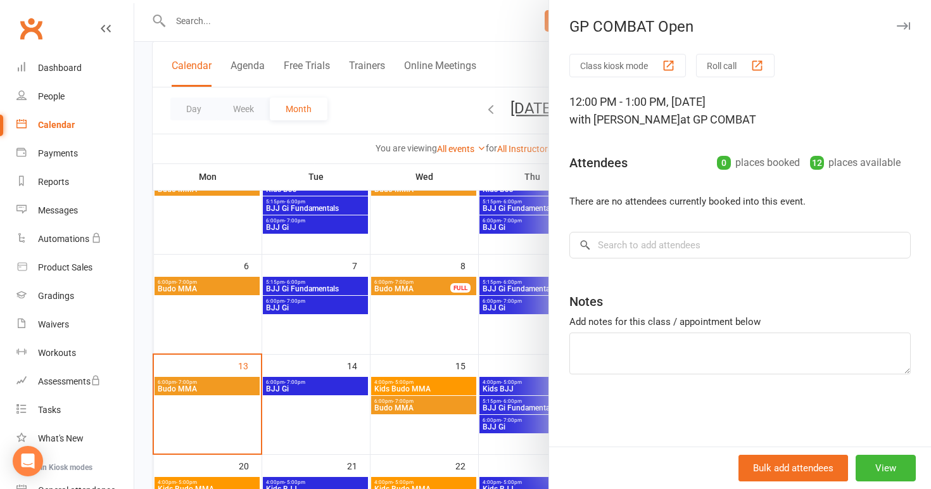
click at [436, 351] on div at bounding box center [532, 244] width 797 height 489
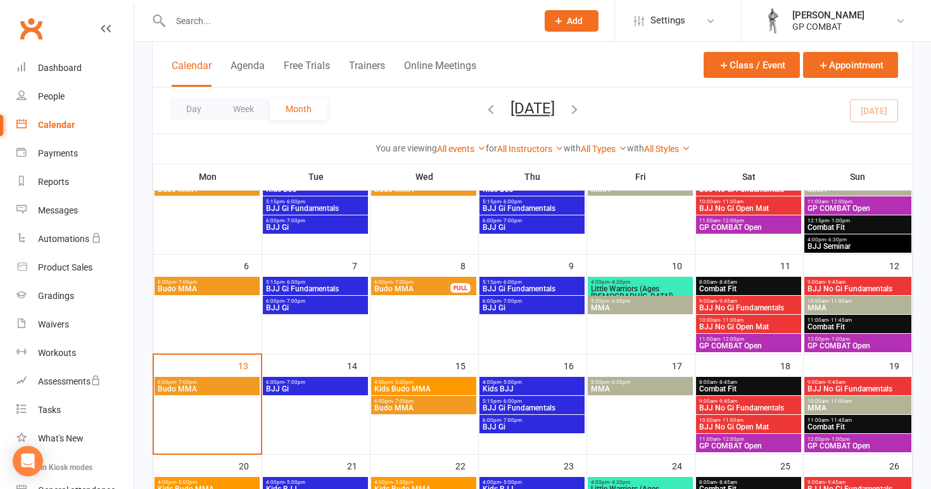
click at [435, 404] on span "Budo MMA" at bounding box center [424, 408] width 100 height 8
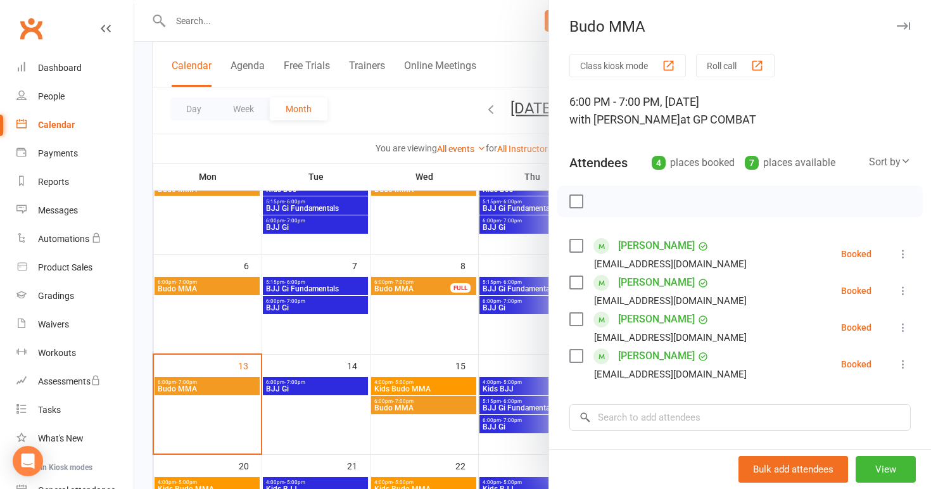
click at [442, 386] on div at bounding box center [532, 244] width 797 height 489
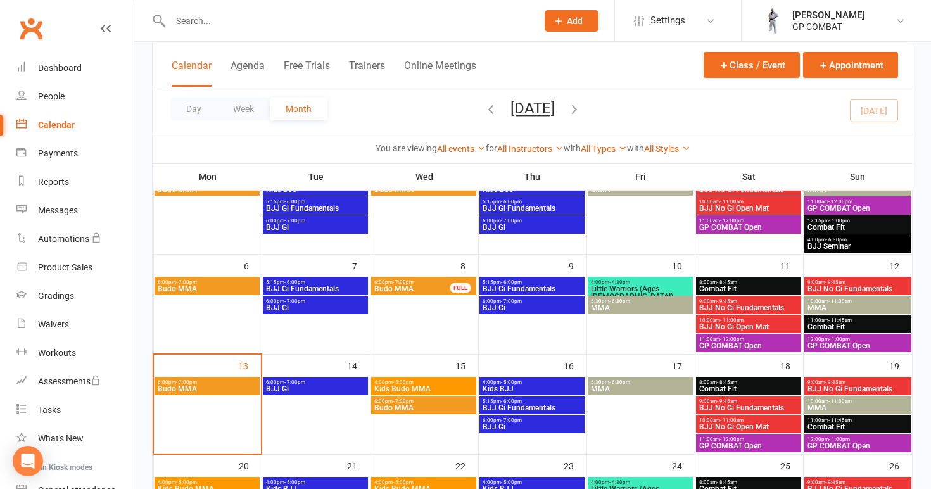
click at [442, 386] on span "Kids Budo MMA" at bounding box center [424, 389] width 100 height 8
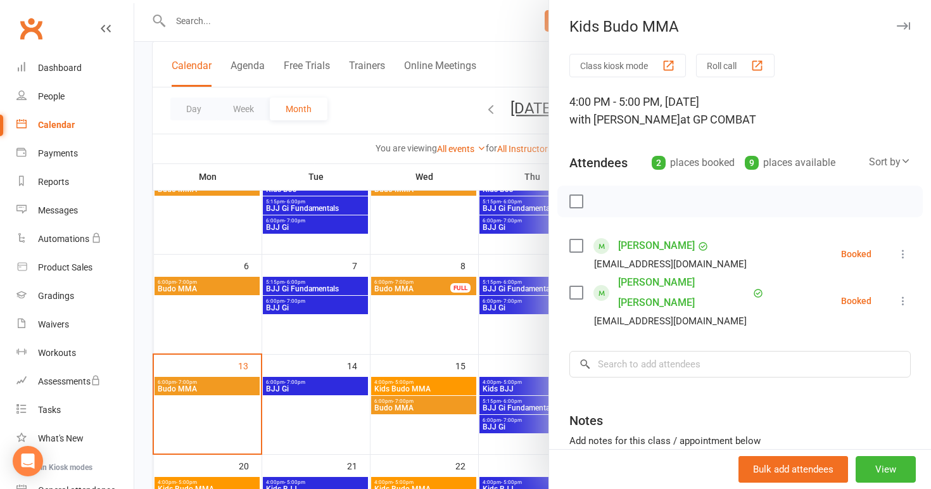
click at [495, 378] on div at bounding box center [532, 244] width 797 height 489
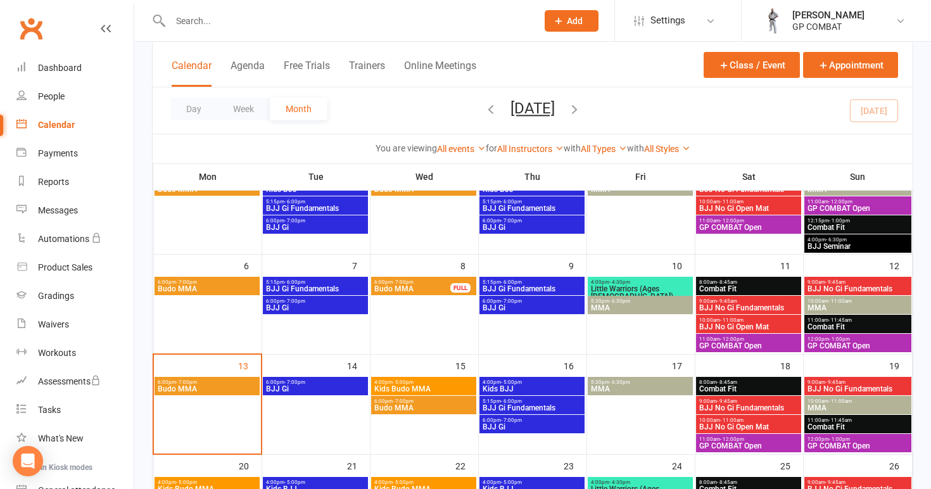
click at [514, 379] on span "- 5:00pm" at bounding box center [511, 382] width 21 height 6
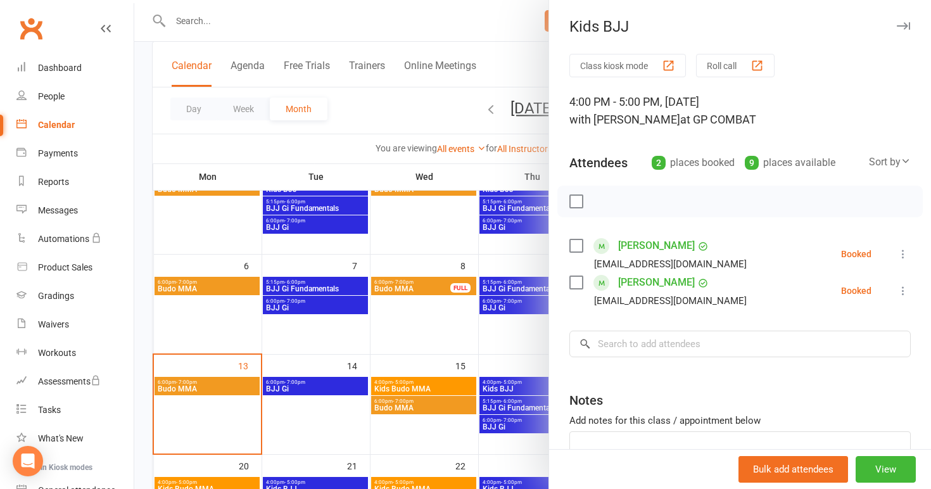
click at [420, 343] on div at bounding box center [532, 244] width 797 height 489
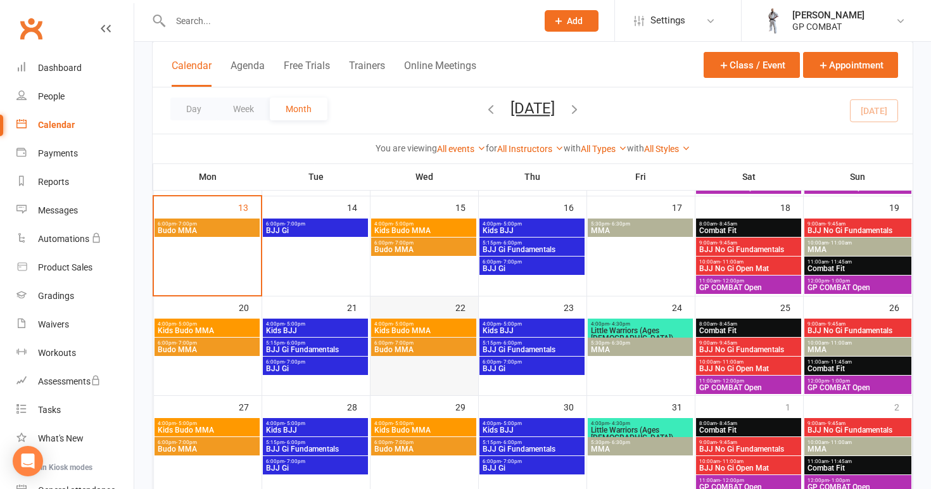
scroll to position [296, 0]
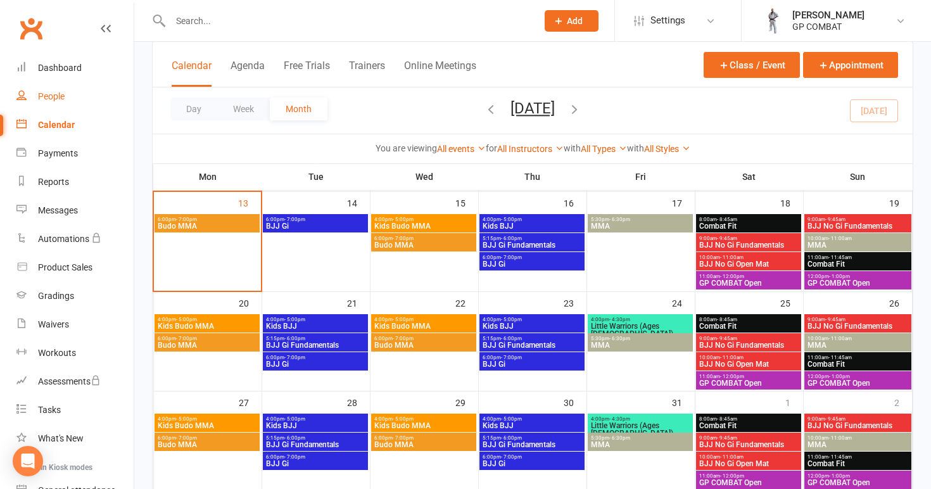
click at [66, 96] on link "People" at bounding box center [74, 96] width 117 height 29
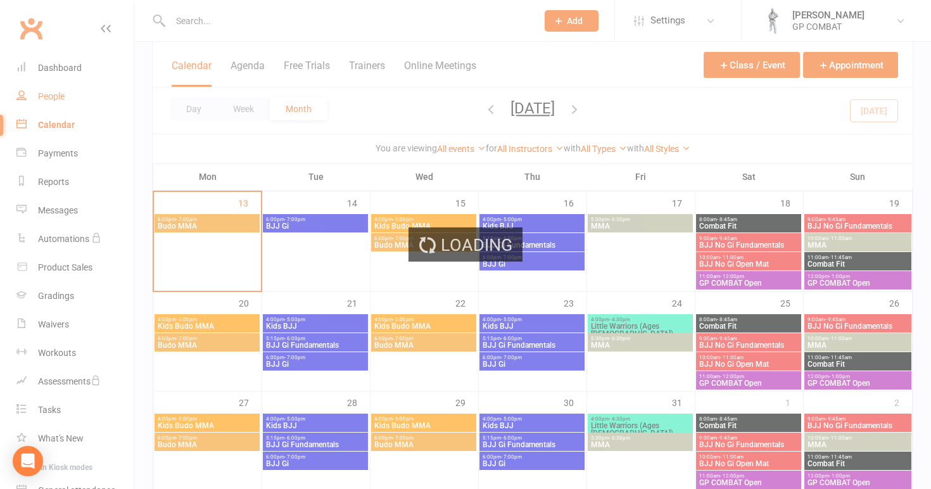
select select "100"
